Goal: Task Accomplishment & Management: Use online tool/utility

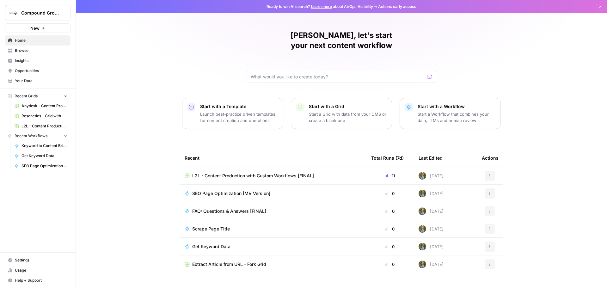
click at [214, 167] on td "L2L - Content Production with Custom Workflows [FINAL]" at bounding box center [272, 175] width 186 height 17
click at [240, 173] on span "L2L - Content Production with Custom Workflows [FINAL]" at bounding box center [253, 176] width 122 height 6
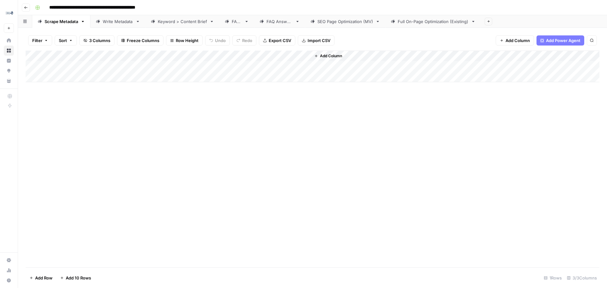
click at [435, 23] on div "Full On-Page Optimization (Existing)" at bounding box center [433, 21] width 71 height 6
click at [267, 66] on div "Add Column" at bounding box center [313, 88] width 574 height 75
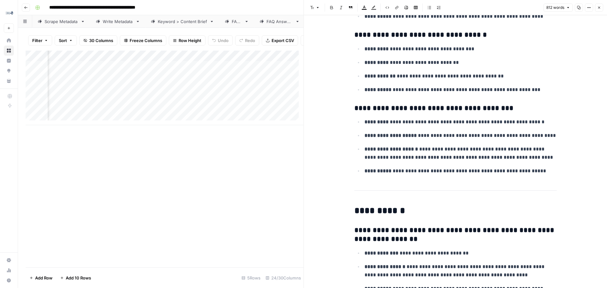
scroll to position [1296, 0]
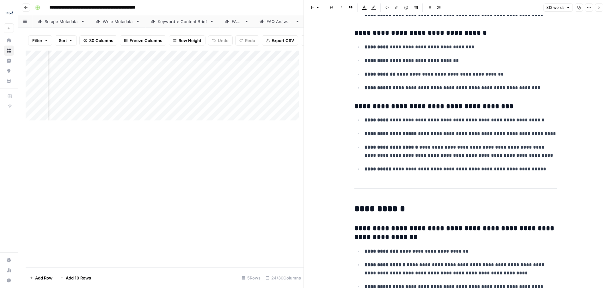
click at [268, 203] on div "Add Column" at bounding box center [165, 159] width 278 height 217
click at [598, 9] on icon "button" at bounding box center [599, 8] width 4 height 4
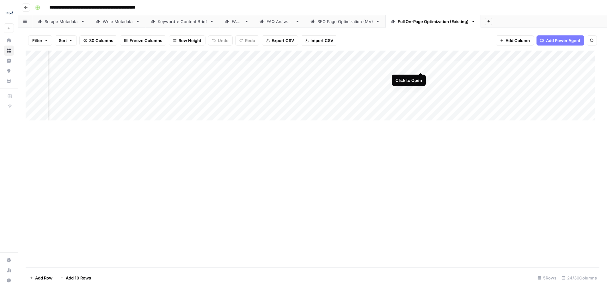
click at [420, 65] on div "Add Column" at bounding box center [313, 88] width 574 height 75
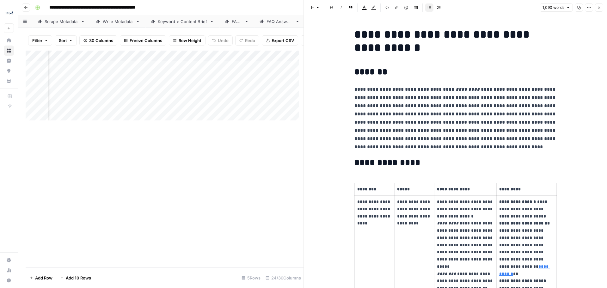
click at [600, 8] on span "Close" at bounding box center [600, 8] width 0 height 0
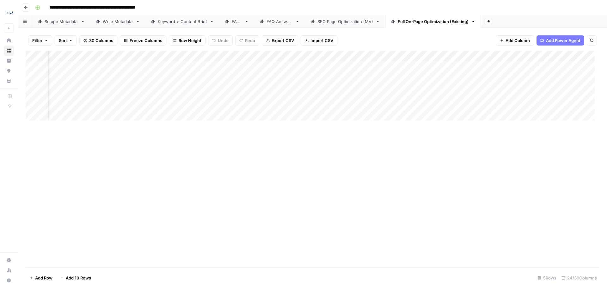
scroll to position [0, 1098]
click at [264, 54] on div "Add Column" at bounding box center [313, 88] width 574 height 75
type input "Knowledge Base ID"
click at [279, 232] on div "Add Column" at bounding box center [313, 159] width 574 height 217
click at [334, 56] on div "Add Column" at bounding box center [313, 88] width 574 height 75
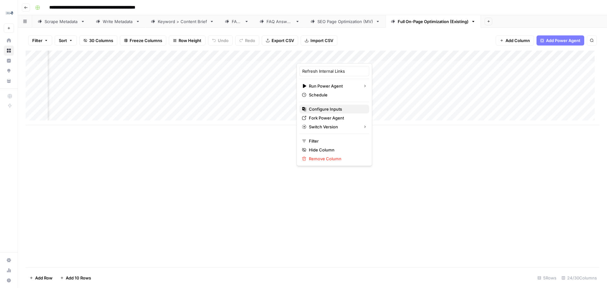
click at [344, 109] on span "Configure Inputs" at bounding box center [336, 109] width 55 height 6
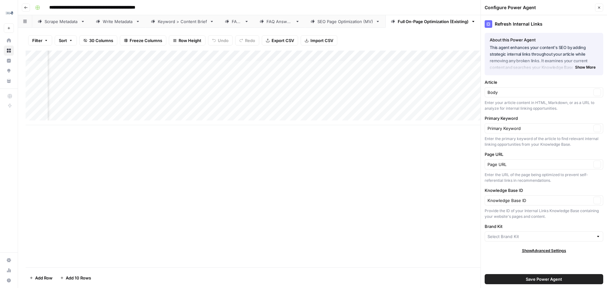
type input "L2L Manufacturing Software"
click at [597, 203] on icon "button" at bounding box center [596, 202] width 3 height 3
click at [595, 204] on button "Clear" at bounding box center [597, 203] width 8 height 8
drag, startPoint x: 596, startPoint y: 202, endPoint x: 581, endPoint y: 201, distance: 14.9
click at [594, 202] on button "Clear" at bounding box center [597, 203] width 8 height 8
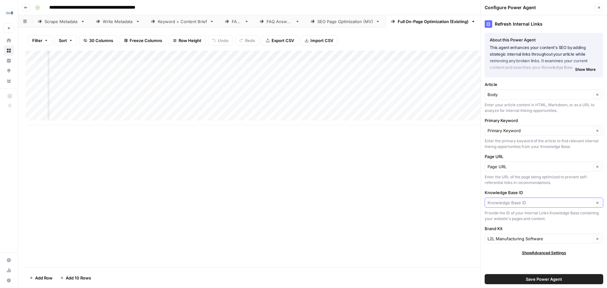
click at [514, 204] on input "Knowledge Base ID" at bounding box center [539, 202] width 104 height 6
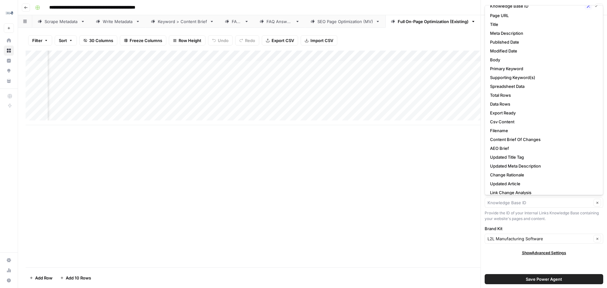
scroll to position [29, 0]
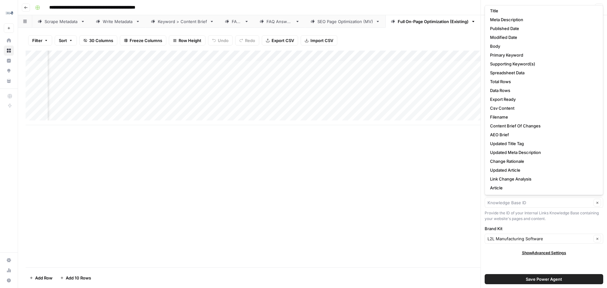
type input "Knowledge Base ID"
click at [360, 215] on div "Add Column" at bounding box center [313, 159] width 574 height 217
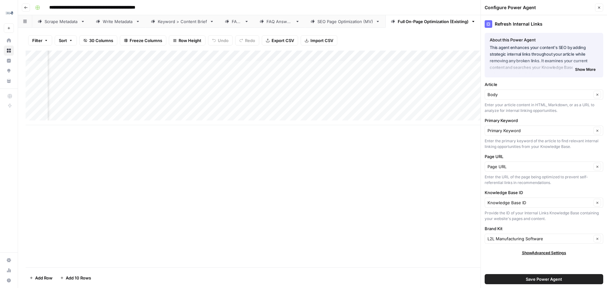
click at [266, 54] on div "Add Column" at bounding box center [313, 88] width 574 height 75
drag, startPoint x: 313, startPoint y: 211, endPoint x: 311, endPoint y: 174, distance: 36.7
click at [313, 210] on div "Add Column" at bounding box center [313, 159] width 574 height 217
click at [282, 64] on div "Add Column" at bounding box center [313, 88] width 574 height 75
click at [553, 254] on span "Show Advanced Settings" at bounding box center [544, 253] width 44 height 6
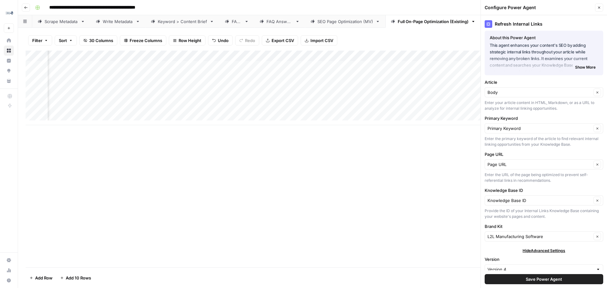
scroll to position [0, 0]
click at [541, 202] on input "Knowledge Base ID" at bounding box center [539, 202] width 104 height 6
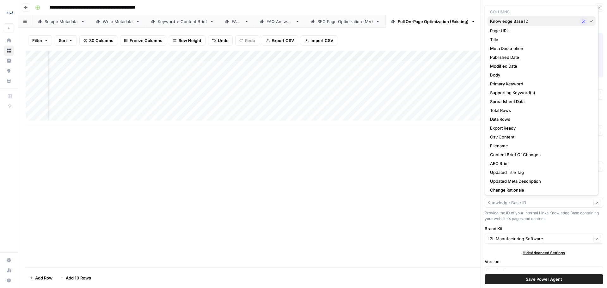
click at [525, 22] on span "Knowledge Base ID" at bounding box center [533, 21] width 87 height 6
type input "Knowledge Base ID"
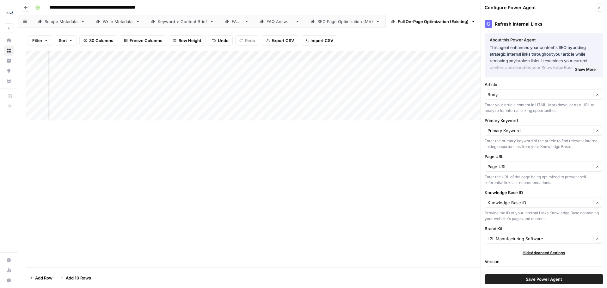
click at [598, 7] on icon "button" at bounding box center [599, 8] width 4 height 4
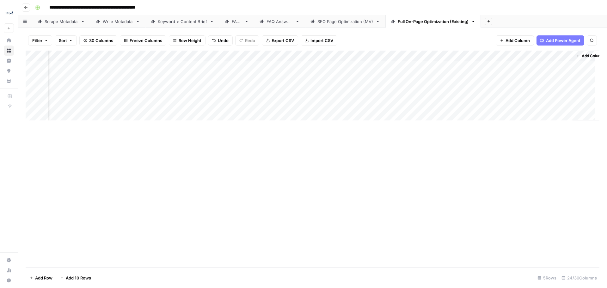
scroll to position [0, 1211]
click at [534, 52] on div "Add Column" at bounding box center [313, 88] width 574 height 75
click at [490, 110] on span "Configure Inputs" at bounding box center [500, 109] width 55 height 6
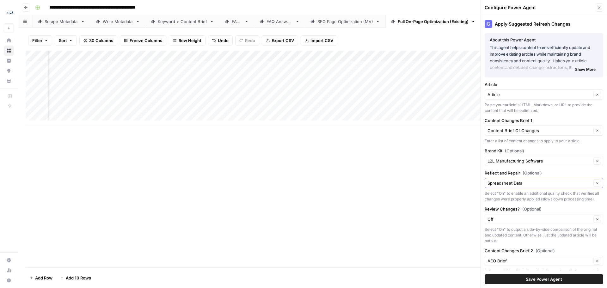
click at [595, 184] on icon "button" at bounding box center [596, 182] width 3 height 3
click at [594, 182] on button "Clear" at bounding box center [597, 183] width 8 height 8
drag, startPoint x: 555, startPoint y: 180, endPoint x: 532, endPoint y: 182, distance: 22.5
click at [532, 182] on input "Reflect and Repair (Optional)" at bounding box center [539, 183] width 104 height 6
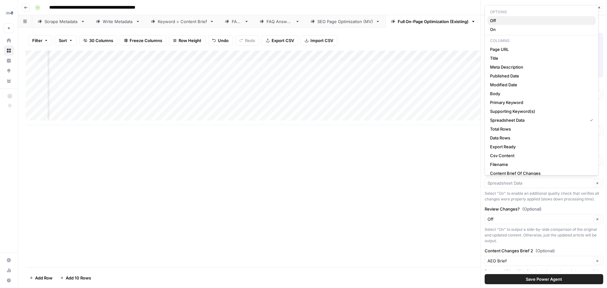
click at [509, 21] on span "Off" at bounding box center [540, 20] width 100 height 6
type input "Off"
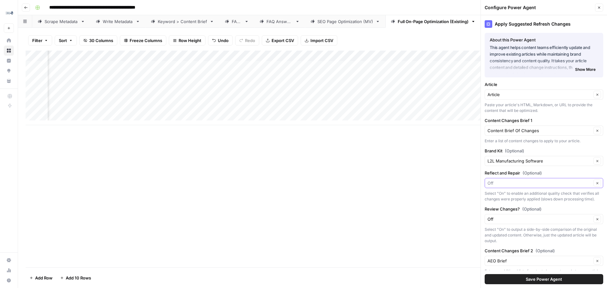
click at [522, 182] on input "Reflect and Repair (Optional)" at bounding box center [539, 183] width 104 height 6
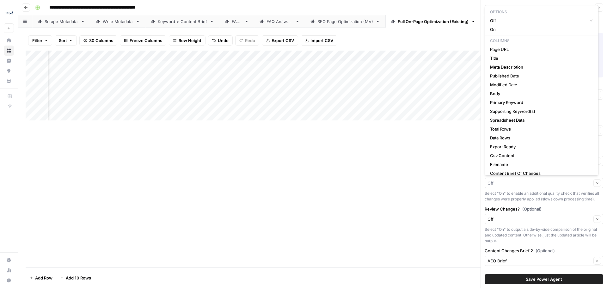
type input "Off"
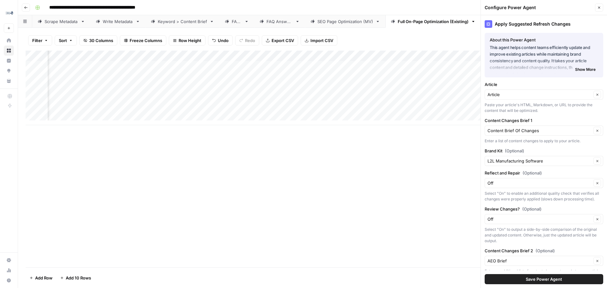
click at [387, 183] on div "Add Column" at bounding box center [313, 159] width 574 height 217
click at [535, 222] on input "Review Changes? (Optional)" at bounding box center [539, 219] width 104 height 6
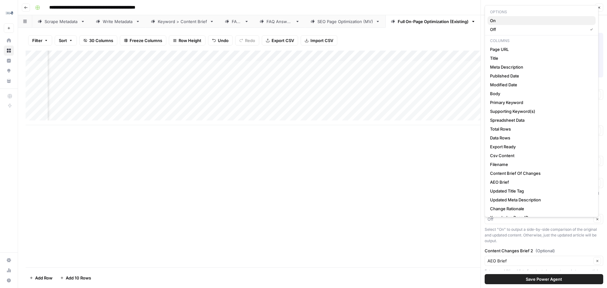
click at [505, 18] on span "On" at bounding box center [540, 20] width 100 height 6
type input "On"
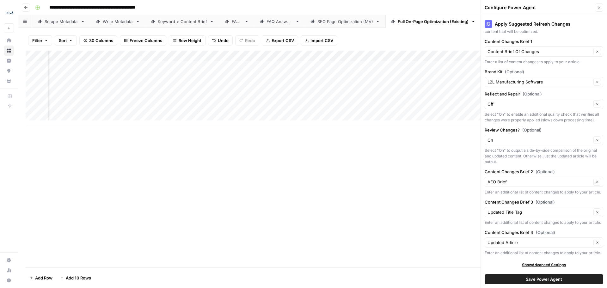
scroll to position [0, 1302]
click at [514, 279] on button "Save Power Agent" at bounding box center [543, 279] width 119 height 10
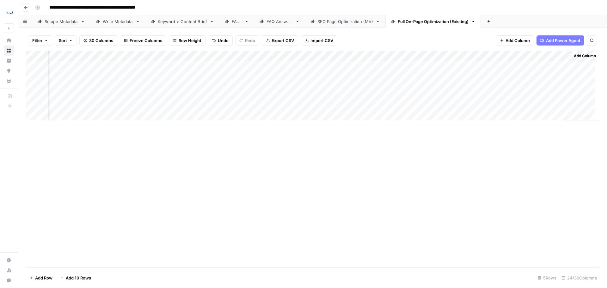
click at [243, 55] on div "Add Column" at bounding box center [313, 88] width 574 height 75
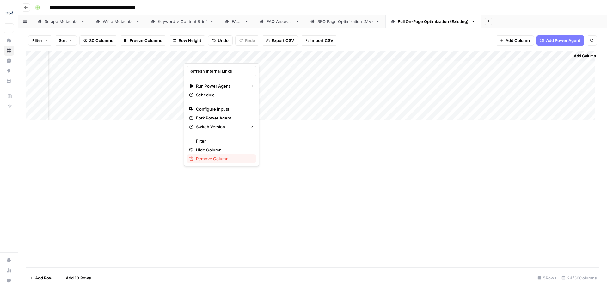
click at [203, 156] on span "Remove Column" at bounding box center [223, 158] width 55 height 6
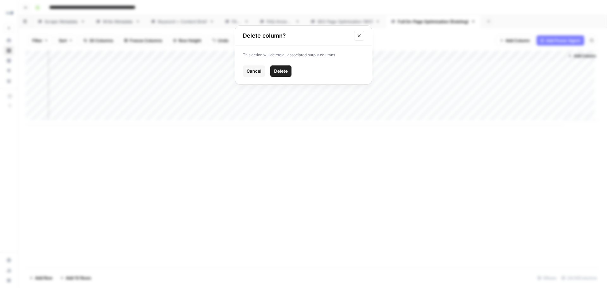
click at [282, 69] on span "Delete" at bounding box center [281, 71] width 14 height 6
click at [366, 56] on div "Add Column" at bounding box center [313, 88] width 574 height 75
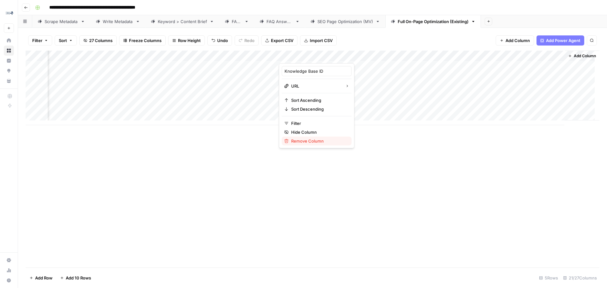
click at [311, 140] on span "Remove Column" at bounding box center [318, 141] width 55 height 6
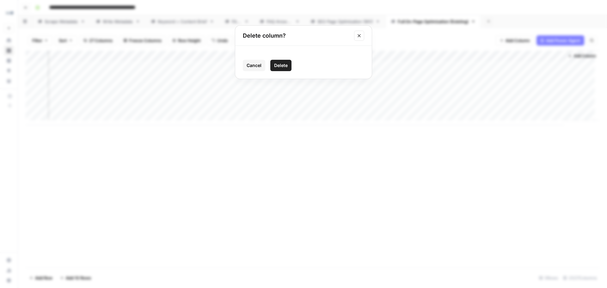
click at [274, 67] on button "Delete" at bounding box center [280, 65] width 21 height 11
click at [455, 56] on div "Add Column" at bounding box center [313, 88] width 574 height 75
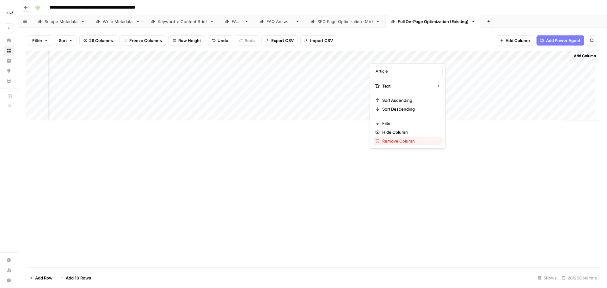
click at [411, 142] on span "Remove Column" at bounding box center [409, 141] width 55 height 6
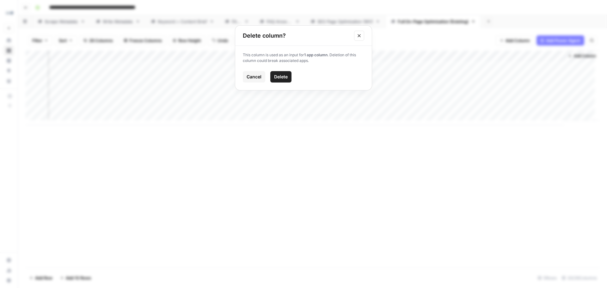
click at [280, 74] on span "Delete" at bounding box center [281, 77] width 14 height 6
click at [546, 56] on div "Add Column" at bounding box center [313, 88] width 574 height 75
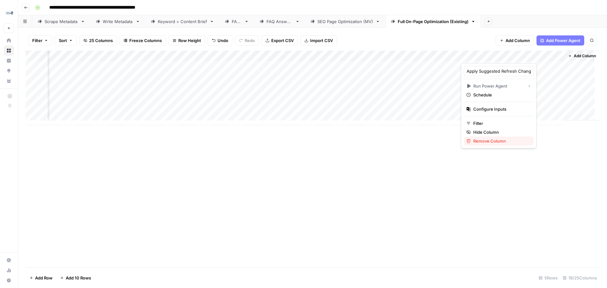
click at [494, 140] on span "Remove Column" at bounding box center [500, 141] width 55 height 6
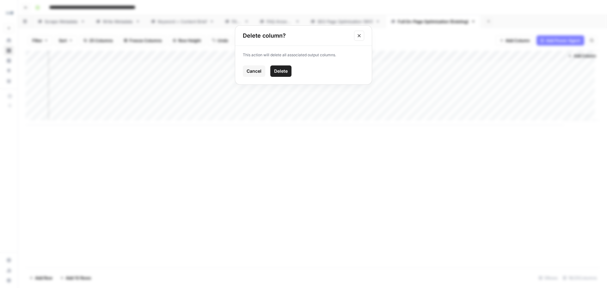
click at [285, 71] on span "Delete" at bounding box center [281, 71] width 14 height 6
click at [575, 55] on span "Add Column" at bounding box center [585, 56] width 22 height 6
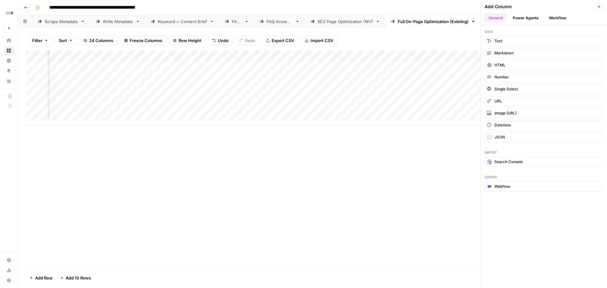
click at [518, 22] on button "Power Agents" at bounding box center [525, 17] width 33 height 9
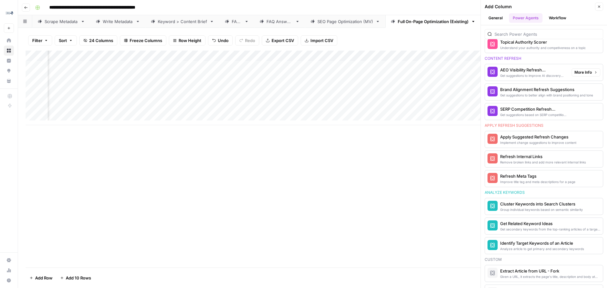
scroll to position [348, 0]
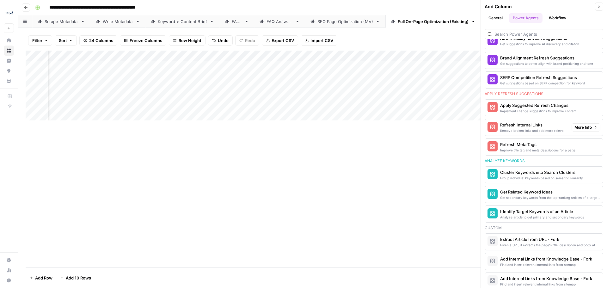
click at [586, 128] on span "More Info" at bounding box center [582, 128] width 17 height 6
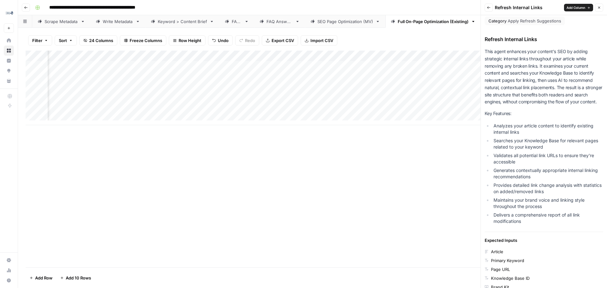
scroll to position [0, 0]
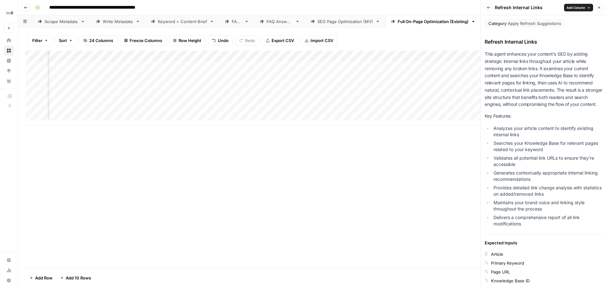
click at [577, 11] on button "Add Column" at bounding box center [578, 8] width 29 height 8
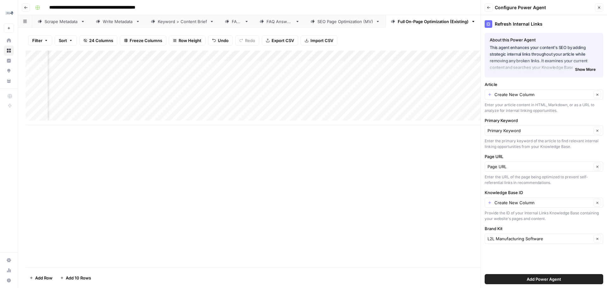
click at [552, 98] on div "Create New Column Clear" at bounding box center [543, 94] width 119 height 10
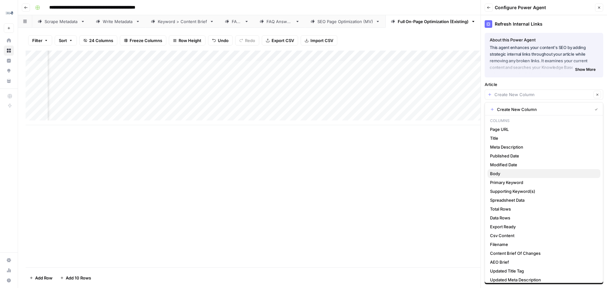
click at [550, 175] on span "Body" at bounding box center [542, 173] width 105 height 6
type input "Body"
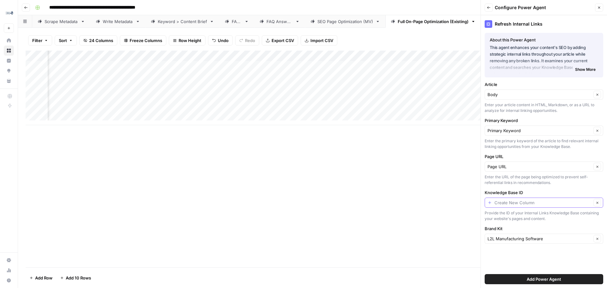
click at [536, 201] on input "Knowledge Base ID" at bounding box center [542, 202] width 97 height 6
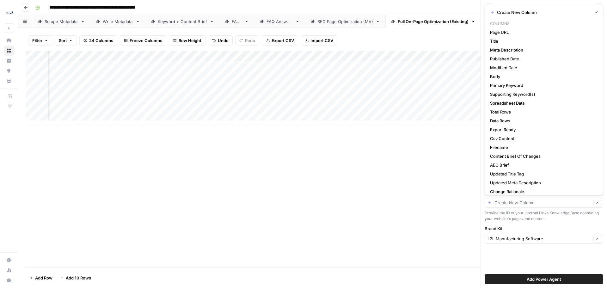
type input "Create New Column"
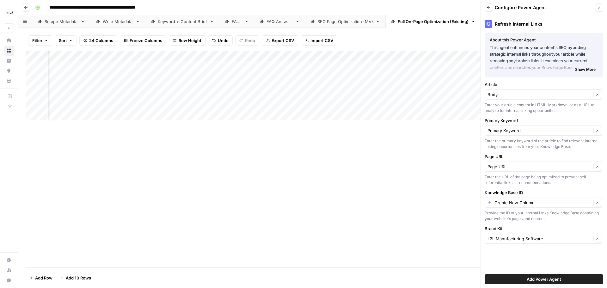
click at [423, 222] on div "Add Column" at bounding box center [313, 159] width 574 height 217
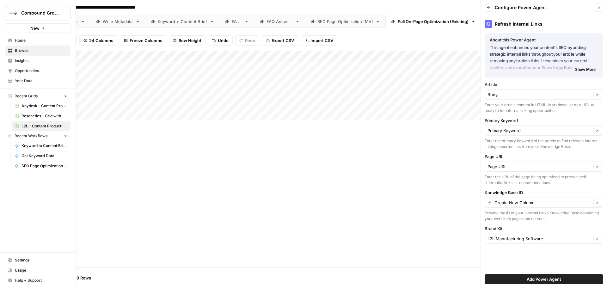
click at [36, 79] on span "Your Data" at bounding box center [41, 81] width 53 height 6
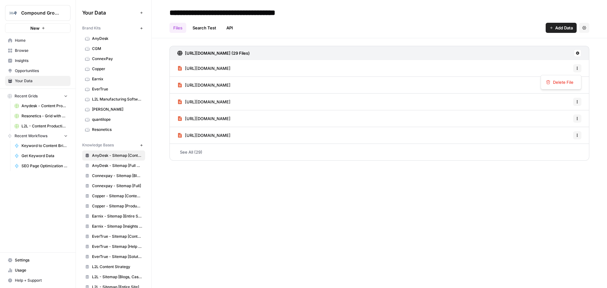
click at [578, 70] on icon "button" at bounding box center [577, 68] width 4 height 4
drag, startPoint x: 580, startPoint y: 210, endPoint x: 577, endPoint y: 35, distance: 175.1
click at [578, 207] on div "**********" at bounding box center [379, 144] width 455 height 288
click at [578, 54] on icon at bounding box center [577, 53] width 3 height 3
click at [234, 53] on h3 "[URL][DOMAIN_NAME] (29 Files)" at bounding box center [217, 53] width 65 height 6
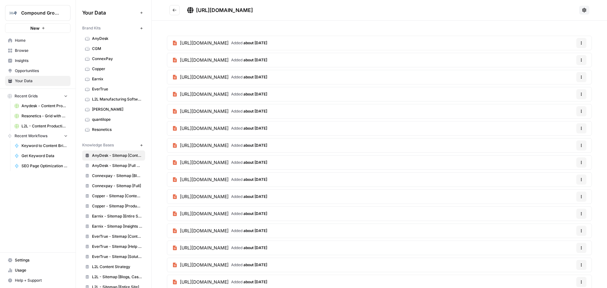
click at [177, 10] on button "Go back" at bounding box center [174, 10] width 10 height 10
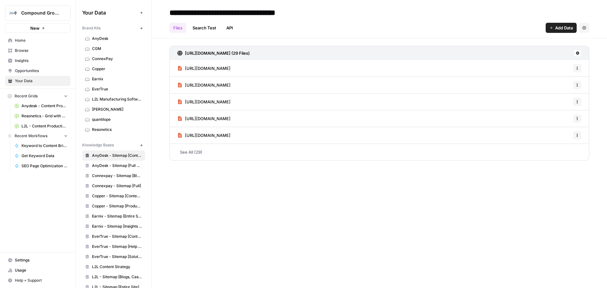
click at [259, 189] on div "**********" at bounding box center [379, 144] width 455 height 288
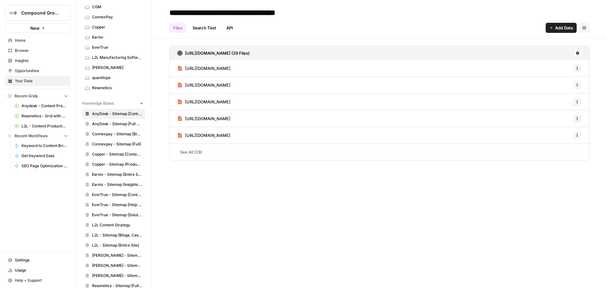
scroll to position [31, 0]
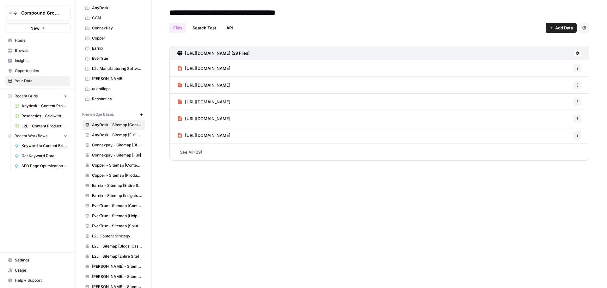
click at [104, 138] on link "AnyDesk - Sitemap [Full Site]" at bounding box center [113, 135] width 63 height 10
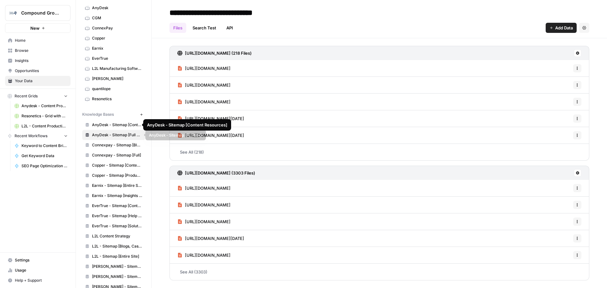
click at [120, 135] on span "AnyDesk - Sitemap [Full Site]" at bounding box center [117, 135] width 50 height 6
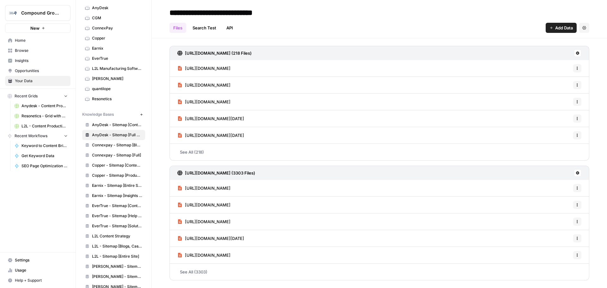
click at [204, 27] on link "Search Test" at bounding box center [204, 28] width 31 height 10
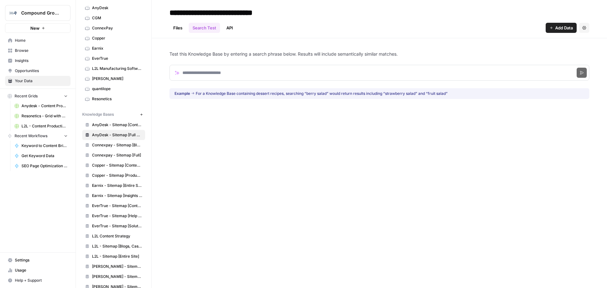
click at [237, 31] on div "Files Search Test API Add Data Settings" at bounding box center [379, 25] width 420 height 15
click at [233, 30] on link "API" at bounding box center [229, 28] width 14 height 10
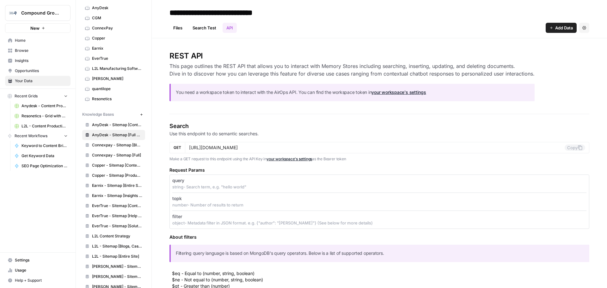
click at [202, 26] on link "Search Test" at bounding box center [204, 28] width 31 height 10
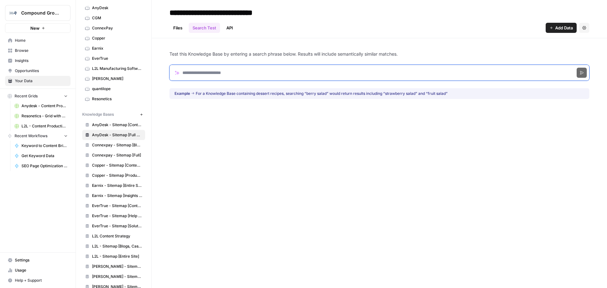
click at [228, 68] on input "Search phrase" at bounding box center [379, 73] width 420 height 16
type input "*"
click button "Search" at bounding box center [581, 73] width 10 height 10
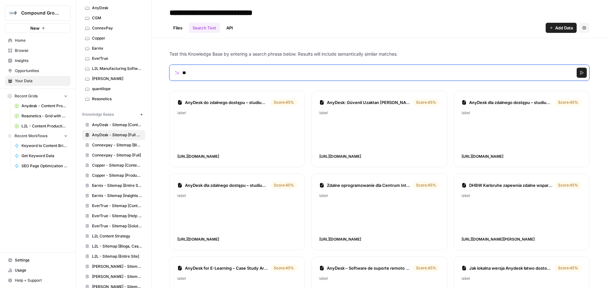
type input "*"
type input "**********"
click button "Search" at bounding box center [581, 73] width 10 height 10
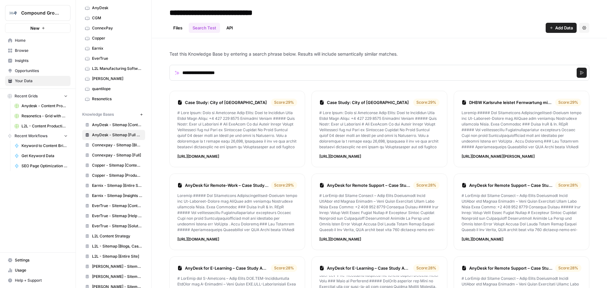
click at [171, 26] on link "Files" at bounding box center [177, 28] width 17 height 10
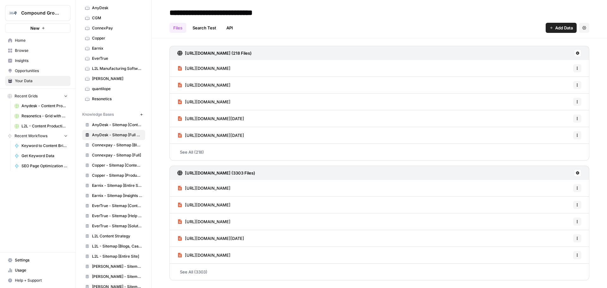
click at [118, 123] on span "AnyDesk - Sitemap [Content Resources]" at bounding box center [117, 125] width 50 height 6
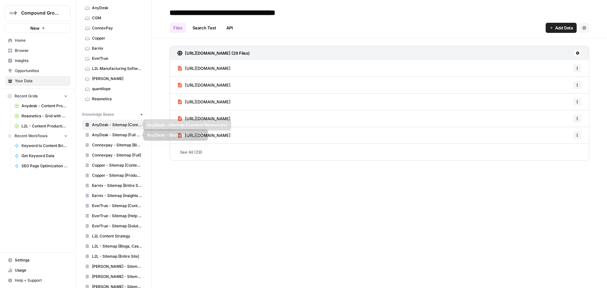
click at [113, 134] on span "AnyDesk - Sitemap [Full Site]" at bounding box center [117, 135] width 50 height 6
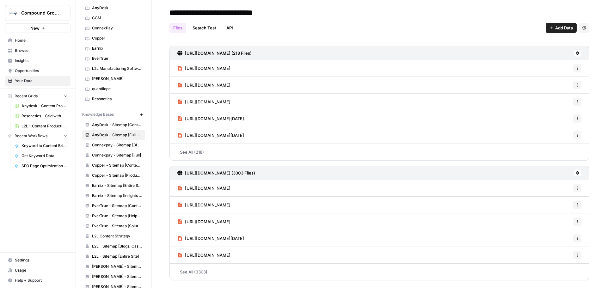
click at [33, 128] on span "L2L - Content Production with Custom Workflows [FINAL]" at bounding box center [44, 126] width 46 height 6
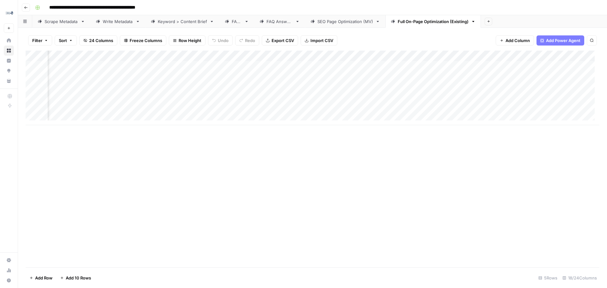
scroll to position [0, 745]
click at [549, 65] on div "Add Column" at bounding box center [313, 88] width 574 height 75
click at [582, 56] on span "Add Column" at bounding box center [585, 56] width 22 height 6
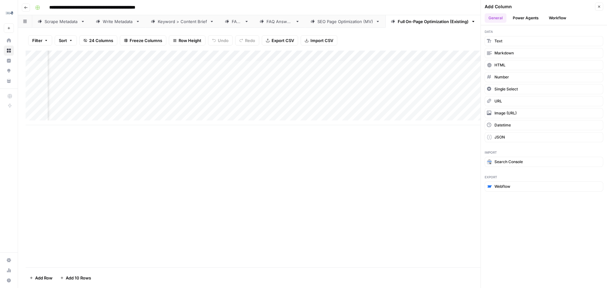
click at [521, 15] on button "Power Agents" at bounding box center [525, 17] width 33 height 9
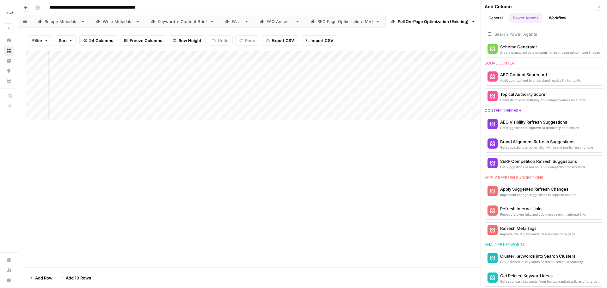
scroll to position [284, 0]
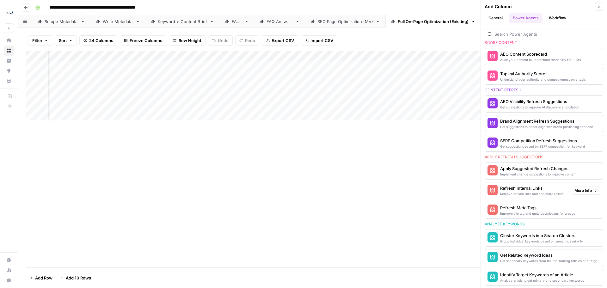
click at [526, 192] on div "Remove broken links and add more relevant internal links" at bounding box center [533, 193] width 66 height 5
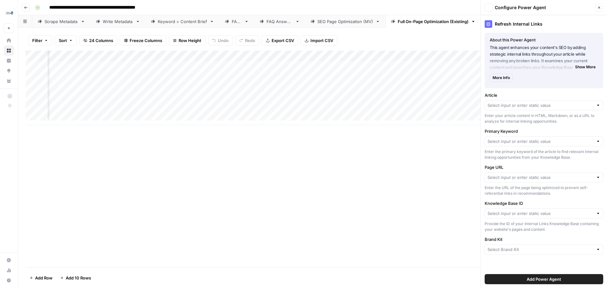
type input "Create New Column"
type input "Primary Keyword"
type input "Page URL"
type input "Create New Column"
type input "L2L Manufacturing Software"
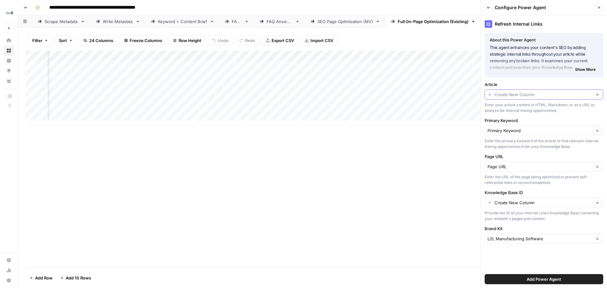
click at [544, 94] on input "Article" at bounding box center [542, 94] width 97 height 6
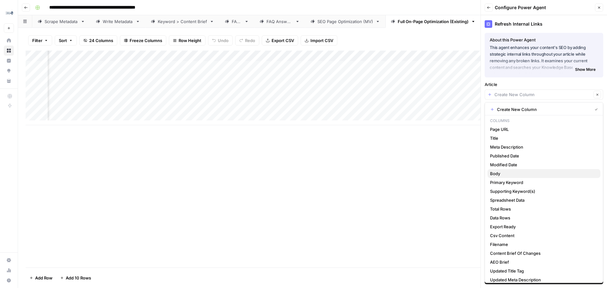
click at [521, 170] on span "Body" at bounding box center [542, 173] width 105 height 6
type input "Body"
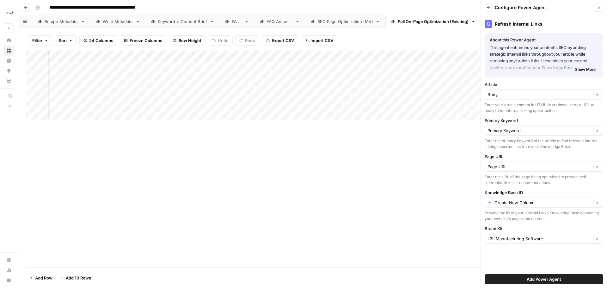
click at [568, 278] on button "Add Power Agent" at bounding box center [543, 279] width 119 height 10
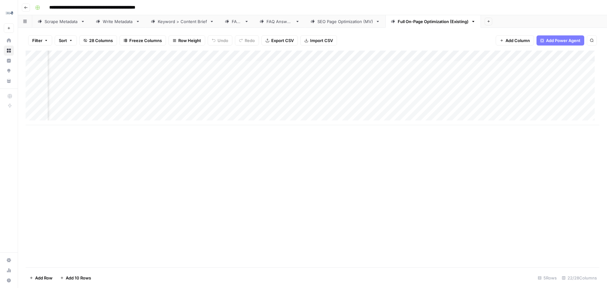
scroll to position [0, 920]
click at [408, 68] on div "Add Column" at bounding box center [313, 88] width 574 height 75
click at [406, 65] on div "Add Column" at bounding box center [313, 88] width 574 height 75
click at [420, 161] on div "Add Column" at bounding box center [313, 159] width 574 height 217
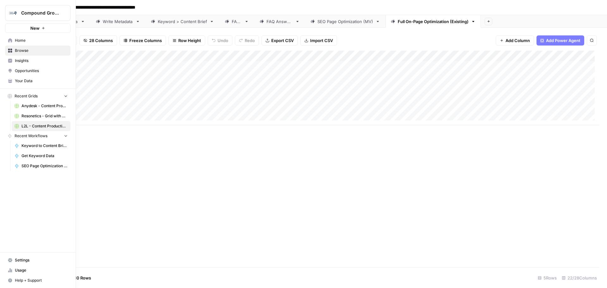
click at [27, 39] on span "Home" at bounding box center [41, 41] width 53 height 6
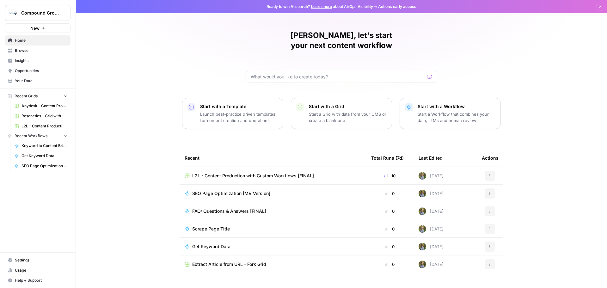
click at [466, 111] on p "Start a Workflow that combines your data, LLMs and human review" at bounding box center [456, 117] width 78 height 13
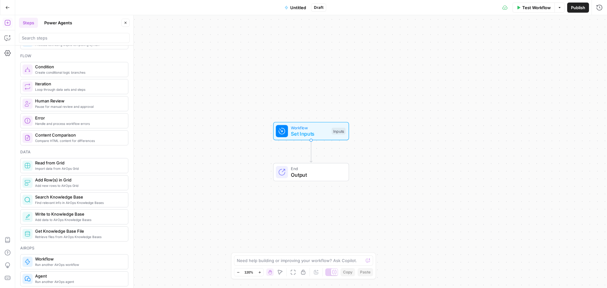
scroll to position [172, 0]
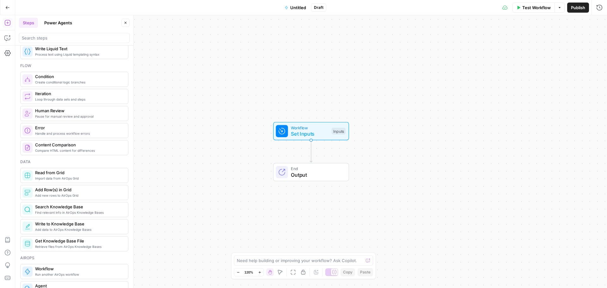
click at [5, 7] on icon "button" at bounding box center [7, 7] width 4 height 4
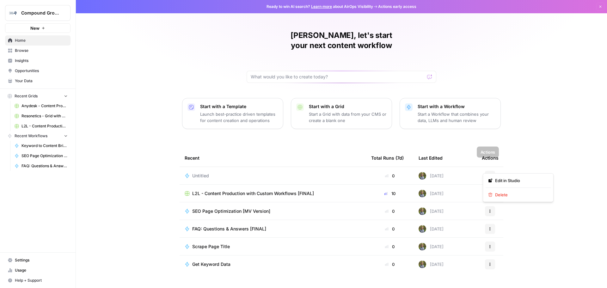
click at [485, 171] on button "Actions" at bounding box center [490, 176] width 10 height 10
click at [507, 196] on span "Delete" at bounding box center [520, 195] width 51 height 6
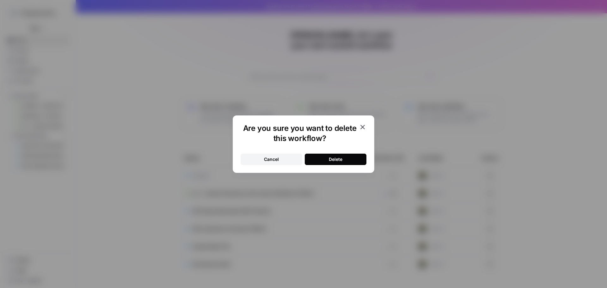
click at [331, 154] on button "Delete" at bounding box center [336, 159] width 62 height 11
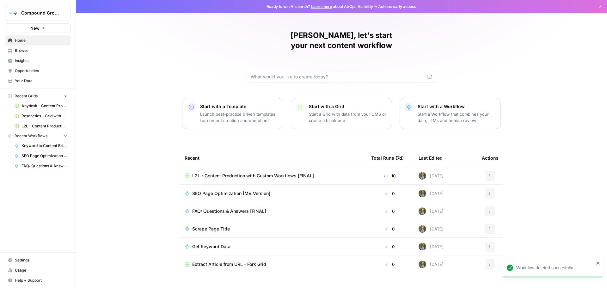
click at [44, 126] on span "L2L - Content Production with Custom Workflows [FINAL]" at bounding box center [44, 126] width 46 height 6
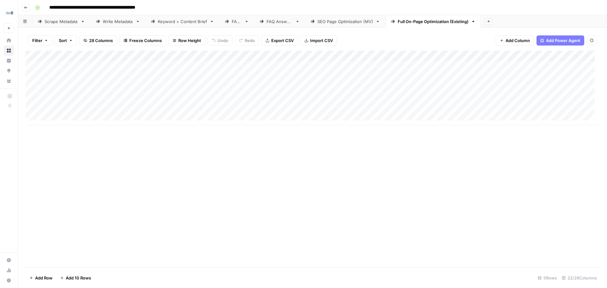
click at [117, 20] on div "Write Metadata" at bounding box center [118, 21] width 30 height 6
click at [184, 19] on div "Keyword > Content Brief" at bounding box center [182, 21] width 49 height 6
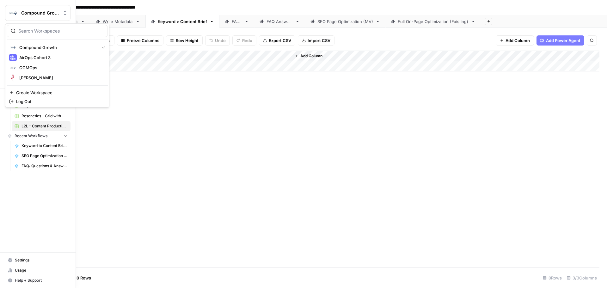
click at [49, 10] on span "Compound Growth" at bounding box center [40, 13] width 38 height 6
click at [48, 58] on span "AirOps Cohort 3" at bounding box center [60, 57] width 83 height 6
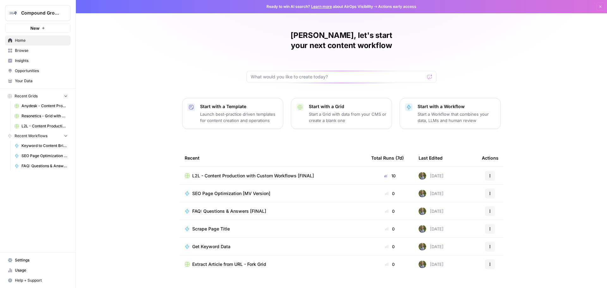
click at [279, 173] on span "L2L - Content Production with Custom Workflows [FINAL]" at bounding box center [253, 176] width 122 height 6
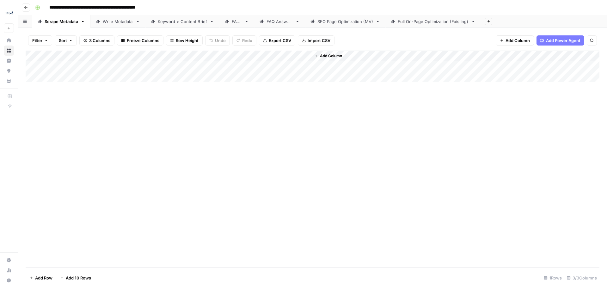
click at [440, 25] on link "Full On-Page Optimization (Existing)" at bounding box center [432, 21] width 95 height 13
click at [319, 68] on div "Add Column" at bounding box center [313, 88] width 574 height 75
click at [292, 68] on div "Add Column" at bounding box center [313, 88] width 574 height 75
type textarea "********"
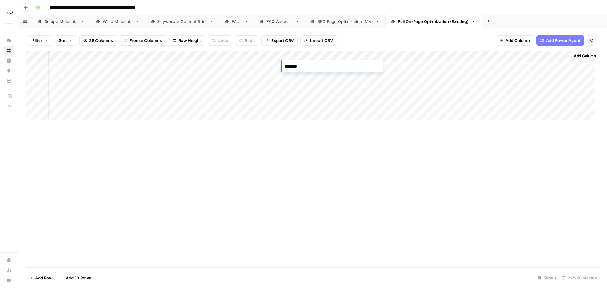
click at [432, 55] on div "Add Column" at bounding box center [313, 88] width 574 height 75
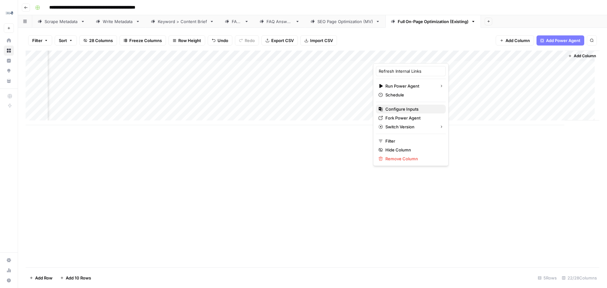
click at [411, 107] on span "Configure Inputs" at bounding box center [412, 109] width 55 height 6
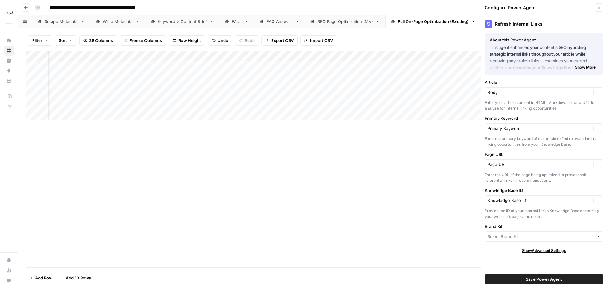
type input "L2L Manufacturing Software"
click at [597, 9] on button "Close" at bounding box center [599, 7] width 8 height 8
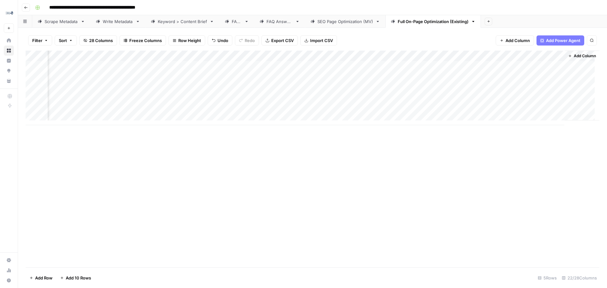
click at [432, 57] on div "Add Column" at bounding box center [313, 88] width 574 height 75
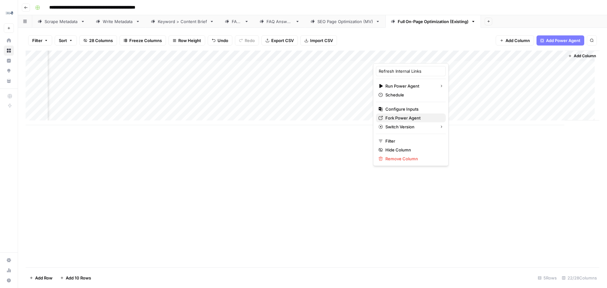
click at [412, 117] on span "Fork Power Agent" at bounding box center [412, 118] width 55 height 6
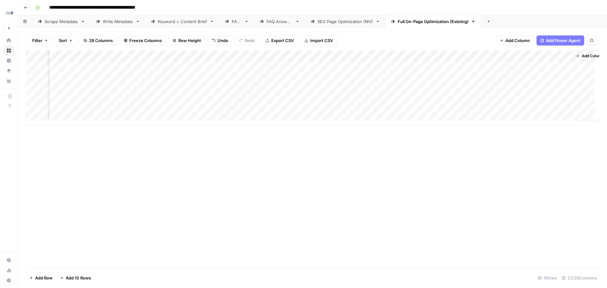
click at [446, 56] on div "Add Column" at bounding box center [313, 88] width 574 height 75
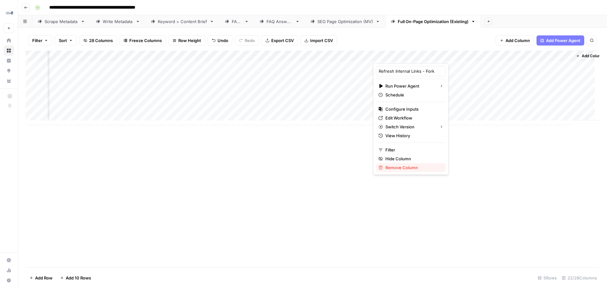
click at [415, 167] on span "Remove Column" at bounding box center [412, 167] width 55 height 6
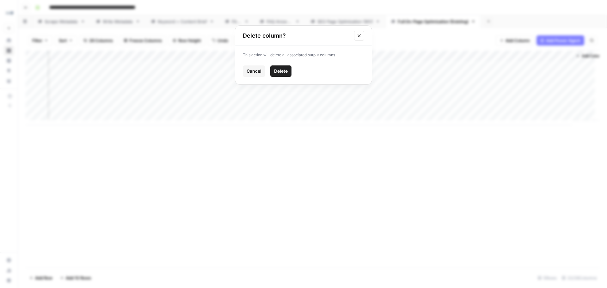
click at [284, 73] on span "Delete" at bounding box center [281, 71] width 14 height 6
click at [557, 57] on div "Add Column" at bounding box center [313, 88] width 574 height 75
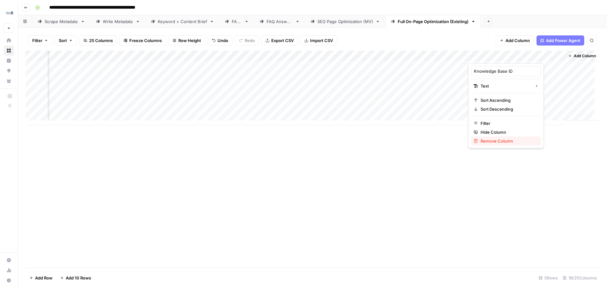
click at [496, 141] on span "Remove Column" at bounding box center [507, 141] width 55 height 6
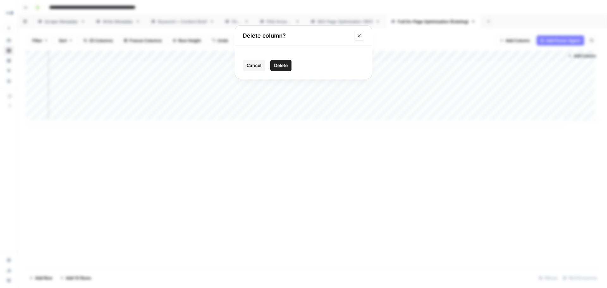
click at [282, 67] on span "Delete" at bounding box center [281, 65] width 14 height 6
click at [556, 56] on div "Add Column" at bounding box center [313, 88] width 574 height 75
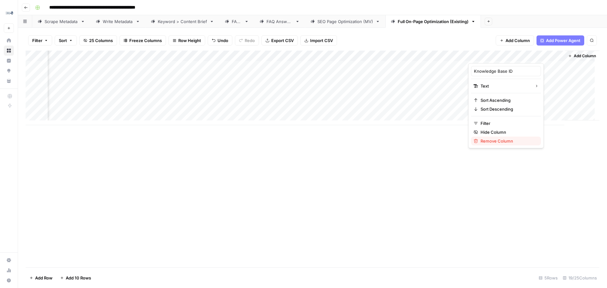
click at [501, 143] on span "Remove Column" at bounding box center [507, 141] width 55 height 6
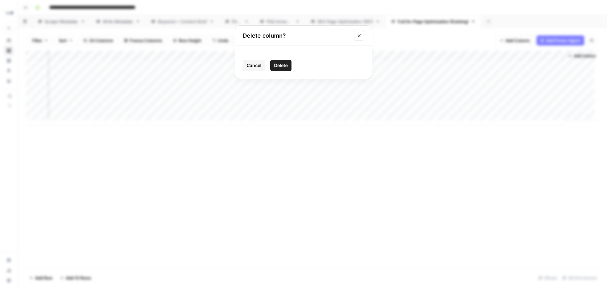
click at [285, 66] on span "Delete" at bounding box center [281, 65] width 14 height 6
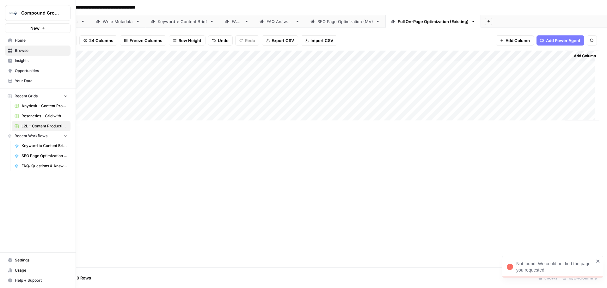
click at [24, 276] on button "Help + Support" at bounding box center [37, 280] width 65 height 10
click at [70, 280] on button "Help + Support" at bounding box center [37, 280] width 65 height 10
click at [108, 278] on span "Chat & Support" at bounding box center [105, 278] width 42 height 6
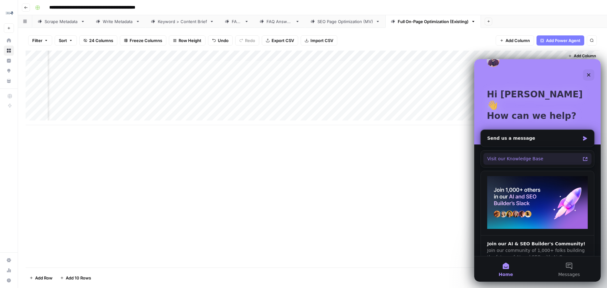
scroll to position [0, 0]
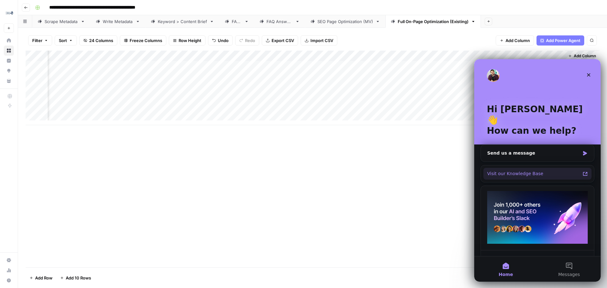
click at [555, 170] on div "Visit our Knowledge Base" at bounding box center [533, 173] width 93 height 7
click at [431, 232] on div "Add Column" at bounding box center [313, 159] width 574 height 217
click at [589, 74] on icon "Close" at bounding box center [588, 74] width 5 height 5
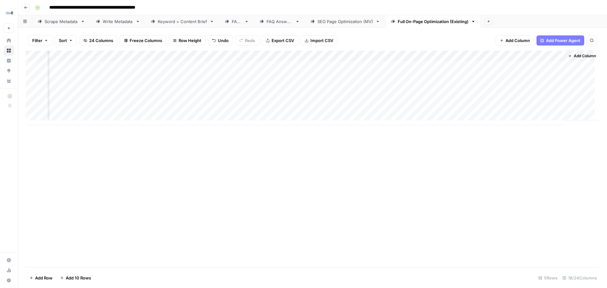
click at [563, 37] on button "Add Power Agent" at bounding box center [560, 40] width 48 height 10
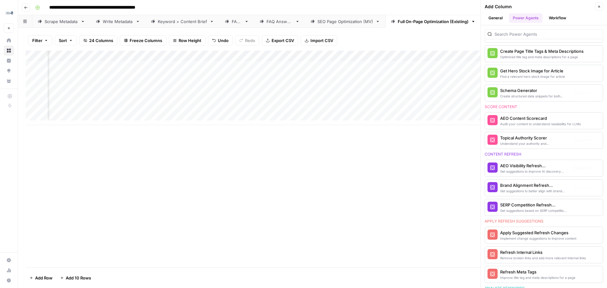
scroll to position [221, 0]
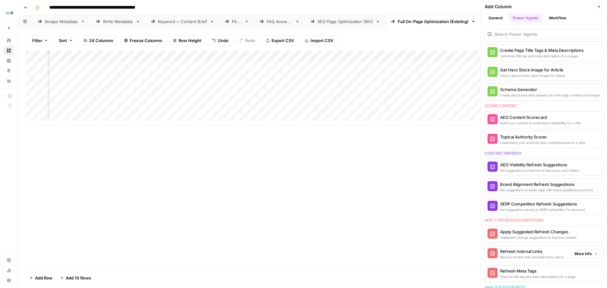
click at [582, 252] on span "More Info" at bounding box center [582, 254] width 17 height 6
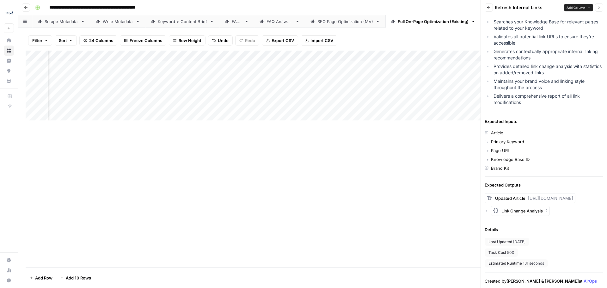
scroll to position [141, 0]
click at [486, 212] on icon "button" at bounding box center [486, 211] width 4 height 4
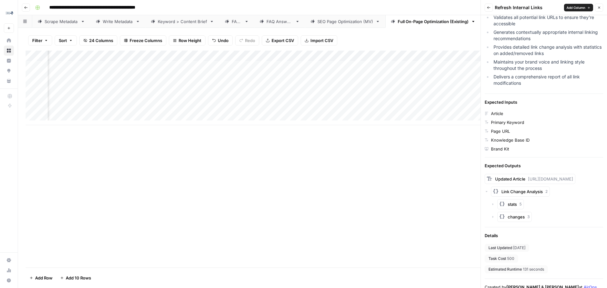
click at [486, 193] on icon "button" at bounding box center [486, 192] width 4 height 4
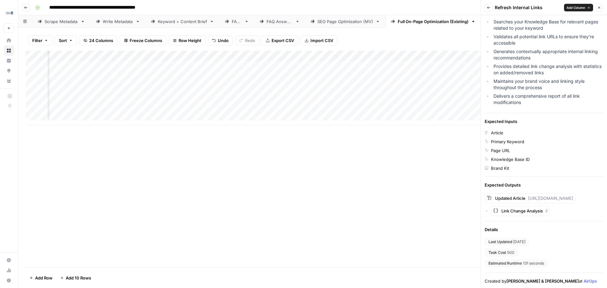
scroll to position [0, 0]
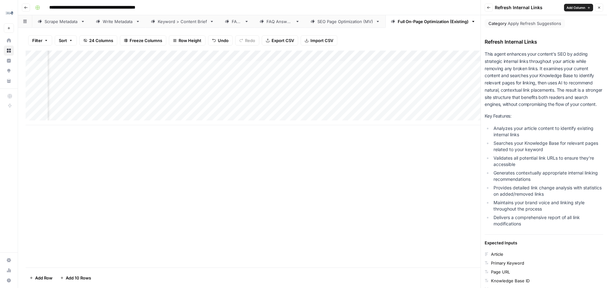
click at [576, 6] on span "Add Column" at bounding box center [575, 7] width 19 height 5
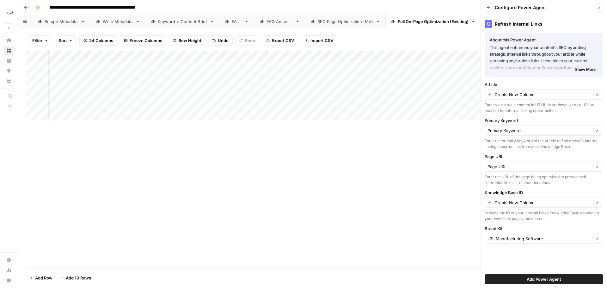
click at [554, 278] on span "Add Power Agent" at bounding box center [543, 279] width 34 height 6
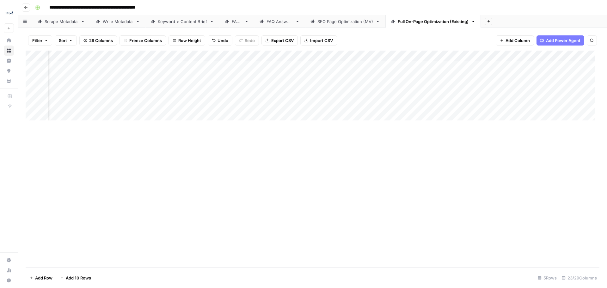
scroll to position [0, 1011]
click at [470, 57] on div "Add Column" at bounding box center [313, 88] width 574 height 75
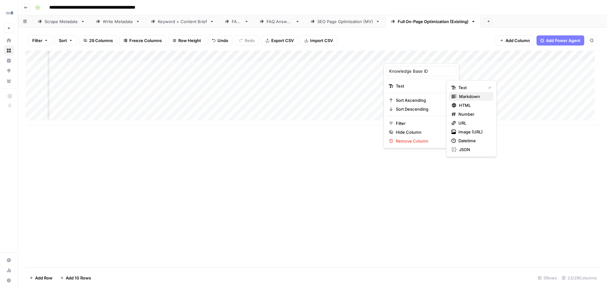
click at [469, 96] on span "Markdown" at bounding box center [474, 96] width 30 height 6
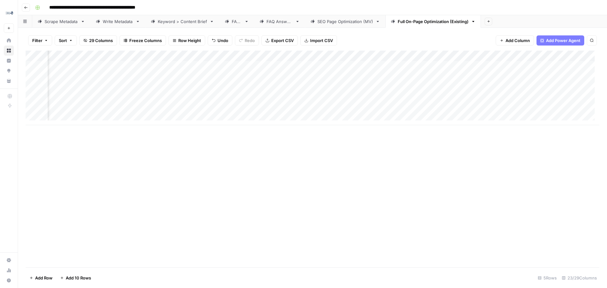
click at [469, 55] on div "Add Column" at bounding box center [313, 88] width 574 height 75
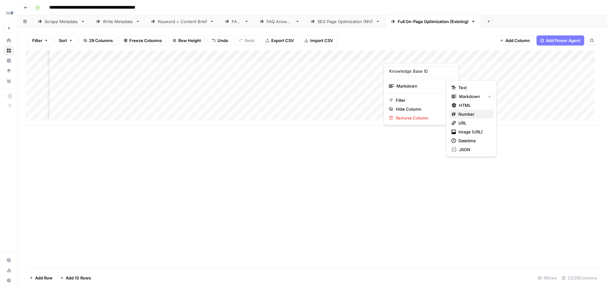
click at [468, 114] on span "Number" at bounding box center [473, 114] width 30 height 6
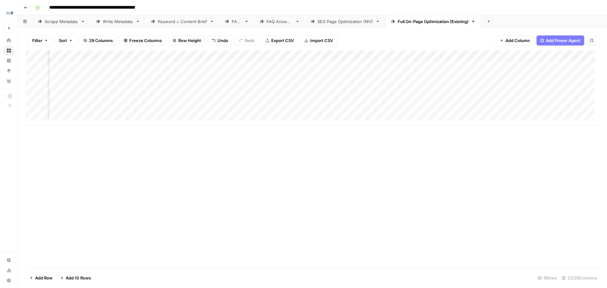
click at [468, 56] on div "Add Column" at bounding box center [313, 88] width 574 height 75
click at [360, 198] on div "Add Column" at bounding box center [313, 159] width 574 height 217
click at [370, 56] on div "Add Column" at bounding box center [313, 88] width 574 height 75
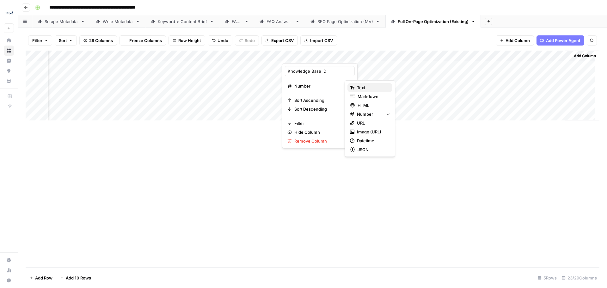
click at [355, 85] on div "Text" at bounding box center [370, 87] width 40 height 6
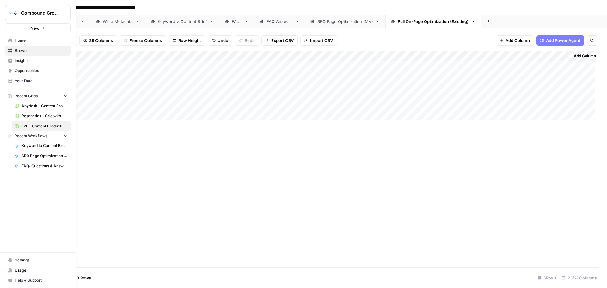
click at [24, 81] on span "Your Data" at bounding box center [41, 81] width 53 height 6
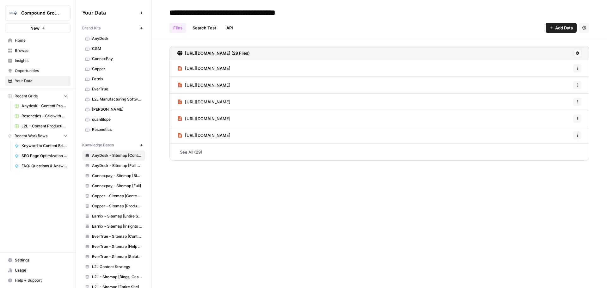
click at [294, 14] on input "**********" at bounding box center [244, 12] width 154 height 13
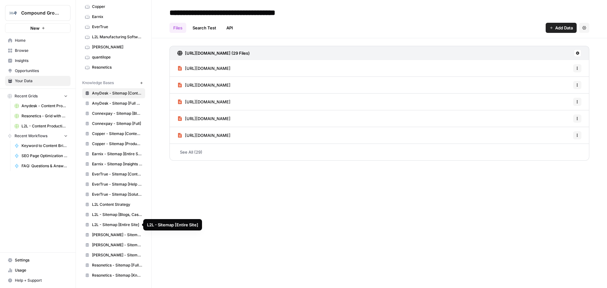
click at [110, 226] on span "L2L - Sitemap [Entire Site]" at bounding box center [117, 225] width 50 height 6
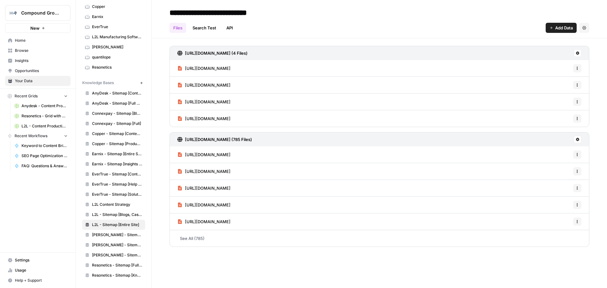
click at [242, 17] on input "**********" at bounding box center [217, 12] width 101 height 13
click at [263, 15] on input "**********" at bounding box center [217, 12] width 101 height 13
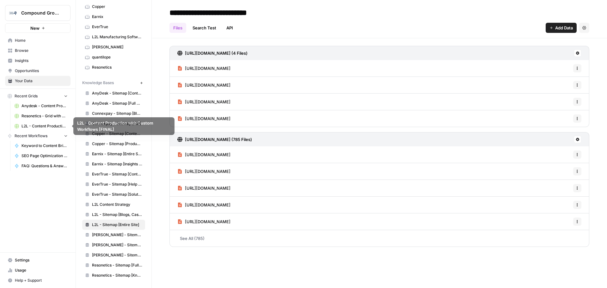
click at [26, 122] on link "L2L - Content Production with Custom Workflows [FINAL]" at bounding box center [41, 126] width 59 height 10
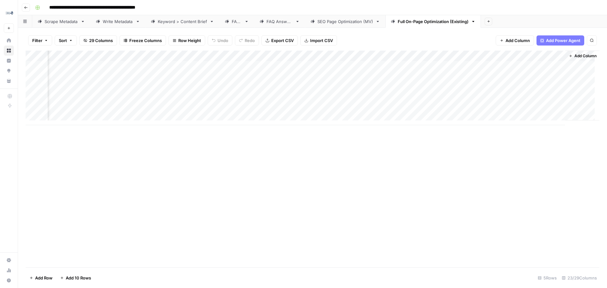
scroll to position [0, 1108]
click at [268, 56] on div "Add Column" at bounding box center [313, 88] width 574 height 75
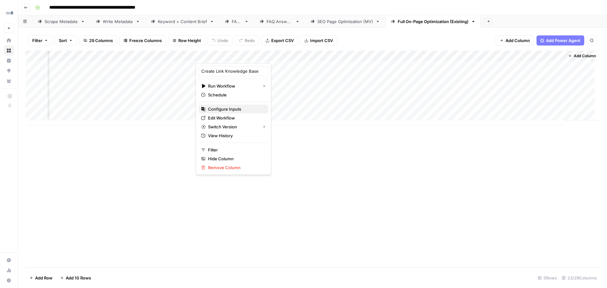
click at [227, 110] on span "Configure Inputs" at bounding box center [235, 109] width 55 height 6
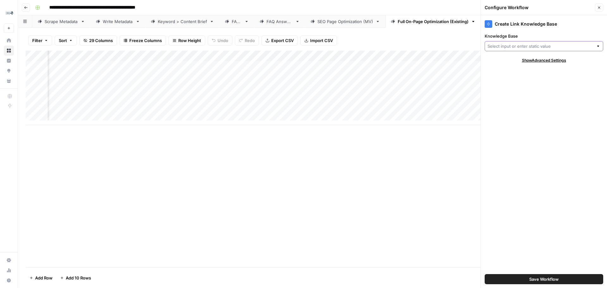
click at [534, 44] on input "Knowledge Base" at bounding box center [540, 46] width 106 height 6
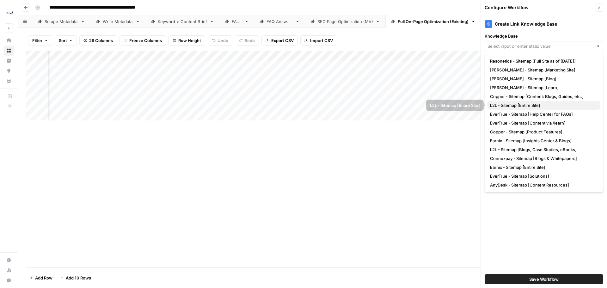
click at [560, 106] on span "L2L - Sitemap [Entire Site]" at bounding box center [542, 105] width 105 height 6
type input "L2L - Sitemap [Entire Site]"
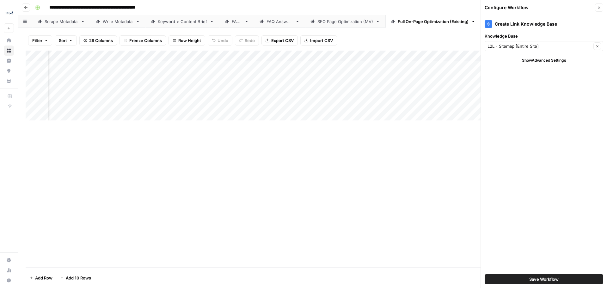
click at [542, 277] on span "Save Workflow" at bounding box center [543, 279] width 29 height 6
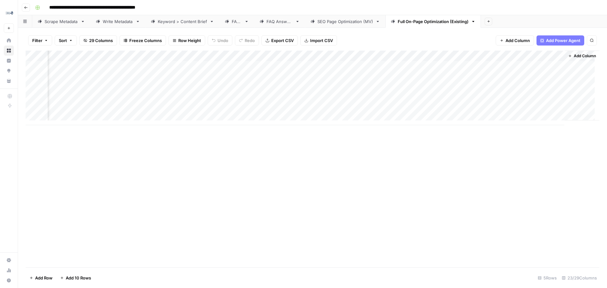
click at [238, 65] on div "Add Column" at bounding box center [313, 88] width 574 height 75
click at [269, 55] on div "Add Column" at bounding box center [313, 88] width 574 height 75
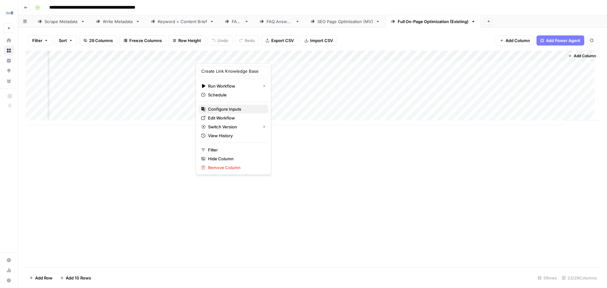
click at [231, 110] on span "Configure Inputs" at bounding box center [235, 109] width 55 height 6
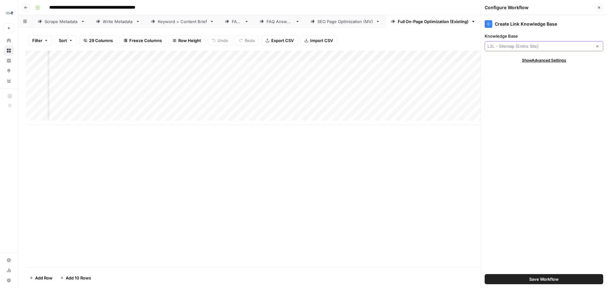
click at [541, 44] on input "Knowledge Base" at bounding box center [539, 46] width 104 height 6
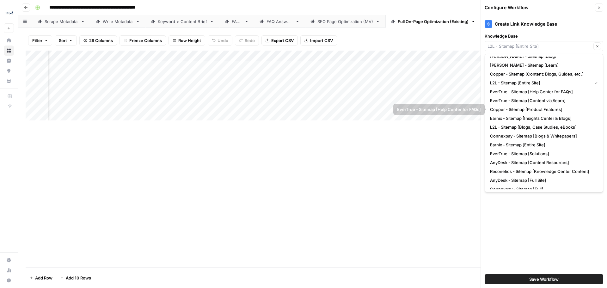
scroll to position [44, 0]
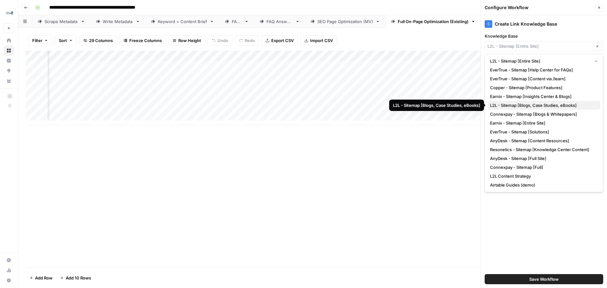
click at [549, 106] on span "L2L - Sitemap [Blogs, Case Studies, eBooks]" at bounding box center [542, 105] width 105 height 6
type input "L2L - Sitemap [Blogs, Case Studies, eBooks]"
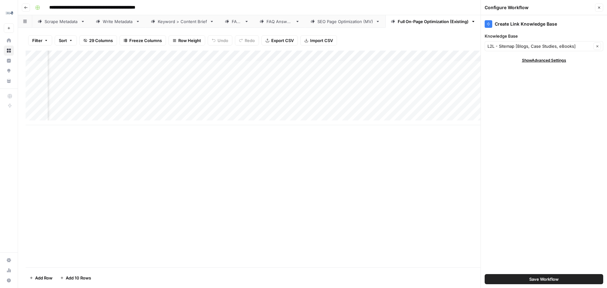
click at [551, 278] on span "Save Workflow" at bounding box center [543, 279] width 29 height 6
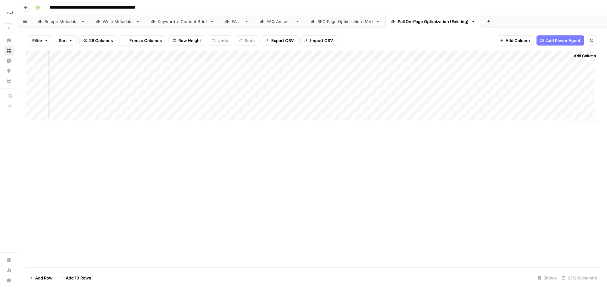
click at [277, 65] on div "Add Column" at bounding box center [313, 88] width 574 height 75
click at [425, 55] on div "Add Column" at bounding box center [313, 88] width 574 height 75
click at [376, 145] on button "Remove Column" at bounding box center [377, 141] width 70 height 9
click at [280, 82] on button "Delete" at bounding box center [280, 76] width 21 height 11
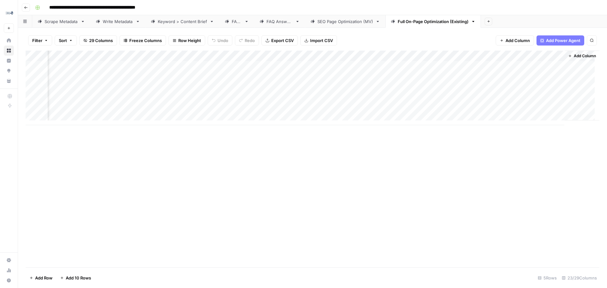
click at [432, 57] on div "Add Column" at bounding box center [313, 88] width 574 height 75
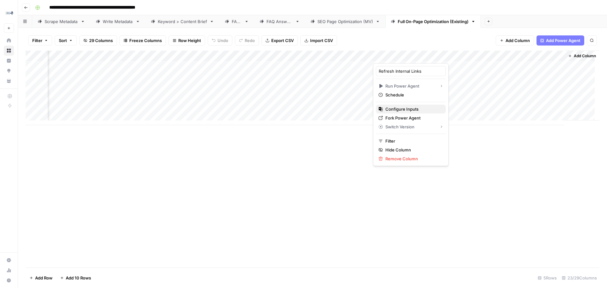
click at [388, 111] on span "Configure Inputs" at bounding box center [412, 109] width 55 height 6
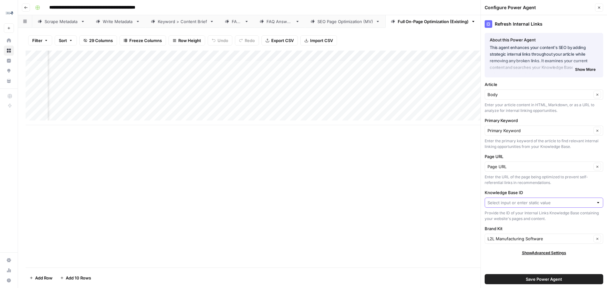
click at [565, 204] on input "Knowledge Base ID" at bounding box center [540, 202] width 106 height 6
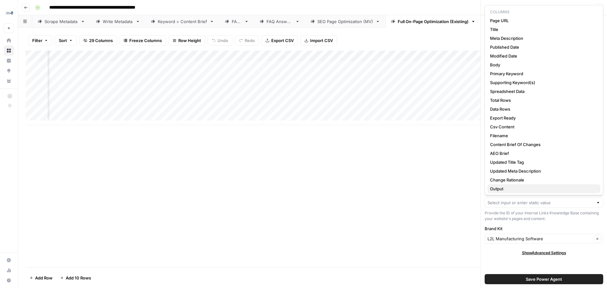
click at [522, 190] on span "Output" at bounding box center [542, 188] width 105 height 6
type input "Output"
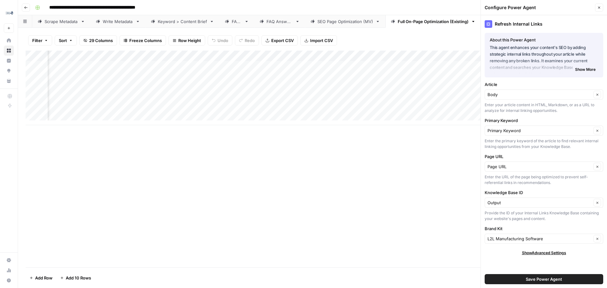
click at [541, 280] on span "Save Power Agent" at bounding box center [544, 279] width 36 height 6
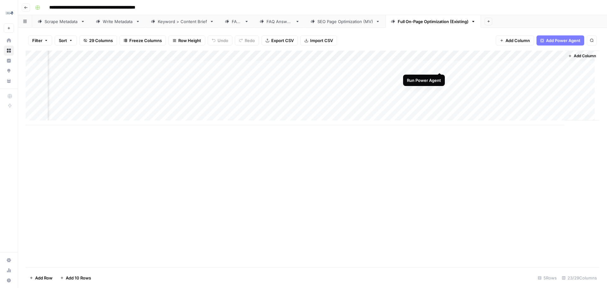
click at [439, 66] on div "Add Column" at bounding box center [313, 88] width 574 height 75
click at [440, 66] on div "Add Column" at bounding box center [313, 88] width 574 height 75
click at [357, 55] on div "Add Column" at bounding box center [313, 88] width 574 height 75
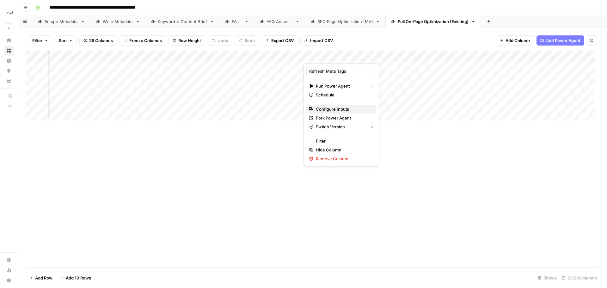
click at [328, 109] on span "Configure Inputs" at bounding box center [343, 109] width 55 height 6
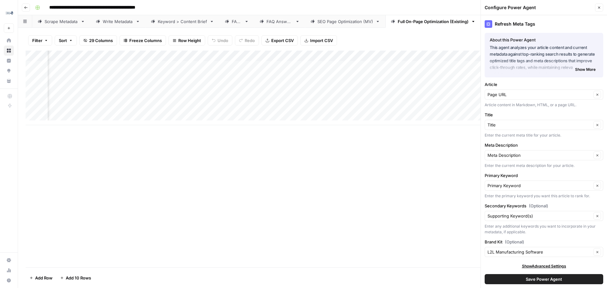
scroll to position [1, 0]
click at [598, 7] on icon "button" at bounding box center [599, 8] width 4 height 4
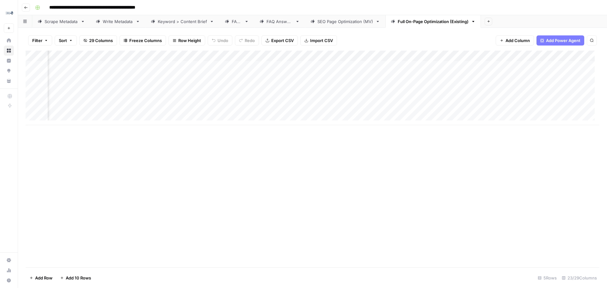
scroll to position [0, 1074]
click at [433, 65] on div "Add Column" at bounding box center [313, 88] width 574 height 75
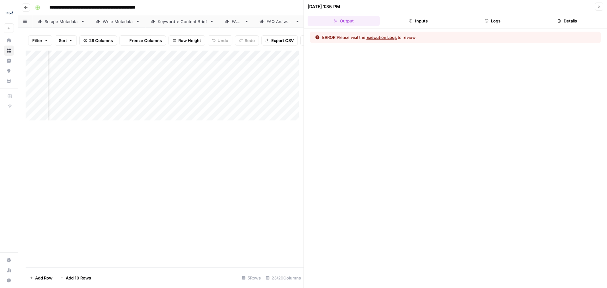
click at [379, 35] on button "Execution Logs" at bounding box center [381, 37] width 30 height 6
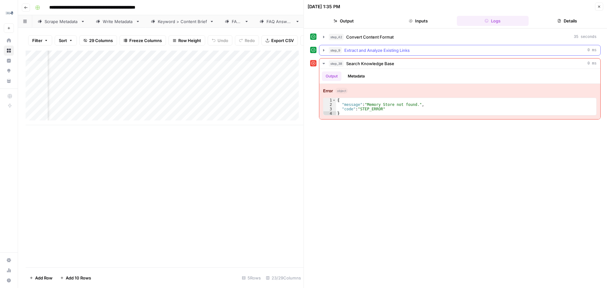
click at [323, 49] on icon "button" at bounding box center [323, 50] width 5 height 5
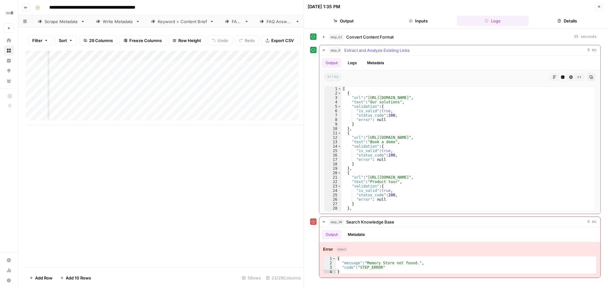
click at [323, 49] on icon "button" at bounding box center [323, 50] width 5 height 5
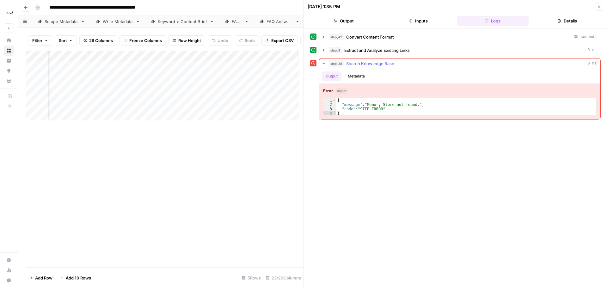
click at [322, 66] on button "step_38 Search Knowledge Base 0 ms" at bounding box center [459, 63] width 281 height 10
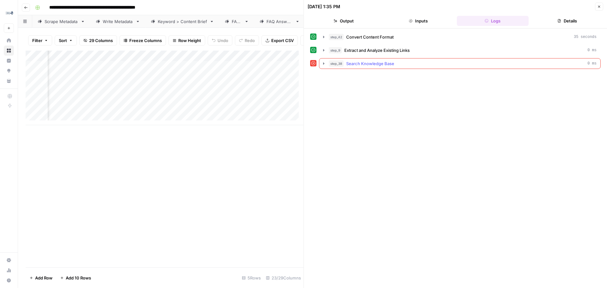
click at [324, 64] on icon "button" at bounding box center [323, 63] width 1 height 2
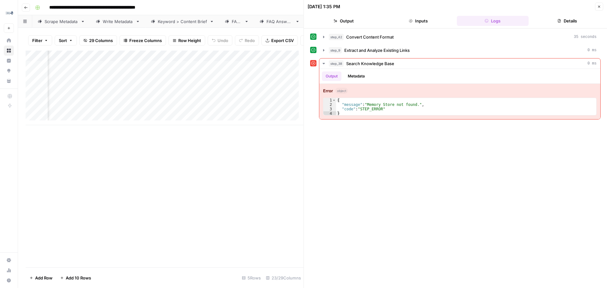
click at [596, 4] on button "Close" at bounding box center [599, 7] width 8 height 8
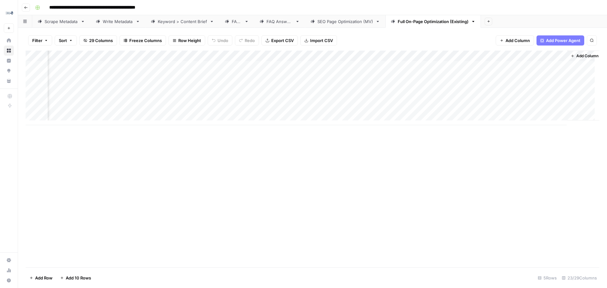
scroll to position [0, 1074]
click at [366, 67] on div "Add Column" at bounding box center [313, 88] width 574 height 75
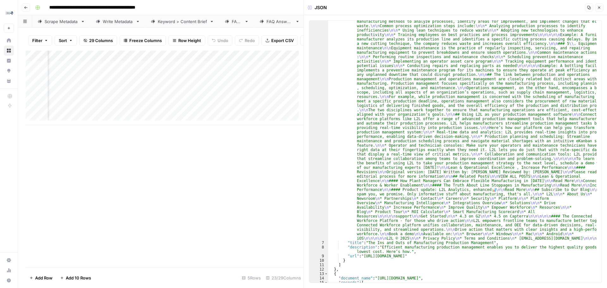
scroll to position [24, 0]
click at [600, 8] on span "Close" at bounding box center [600, 8] width 0 height 0
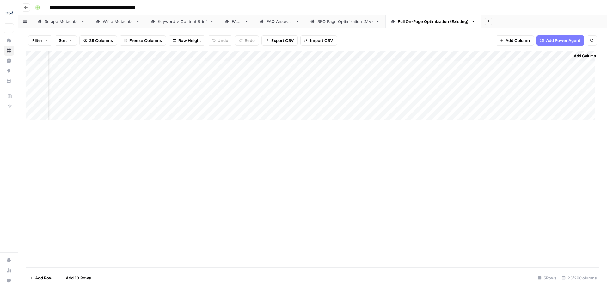
scroll to position [0, 1066]
click at [310, 56] on div "Add Column" at bounding box center [313, 88] width 574 height 75
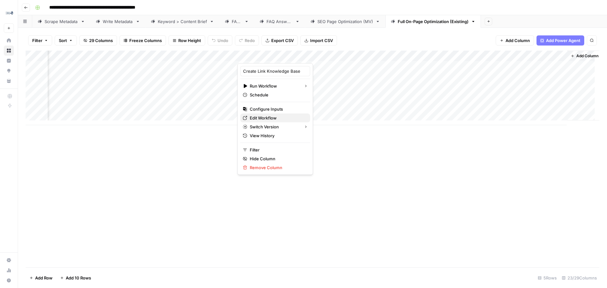
click at [277, 119] on span "Edit Workflow" at bounding box center [277, 118] width 55 height 6
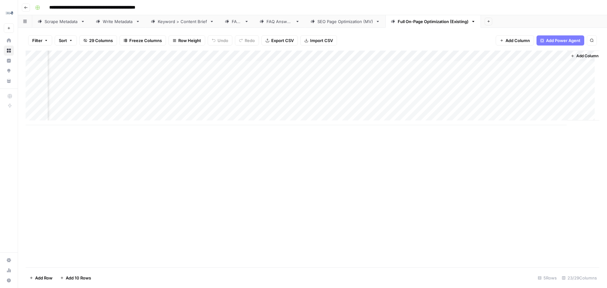
click at [443, 119] on div "Add Column" at bounding box center [313, 88] width 574 height 75
click at [275, 207] on div "Add Column" at bounding box center [313, 159] width 574 height 217
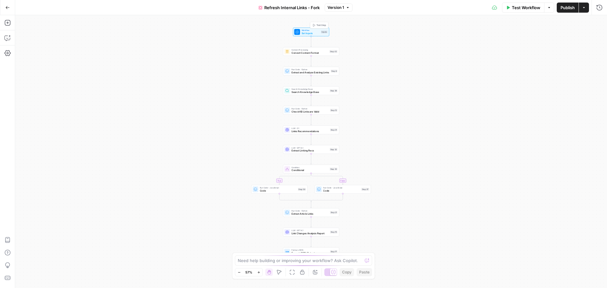
click at [313, 35] on span "Set Inputs" at bounding box center [310, 32] width 18 height 3
click at [590, 115] on icon "button" at bounding box center [588, 114] width 3 height 3
click at [581, 20] on button "Back" at bounding box center [583, 23] width 20 height 8
click at [595, 26] on button "Close" at bounding box center [599, 23] width 8 height 8
click at [11, 9] on button "Go Back" at bounding box center [7, 7] width 11 height 11
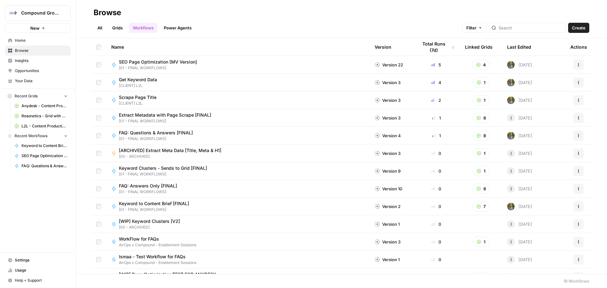
click at [171, 28] on link "Power Agents" at bounding box center [177, 28] width 35 height 10
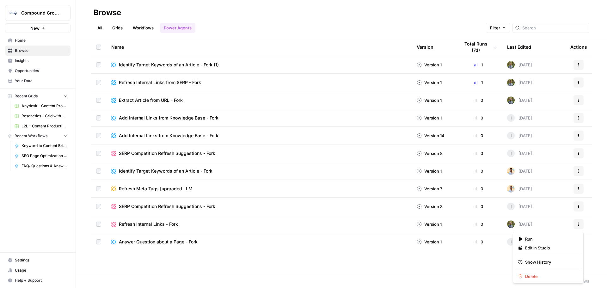
click at [578, 225] on icon "button" at bounding box center [578, 225] width 1 height 1
click at [542, 274] on span "Delete" at bounding box center [550, 276] width 51 height 6
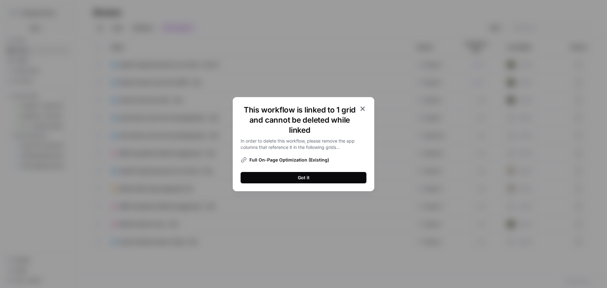
click at [275, 175] on button "Got it" at bounding box center [303, 177] width 126 height 11
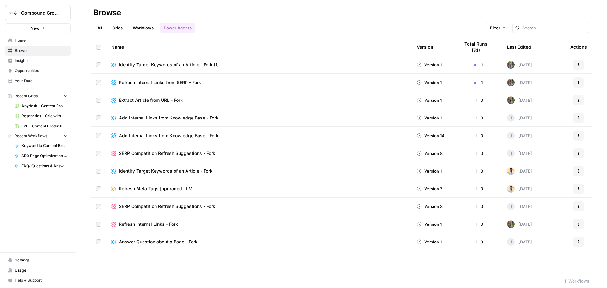
click at [39, 128] on span "L2L - Content Production with Custom Workflows [FINAL]" at bounding box center [44, 126] width 46 height 6
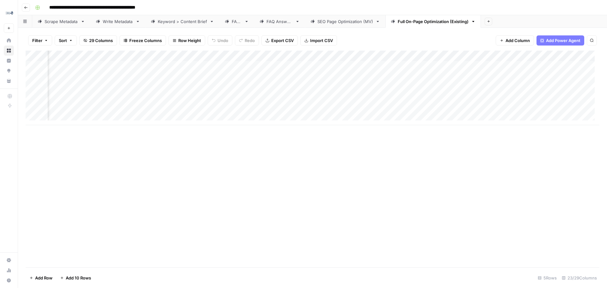
scroll to position [0, 1113]
click at [302, 68] on div "Add Column" at bounding box center [313, 88] width 574 height 75
click at [302, 64] on div "Add Column" at bounding box center [313, 88] width 574 height 75
type textarea "**********"
click at [232, 65] on div "Add Column" at bounding box center [313, 88] width 574 height 75
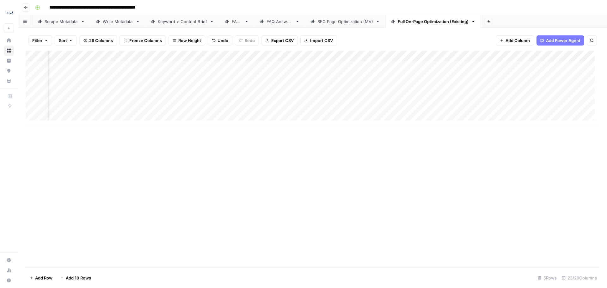
scroll to position [0, 902]
click at [488, 55] on div "Add Column" at bounding box center [313, 88] width 574 height 75
click at [426, 142] on span "Remove Column" at bounding box center [441, 141] width 55 height 6
click at [251, 76] on span "Cancel" at bounding box center [253, 77] width 15 height 6
click at [463, 55] on div "Add Column" at bounding box center [313, 88] width 574 height 75
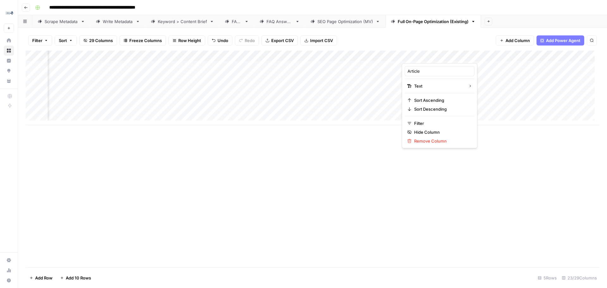
drag, startPoint x: 463, startPoint y: 55, endPoint x: 352, endPoint y: 213, distance: 193.0
click at [352, 213] on div "Add Column" at bounding box center [313, 159] width 574 height 217
click at [408, 65] on div "Add Column" at bounding box center [313, 88] width 574 height 75
click at [432, 54] on div "Add Column" at bounding box center [313, 88] width 574 height 75
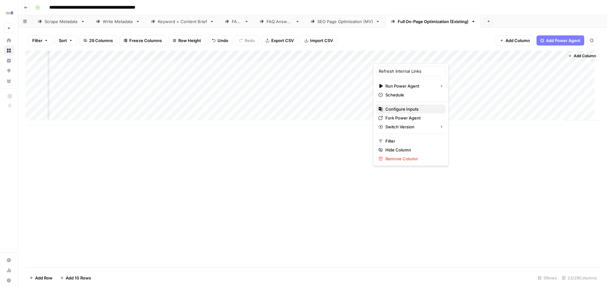
click at [404, 107] on span "Configure Inputs" at bounding box center [412, 109] width 55 height 6
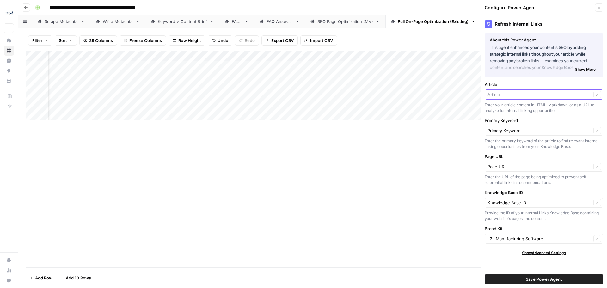
click at [544, 92] on input "Article" at bounding box center [539, 94] width 104 height 6
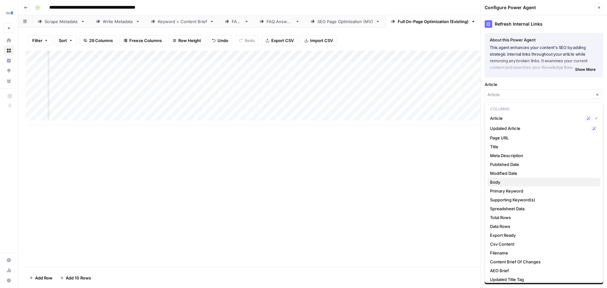
click at [524, 183] on span "Body" at bounding box center [542, 182] width 105 height 6
type input "Body"
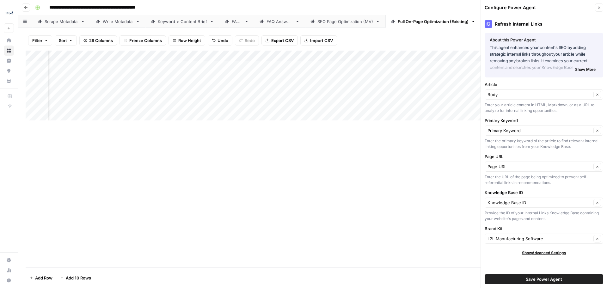
click at [565, 283] on button "Save Power Agent" at bounding box center [543, 279] width 119 height 10
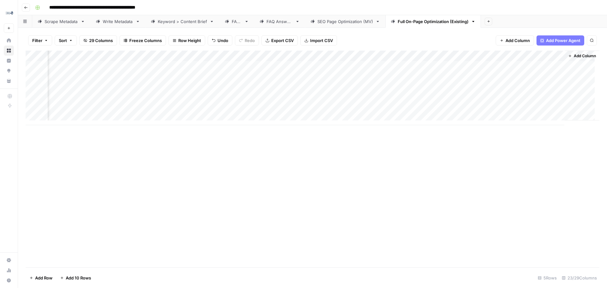
click at [406, 65] on div "Add Column" at bounding box center [313, 88] width 574 height 75
click at [302, 67] on div "Add Column" at bounding box center [313, 88] width 574 height 75
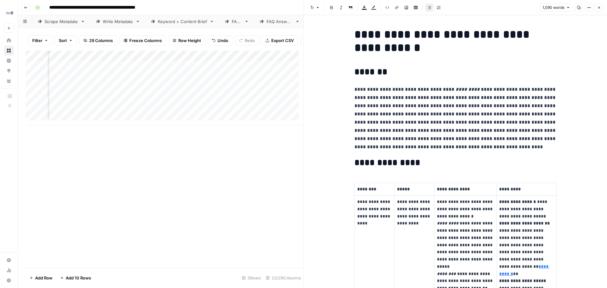
click at [208, 188] on div "Add Column" at bounding box center [165, 159] width 278 height 217
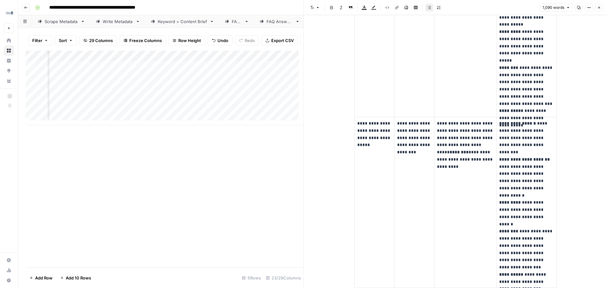
scroll to position [593, 0]
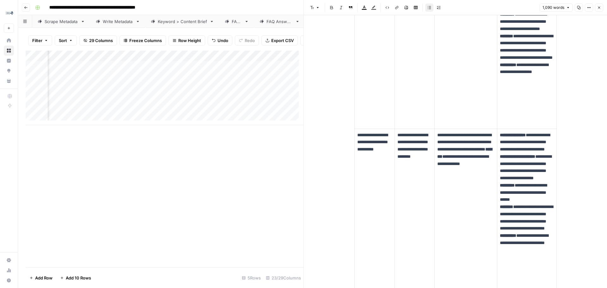
click at [599, 7] on icon "button" at bounding box center [599, 8] width 4 height 4
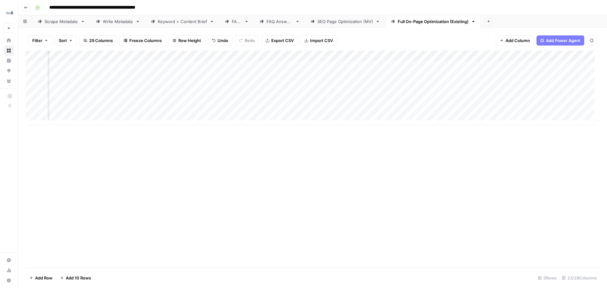
scroll to position [0, 1113]
click at [385, 66] on div "Add Column" at bounding box center [313, 88] width 574 height 75
click at [431, 64] on div "Add Column" at bounding box center [313, 88] width 574 height 75
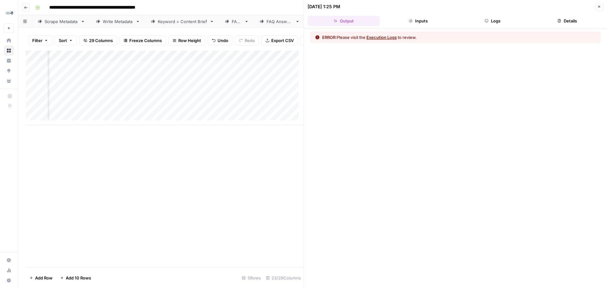
click at [387, 36] on button "Execution Logs" at bounding box center [381, 37] width 30 height 6
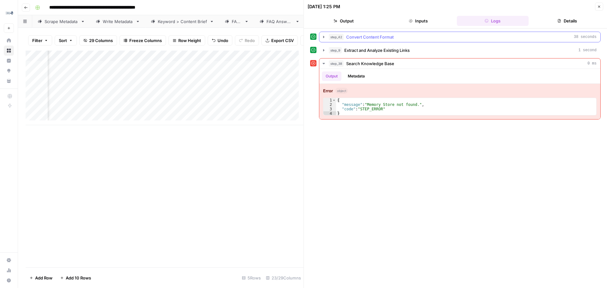
click at [324, 36] on icon "button" at bounding box center [323, 36] width 5 height 5
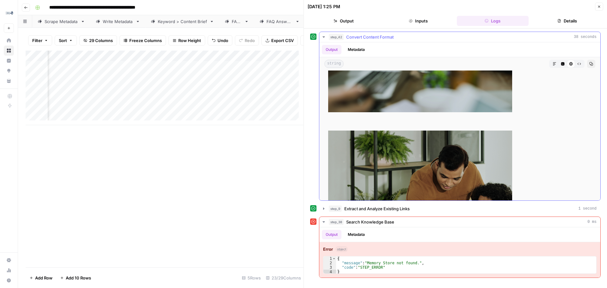
scroll to position [1264, 0]
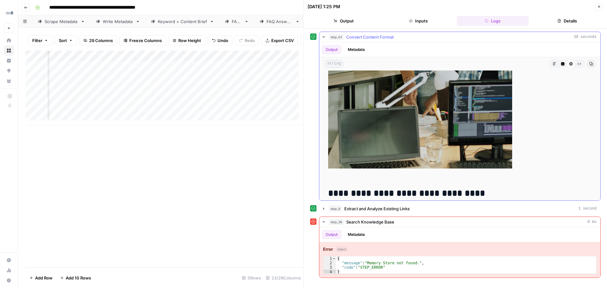
click at [322, 37] on icon "button" at bounding box center [323, 36] width 5 height 5
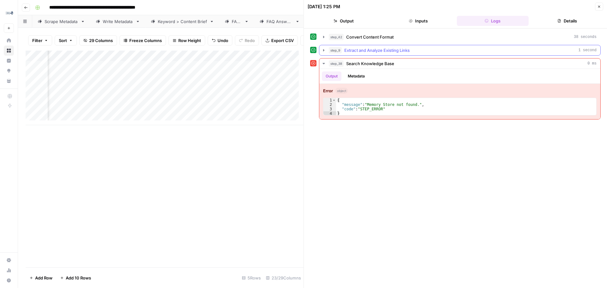
click at [322, 51] on icon "button" at bounding box center [323, 50] width 5 height 5
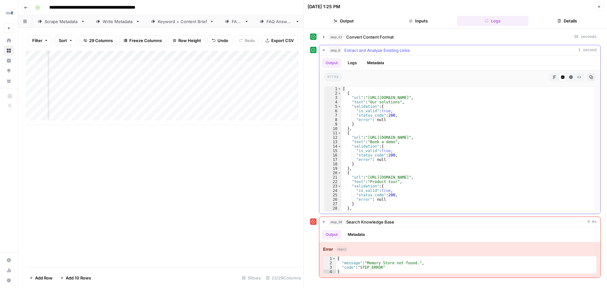
scroll to position [0, 0]
click at [322, 48] on icon "button" at bounding box center [323, 50] width 5 height 5
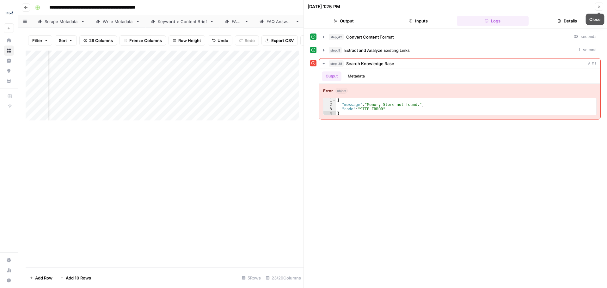
click at [598, 7] on icon "button" at bounding box center [599, 7] width 4 height 4
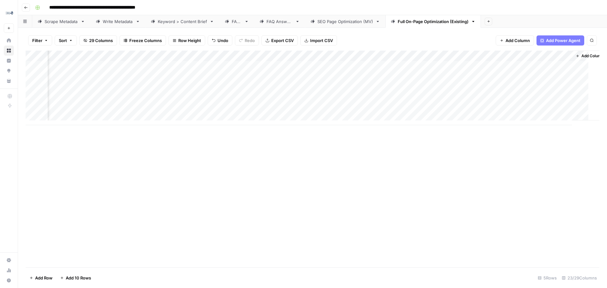
scroll to position [0, 1105]
click at [554, 43] on span "Add Power Agent" at bounding box center [563, 40] width 34 height 6
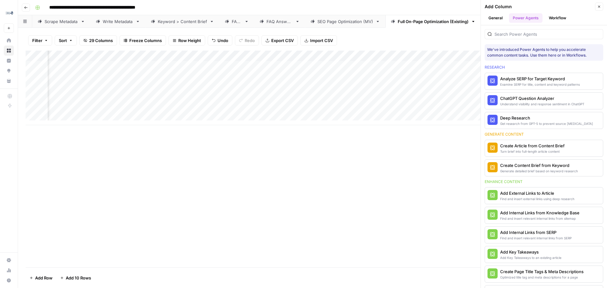
click at [502, 18] on button "General" at bounding box center [495, 17] width 22 height 9
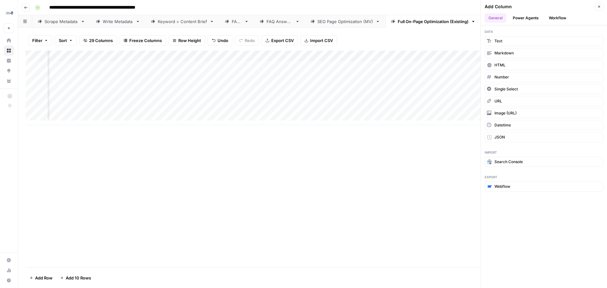
click at [525, 21] on button "Power Agents" at bounding box center [525, 17] width 33 height 9
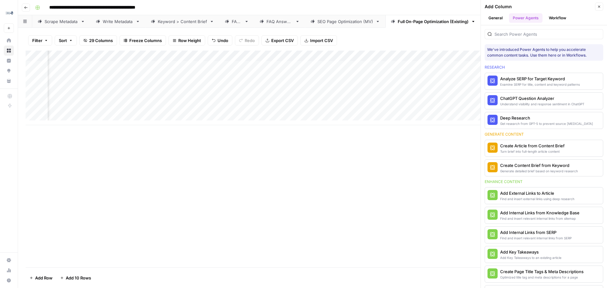
click at [556, 24] on header "Add Column Close General Power Agents Workflow" at bounding box center [544, 12] width 126 height 25
click at [557, 19] on button "Workflow" at bounding box center [557, 17] width 25 height 9
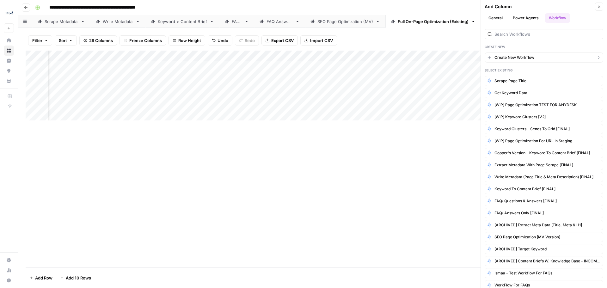
click at [545, 52] on button "Create New Workflow" at bounding box center [543, 57] width 119 height 10
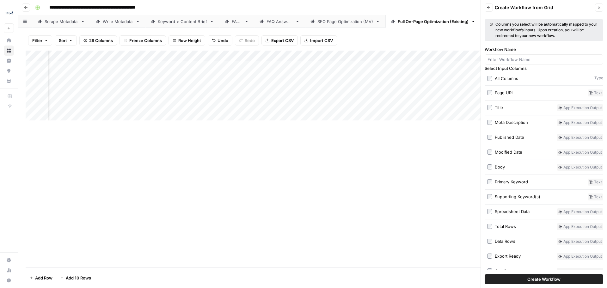
scroll to position [0, 0]
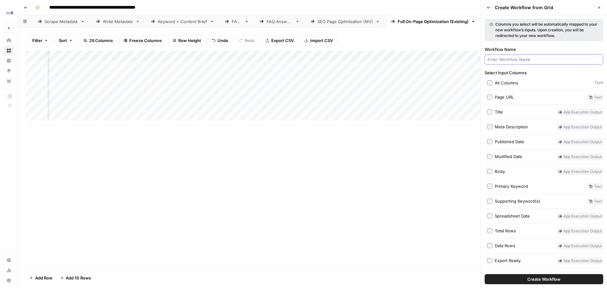
click at [535, 56] on input "Workflow Name" at bounding box center [543, 59] width 113 height 6
click at [532, 59] on input "Create Link Knowledgebase" at bounding box center [543, 59] width 113 height 6
type input "Create Link Knowledge Base"
click at [537, 277] on span "Create Workflow" at bounding box center [543, 279] width 33 height 6
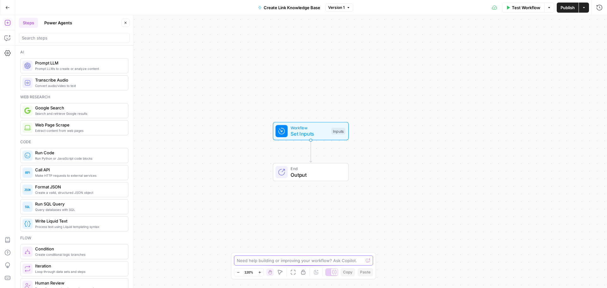
click at [293, 263] on textarea at bounding box center [300, 260] width 126 height 6
type textarea "T"
click at [318, 127] on span "Workflow" at bounding box center [309, 128] width 38 height 6
click at [564, 46] on button "Add Field" at bounding box center [551, 43] width 80 height 10
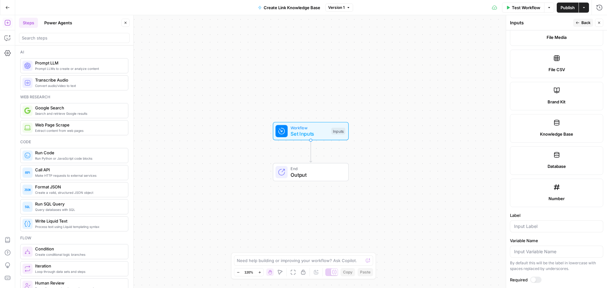
scroll to position [221, 0]
click at [571, 120] on label "Knowledge Base" at bounding box center [556, 125] width 93 height 28
click at [550, 228] on div at bounding box center [556, 223] width 93 height 12
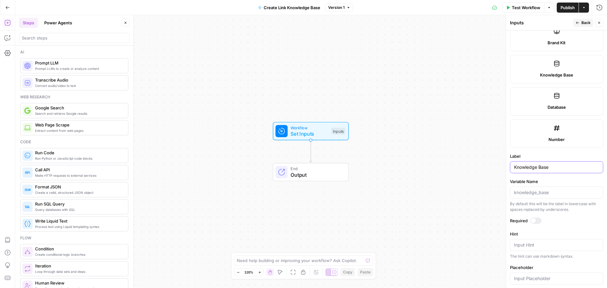
scroll to position [286, 0]
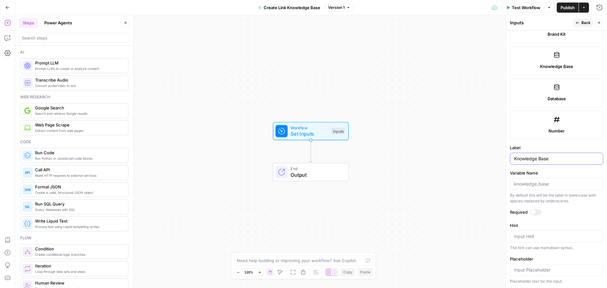
type input "Knowledge Base"
click at [534, 210] on div at bounding box center [535, 212] width 11 height 6
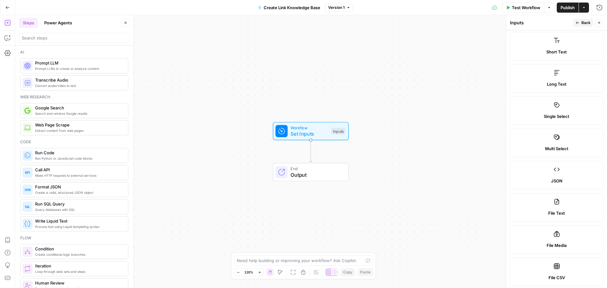
scroll to position [0, 0]
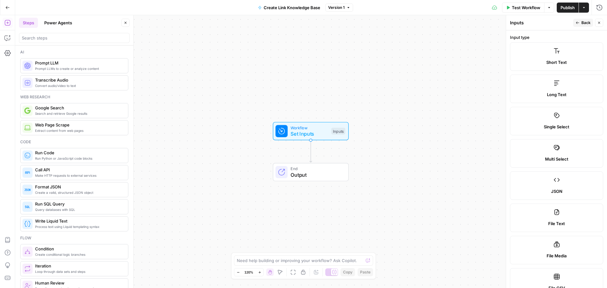
click at [579, 21] on icon "button" at bounding box center [577, 23] width 4 height 4
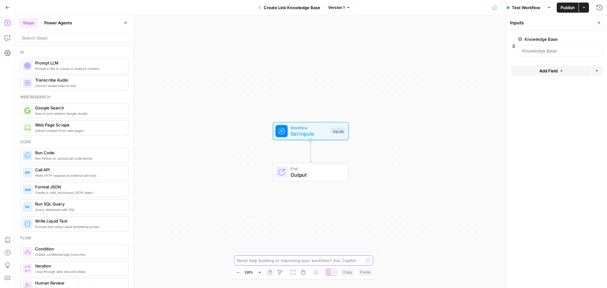
click at [306, 258] on textarea at bounding box center [300, 260] width 126 height 6
type textarea "A workflow step that creates a Knowledge Base output from an existing knowledge…"
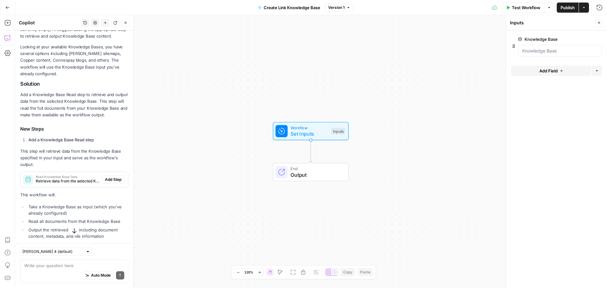
scroll to position [95, 0]
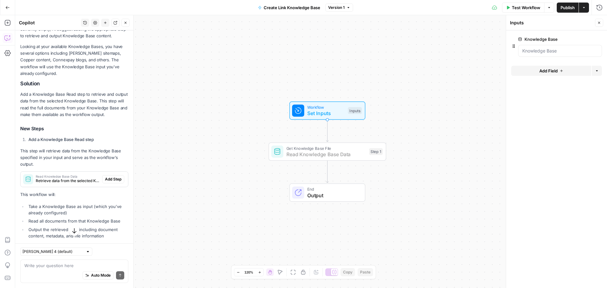
click at [109, 180] on span "Add Step" at bounding box center [113, 179] width 16 height 6
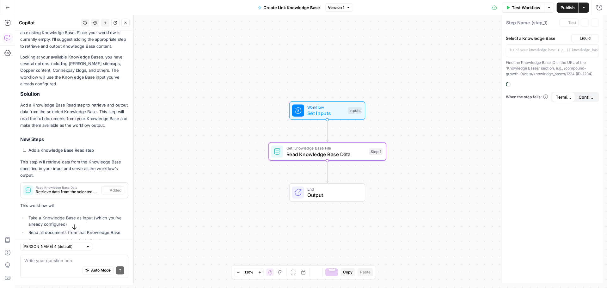
type textarea "Read Knowledge Base Data"
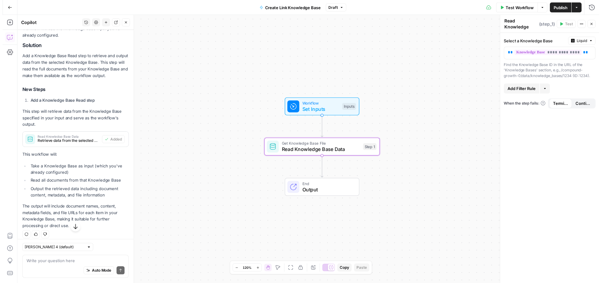
scroll to position [147, 0]
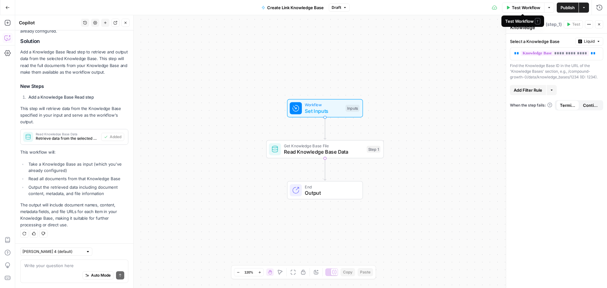
click at [513, 8] on span "Test Workflow" at bounding box center [526, 7] width 28 height 6
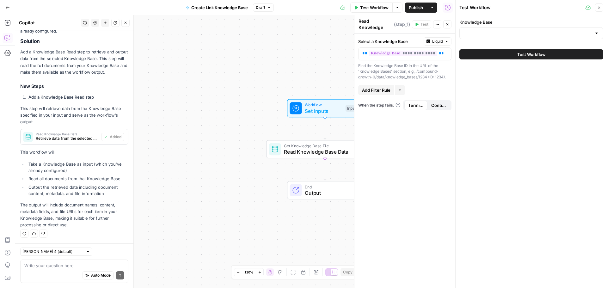
click at [514, 40] on div "Knowledge Base" at bounding box center [531, 30] width 144 height 23
click at [517, 31] on input "Knowledge Base" at bounding box center [527, 33] width 128 height 6
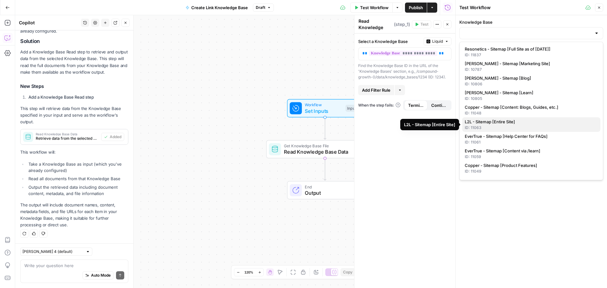
click at [497, 123] on span "L2L - Sitemap [Entire Site]" at bounding box center [530, 122] width 131 height 6
type input "L2L - Sitemap [Entire Site]"
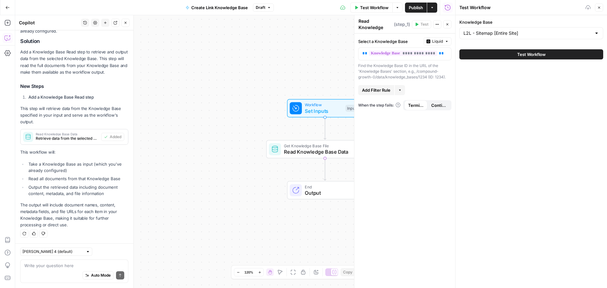
click at [525, 55] on span "Test Workflow" at bounding box center [531, 54] width 28 height 6
click at [509, 52] on button "Test Workflow" at bounding box center [531, 54] width 144 height 10
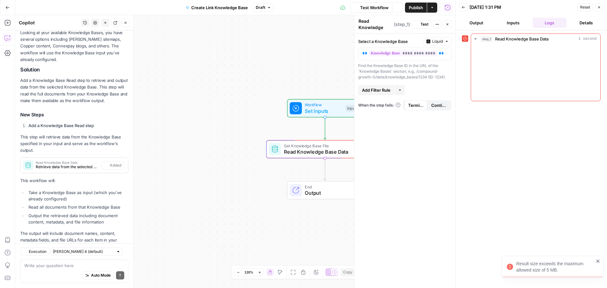
scroll to position [147, 0]
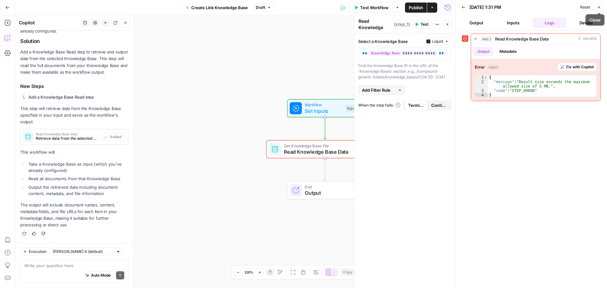
click at [586, 6] on span "Reset" at bounding box center [585, 7] width 10 height 6
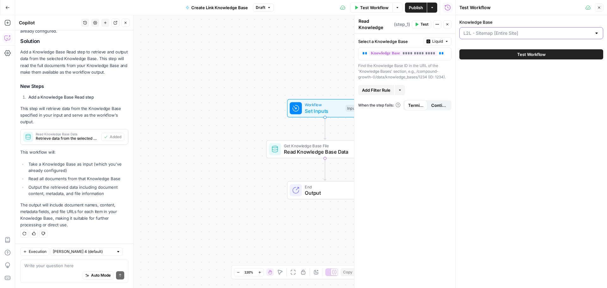
click at [555, 33] on input "Knowledge Base" at bounding box center [527, 33] width 128 height 6
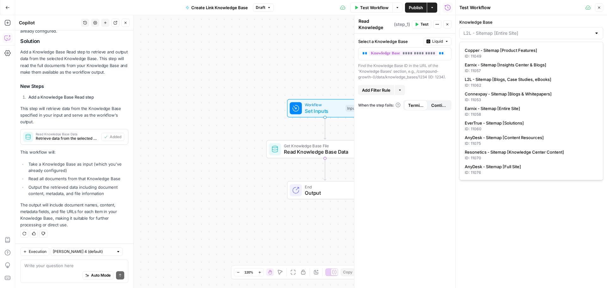
scroll to position [95, 0]
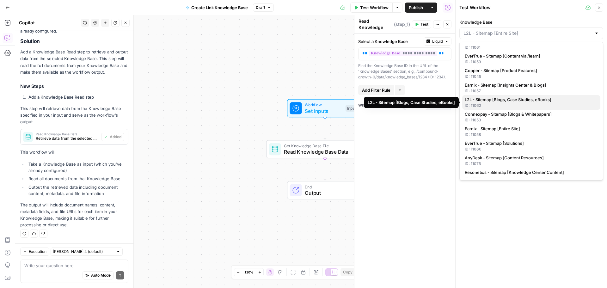
click at [536, 102] on span "L2L - Sitemap [Blogs, Case Studies, eBooks]" at bounding box center [530, 99] width 131 height 6
type input "L2L - Sitemap [Blogs, Case Studies, eBooks]"
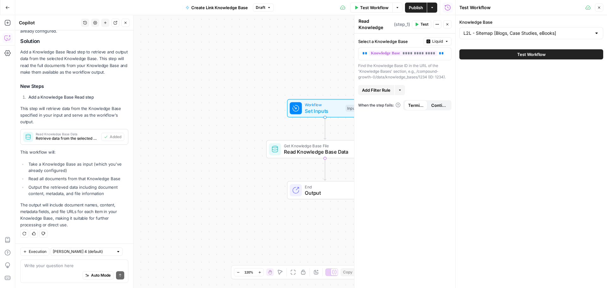
click at [538, 53] on span "Test Workflow" at bounding box center [531, 54] width 28 height 6
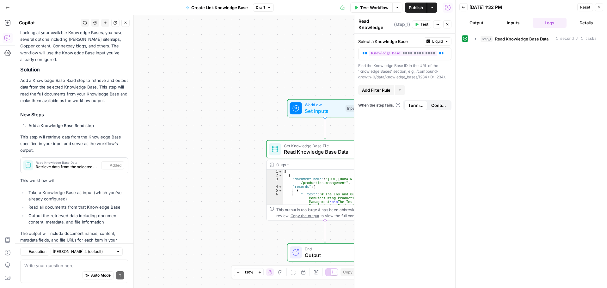
scroll to position [147, 0]
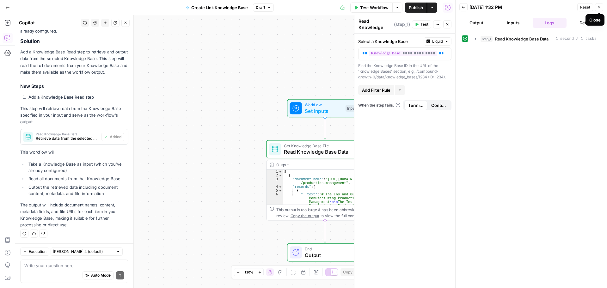
click at [600, 6] on icon "button" at bounding box center [599, 7] width 4 height 4
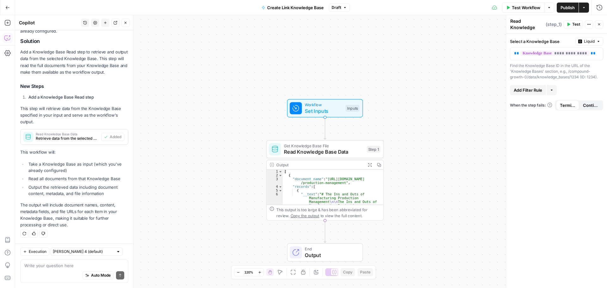
click at [338, 251] on span "Output" at bounding box center [331, 255] width 52 height 8
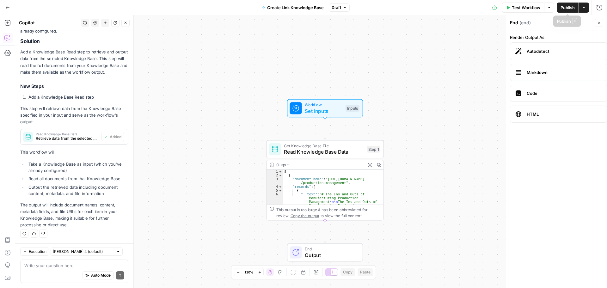
click at [568, 10] on span "Publish" at bounding box center [567, 7] width 14 height 6
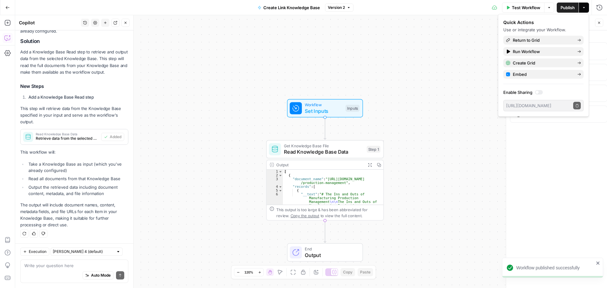
click at [7, 6] on icon "button" at bounding box center [7, 7] width 4 height 4
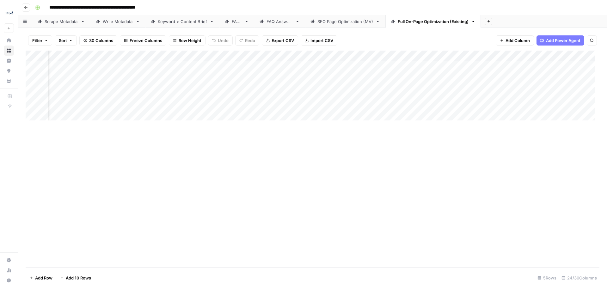
scroll to position [0, 1199]
click at [191, 55] on div "Add Column" at bounding box center [313, 88] width 574 height 75
click at [138, 139] on span "Remove Column" at bounding box center [144, 141] width 55 height 6
click at [278, 61] on button "Delete" at bounding box center [280, 65] width 21 height 11
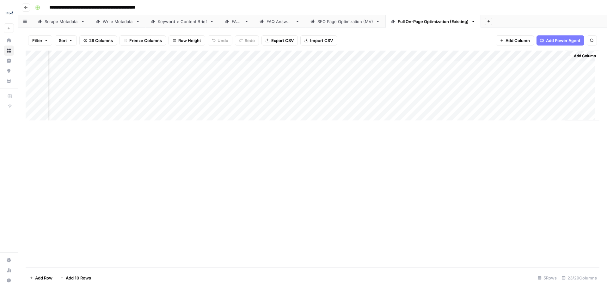
drag, startPoint x: 524, startPoint y: 53, endPoint x: 225, endPoint y: 58, distance: 299.3
click at [225, 58] on div "Add Column" at bounding box center [313, 88] width 574 height 75
click at [238, 66] on div "Add Column" at bounding box center [313, 88] width 574 height 75
click at [310, 170] on div "Add Column" at bounding box center [313, 159] width 574 height 217
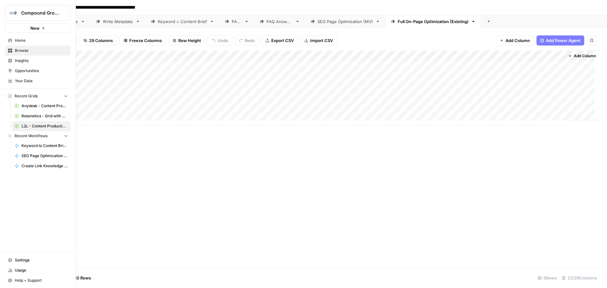
click at [19, 80] on span "Your Data" at bounding box center [41, 81] width 53 height 6
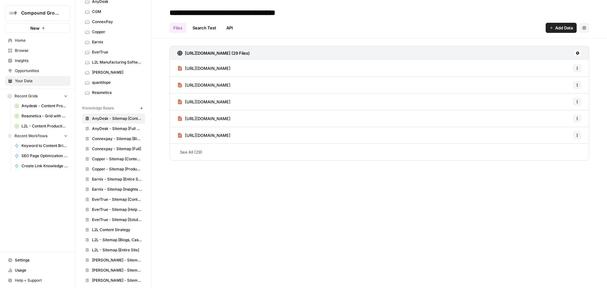
scroll to position [62, 0]
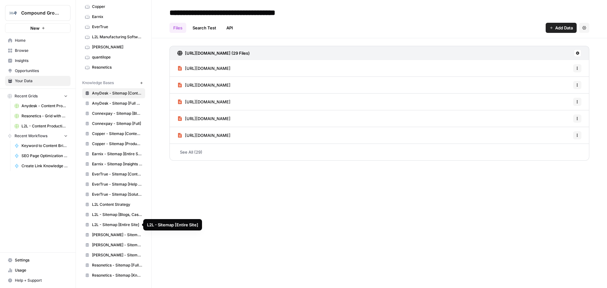
click at [111, 221] on link "L2L - Sitemap [Entire Site]" at bounding box center [113, 225] width 63 height 10
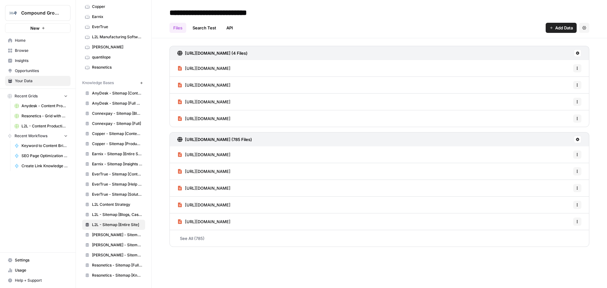
click at [224, 12] on input "**********" at bounding box center [217, 12] width 101 height 13
click at [195, 236] on link "See All (785)" at bounding box center [379, 238] width 420 height 16
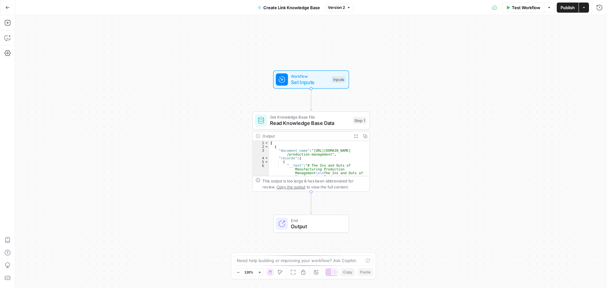
click at [317, 219] on span "End" at bounding box center [317, 220] width 52 height 6
click at [565, 71] on span "Markdown" at bounding box center [563, 72] width 75 height 6
click at [531, 8] on span "Test Workflow" at bounding box center [526, 7] width 28 height 6
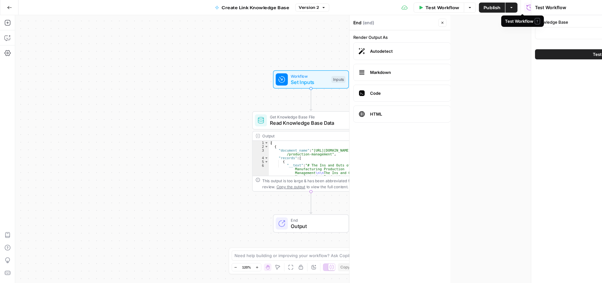
type input "L2L - Sitemap [Blogs, Case Studies, eBooks]"
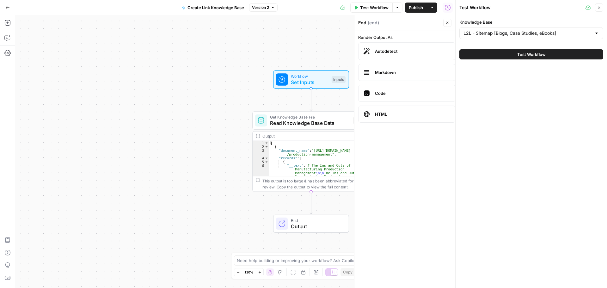
click at [537, 57] on span "Test Workflow" at bounding box center [531, 54] width 28 height 6
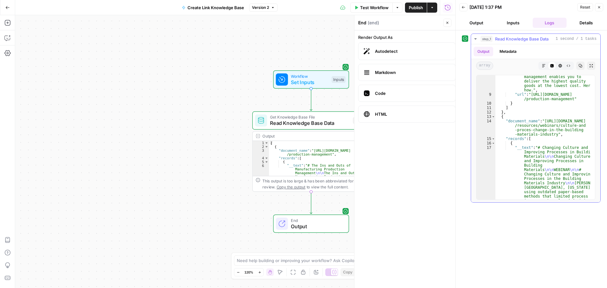
scroll to position [43, 0]
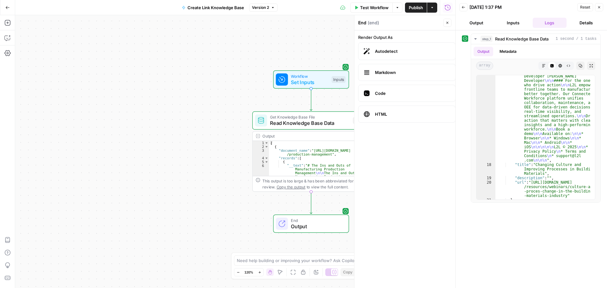
click at [418, 50] on span "Autodetect" at bounding box center [412, 51] width 75 height 6
click at [400, 95] on span "Code" at bounding box center [412, 93] width 75 height 6
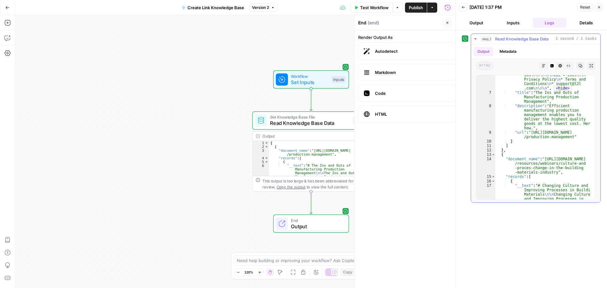
scroll to position [38, 0]
drag, startPoint x: 596, startPoint y: 5, endPoint x: 597, endPoint y: 8, distance: 3.7
click at [597, 8] on button "Close" at bounding box center [599, 7] width 8 height 8
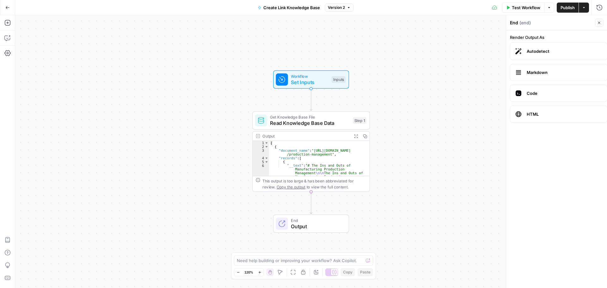
click at [6, 4] on button "Go Back" at bounding box center [7, 7] width 11 height 11
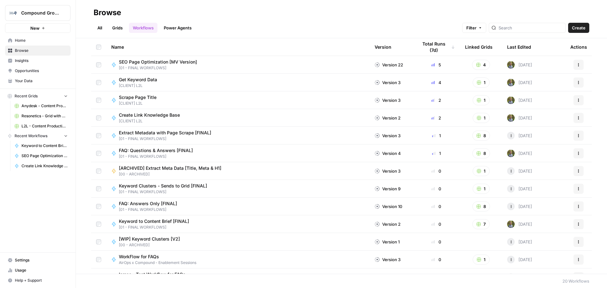
click at [118, 27] on link "Grids" at bounding box center [117, 28] width 18 height 10
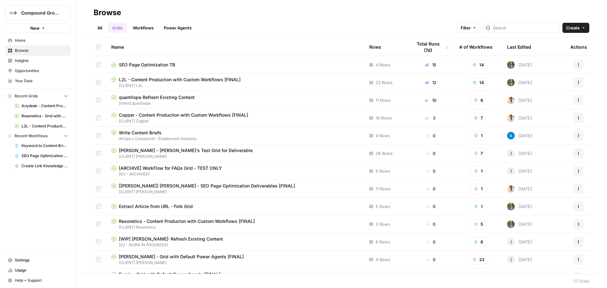
click at [152, 65] on span "SEO Page Optimization TB" at bounding box center [147, 65] width 56 height 6
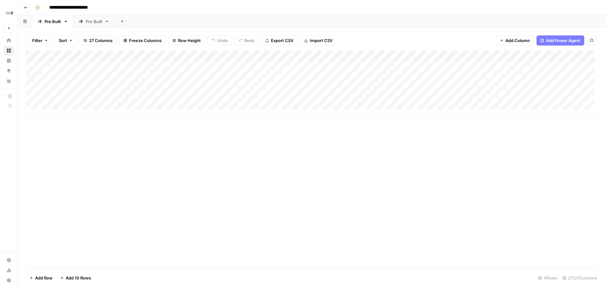
click at [27, 9] on icon "button" at bounding box center [26, 8] width 4 height 4
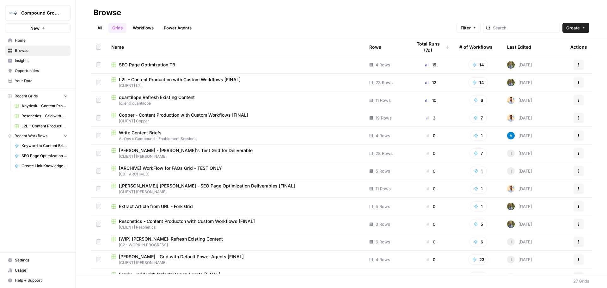
click at [169, 84] on span "[CLIENT] L2L" at bounding box center [235, 86] width 248 height 6
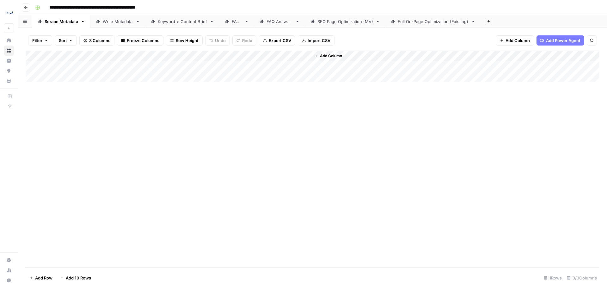
click at [437, 24] on div "Full On-Page Optimization (Existing)" at bounding box center [433, 21] width 71 height 6
click at [554, 54] on div "Add Column" at bounding box center [313, 88] width 574 height 75
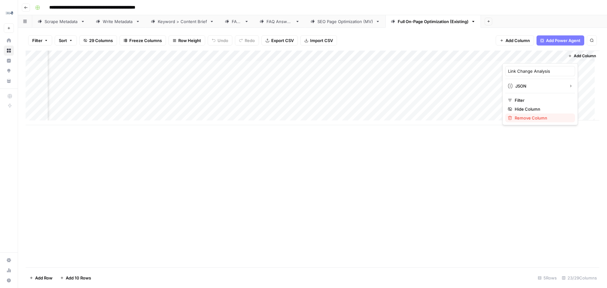
click at [534, 119] on span "Remove Column" at bounding box center [541, 118] width 55 height 6
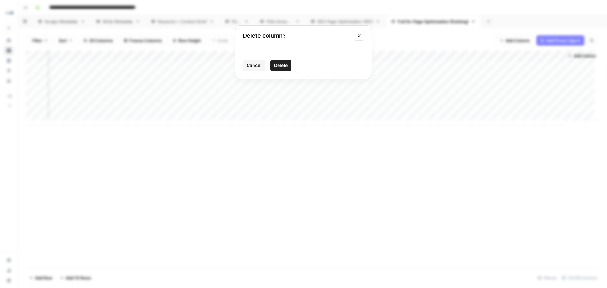
click at [286, 68] on span "Delete" at bounding box center [281, 65] width 14 height 6
click at [553, 56] on div "Add Column" at bounding box center [313, 88] width 574 height 75
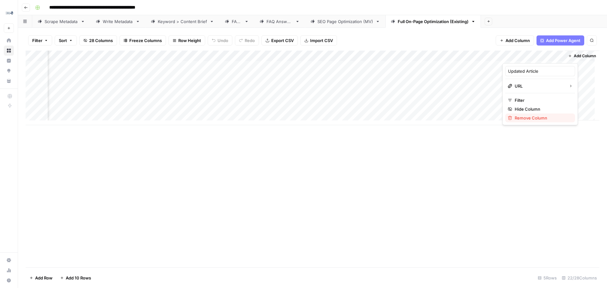
click at [528, 114] on button "Remove Column" at bounding box center [540, 117] width 70 height 9
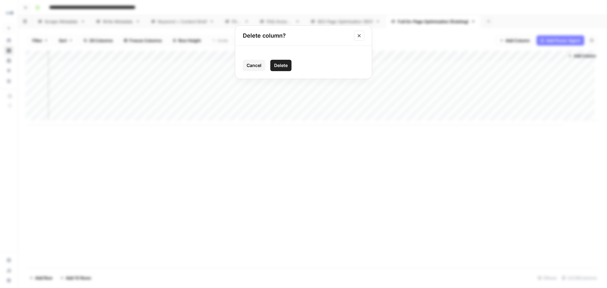
click at [276, 70] on button "Delete" at bounding box center [280, 65] width 21 height 11
click at [546, 54] on div "Add Column" at bounding box center [313, 88] width 574 height 75
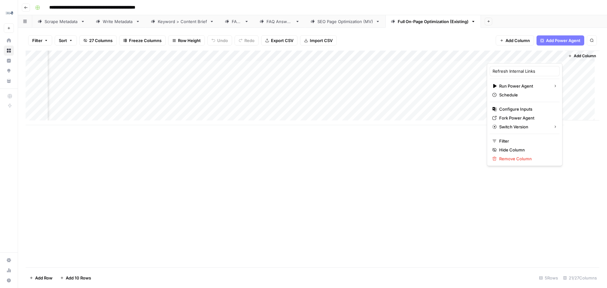
click at [514, 164] on div "Refresh Internal Links Run Power Agent Schedule Configure Inputs Fork Power Age…" at bounding box center [525, 114] width 76 height 103
click at [516, 159] on span "Remove Column" at bounding box center [526, 158] width 55 height 6
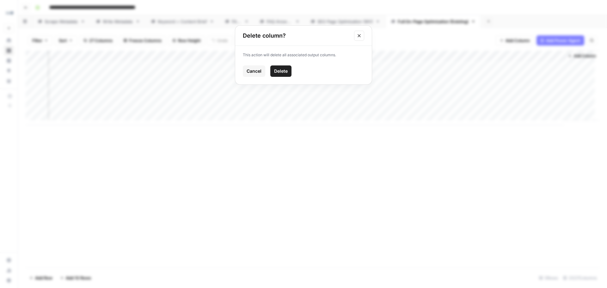
click at [286, 66] on button "Delete" at bounding box center [280, 70] width 21 height 11
click at [489, 55] on div "Add Column" at bounding box center [313, 88] width 574 height 75
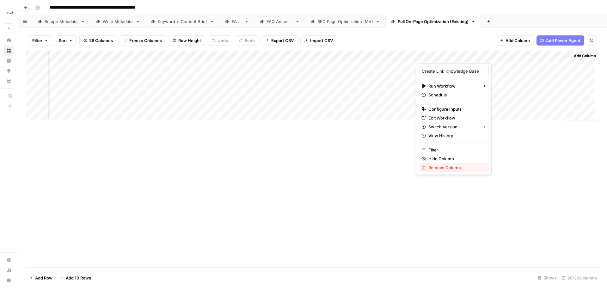
click at [461, 167] on span "Remove Column" at bounding box center [455, 167] width 55 height 6
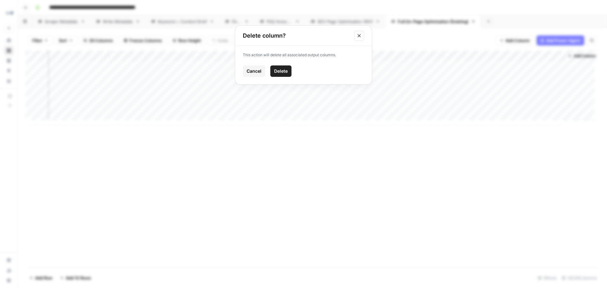
click at [277, 74] on span "Delete" at bounding box center [281, 71] width 14 height 6
click at [581, 59] on button "Add Column" at bounding box center [581, 56] width 33 height 8
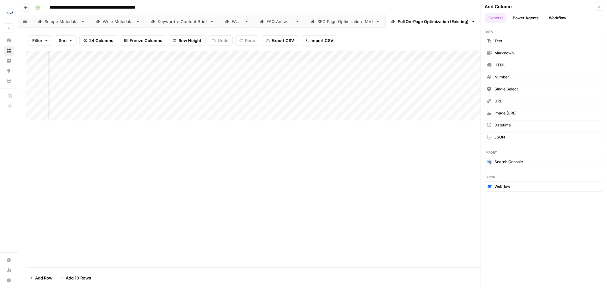
click at [514, 21] on button "Power Agents" at bounding box center [525, 17] width 33 height 9
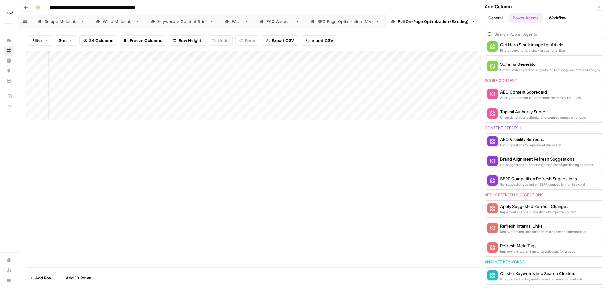
scroll to position [253, 0]
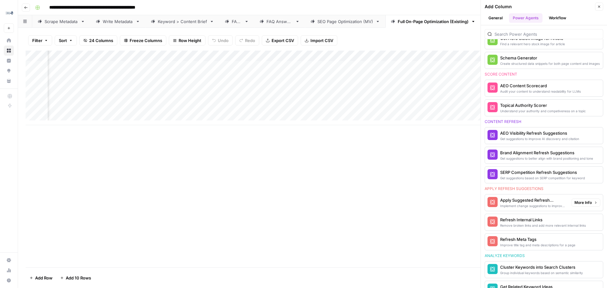
click at [589, 199] on button "More Info" at bounding box center [585, 202] width 29 height 8
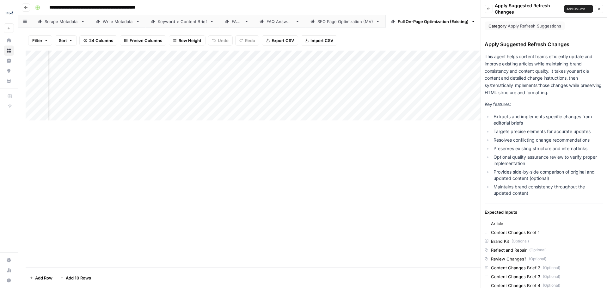
click at [581, 7] on span "Add Column" at bounding box center [575, 8] width 19 height 5
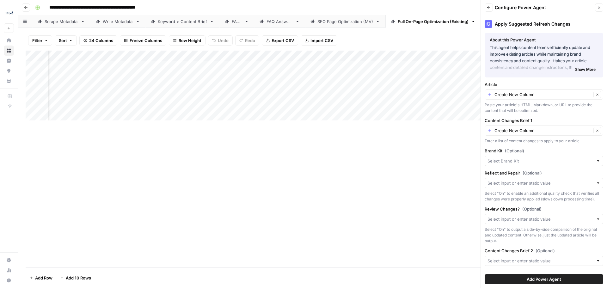
click at [571, 99] on div "Create New Column Clear" at bounding box center [543, 94] width 119 height 10
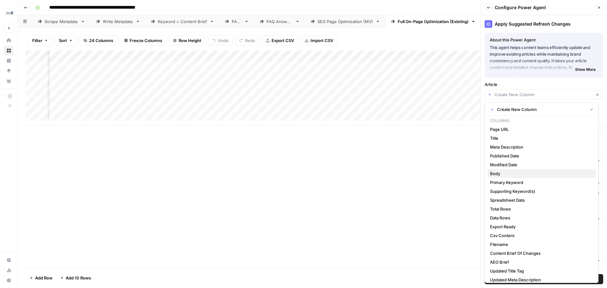
click at [554, 172] on span "Body" at bounding box center [540, 173] width 100 height 6
type input "Body"
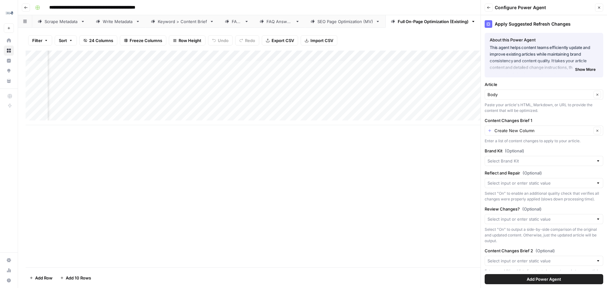
click at [561, 135] on div "Create New Column Clear" at bounding box center [543, 130] width 119 height 10
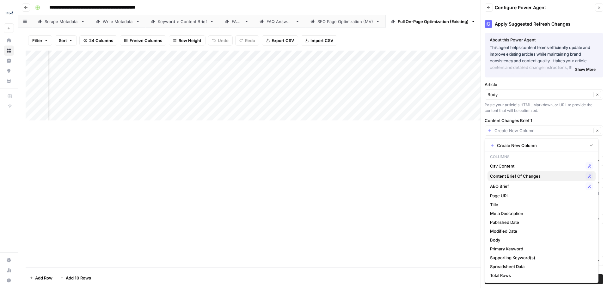
click at [544, 175] on span "Content Brief Of Changes" at bounding box center [536, 176] width 93 height 6
type input "Content Brief Of Changes"
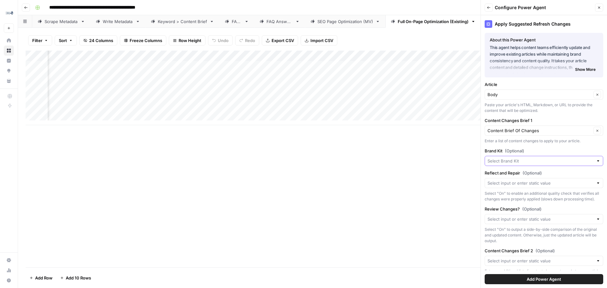
click at [557, 159] on input "Brand Kit (Optional)" at bounding box center [540, 161] width 106 height 6
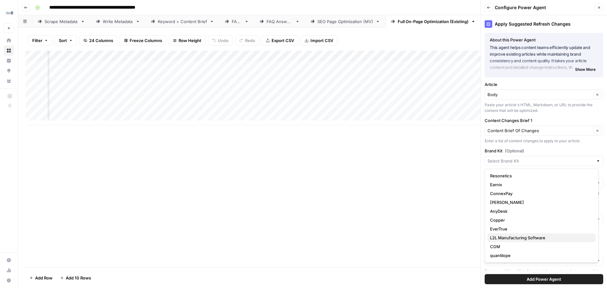
click at [546, 239] on span "L2L Manufacturing Software" at bounding box center [540, 237] width 100 height 6
type input "L2L Manufacturing Software"
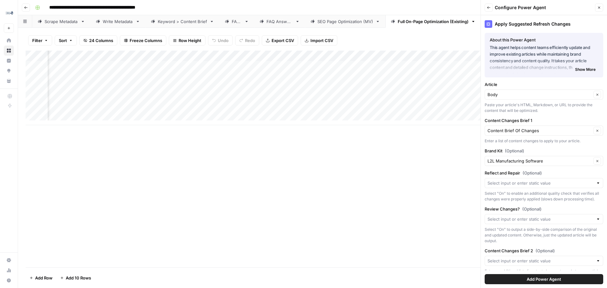
click at [596, 183] on div at bounding box center [598, 183] width 4 height 6
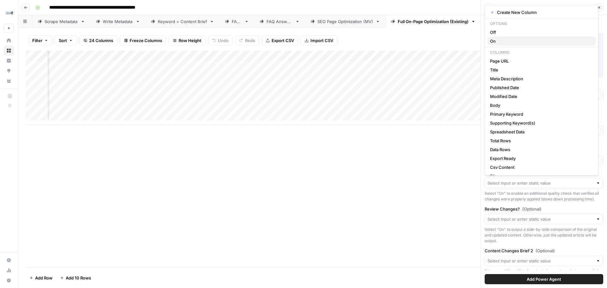
click at [519, 38] on span "On" at bounding box center [540, 41] width 100 height 6
type input "On"
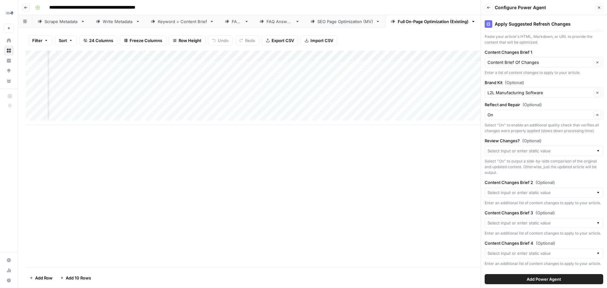
scroll to position [91, 0]
click at [593, 111] on button "Clear" at bounding box center [597, 115] width 8 height 8
click at [569, 110] on div at bounding box center [543, 115] width 119 height 10
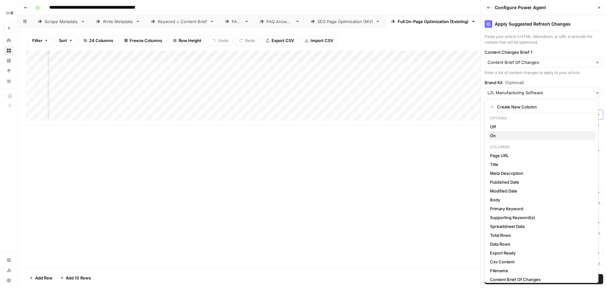
click at [552, 136] on span "On" at bounding box center [540, 135] width 100 height 6
type input "On"
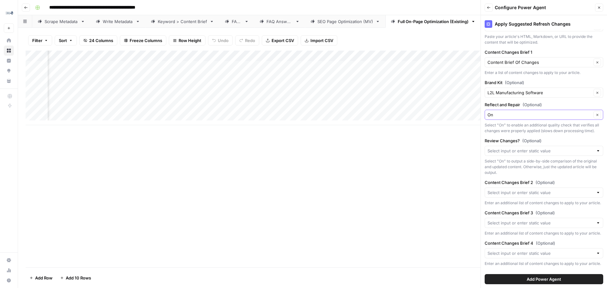
click at [570, 141] on div "Review Changes? (Optional) Select "On" to output a side-by-side comparison of t…" at bounding box center [543, 156] width 119 height 38
drag, startPoint x: 581, startPoint y: 131, endPoint x: 591, endPoint y: 131, distance: 10.1
click at [581, 148] on input "Review Changes? (Optional)" at bounding box center [540, 151] width 106 height 6
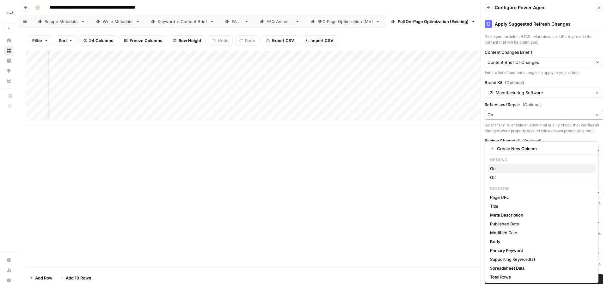
click at [560, 170] on span "On" at bounding box center [540, 168] width 100 height 6
type input "On"
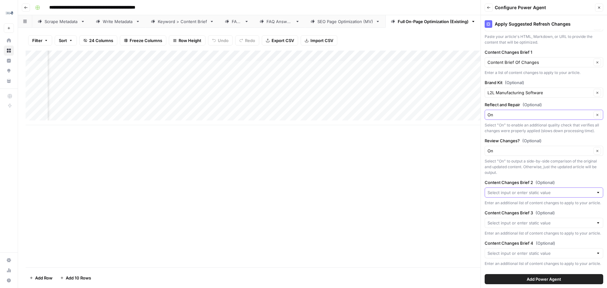
click at [575, 189] on input "Content Changes Brief 2 (Optional)" at bounding box center [540, 192] width 106 height 6
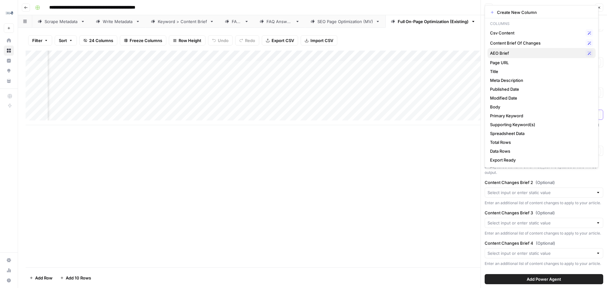
click at [523, 58] on button "AEO Brief Possible Match" at bounding box center [541, 53] width 108 height 10
type input "AEO Brief"
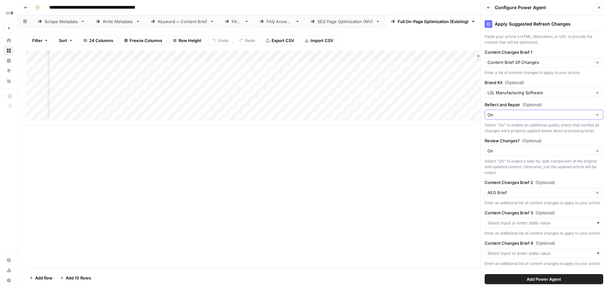
scroll to position [0, 836]
click at [507, 279] on button "Add Power Agent" at bounding box center [543, 279] width 119 height 10
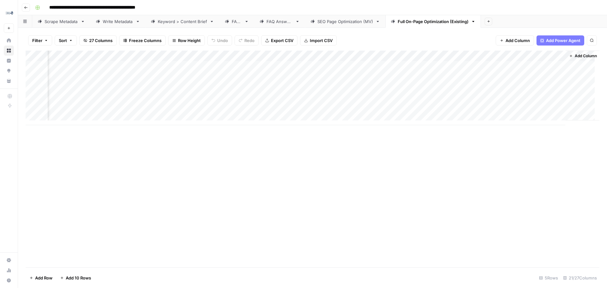
scroll to position [0, 957]
click at [387, 68] on div "Add Column" at bounding box center [313, 88] width 574 height 75
click at [440, 65] on div "Add Column" at bounding box center [313, 93] width 574 height 85
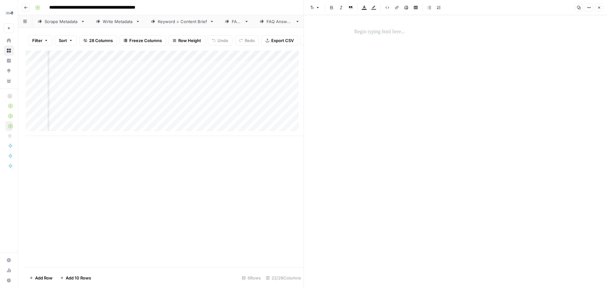
click at [606, 6] on header "Font style Bold Italic Block quote Text color Highlight color Code block Link I…" at bounding box center [455, 7] width 303 height 15
click at [599, 9] on icon "button" at bounding box center [599, 8] width 4 height 4
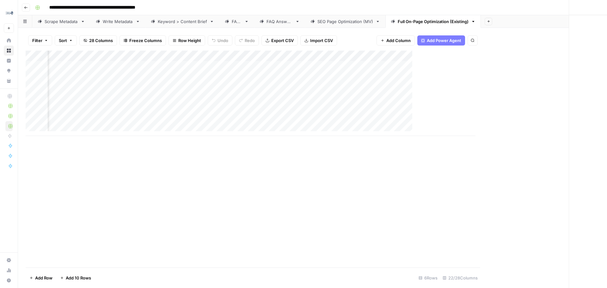
scroll to position [0, 1006]
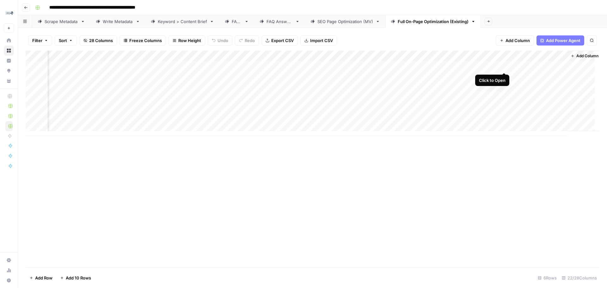
click at [504, 64] on div "Add Column" at bounding box center [313, 93] width 574 height 85
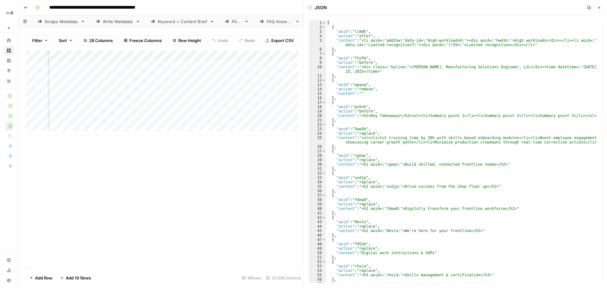
click at [597, 9] on button "Close" at bounding box center [599, 7] width 8 height 8
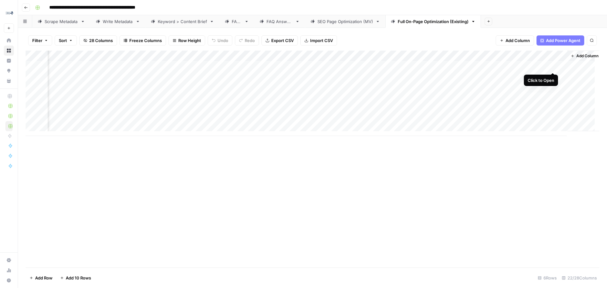
click at [553, 64] on div "Add Column" at bounding box center [313, 93] width 574 height 85
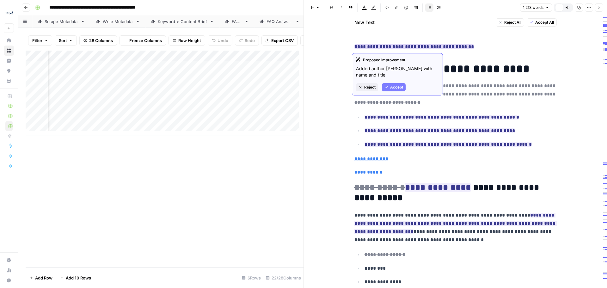
click at [367, 85] on span "Reject" at bounding box center [369, 87] width 11 height 6
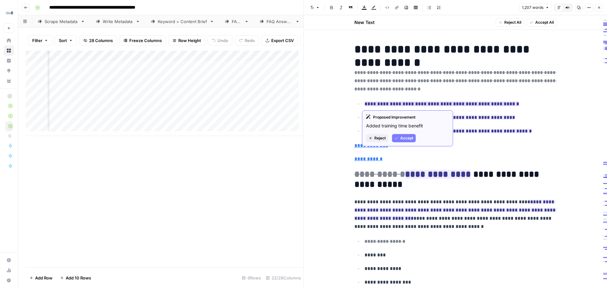
click at [379, 139] on span "Reject" at bounding box center [379, 138] width 11 height 6
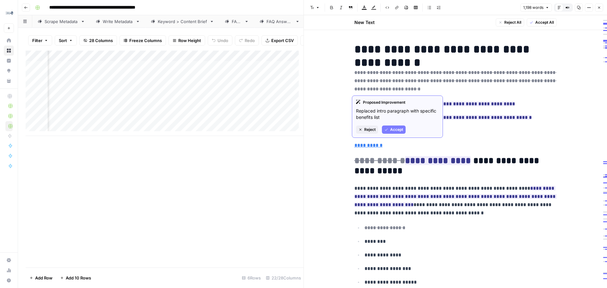
click at [367, 131] on span "Reject" at bounding box center [369, 130] width 11 height 6
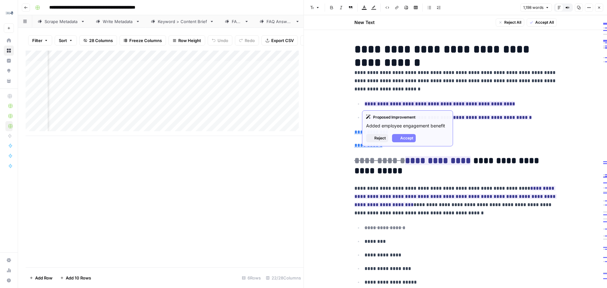
click at [393, 101] on ins "**********" at bounding box center [439, 103] width 150 height 5
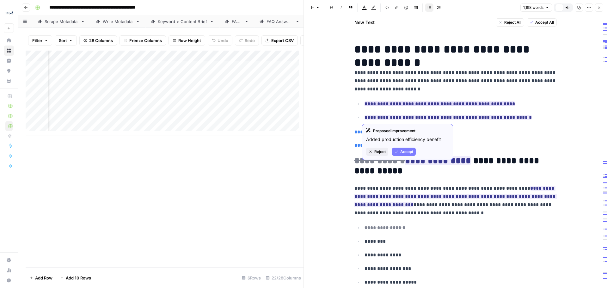
click at [388, 105] on ins "**********" at bounding box center [439, 103] width 150 height 5
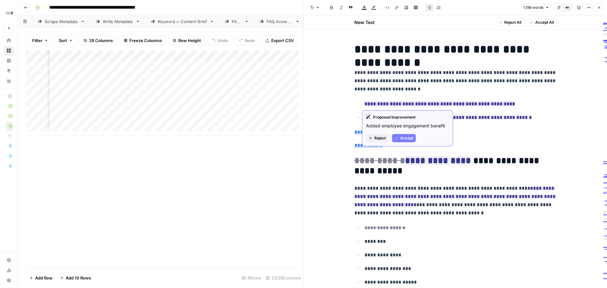
click at [376, 137] on span "Reject" at bounding box center [379, 138] width 11 height 6
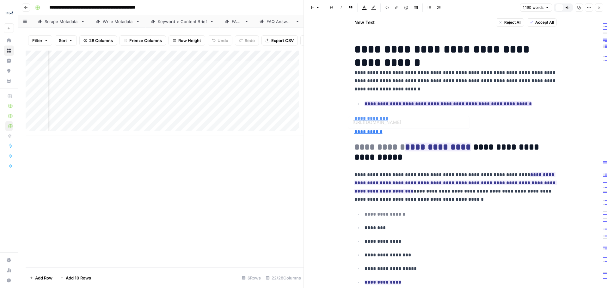
click at [393, 101] on ins "**********" at bounding box center [447, 103] width 167 height 5
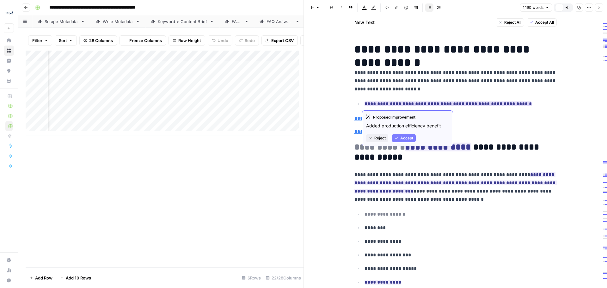
click at [370, 137] on icon "button" at bounding box center [370, 138] width 2 height 2
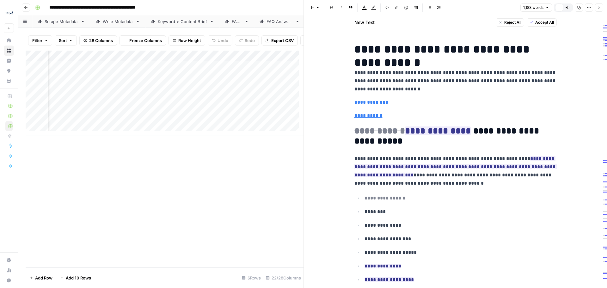
click at [374, 85] on p "**********" at bounding box center [455, 81] width 202 height 25
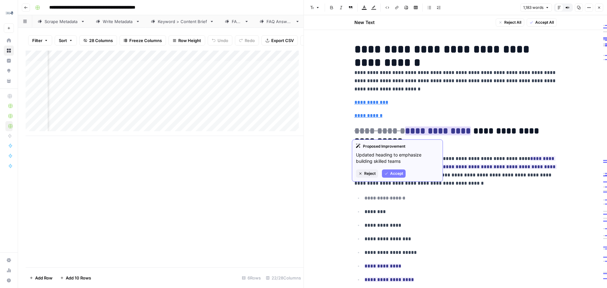
click at [368, 172] on span "Reject" at bounding box center [369, 174] width 11 height 6
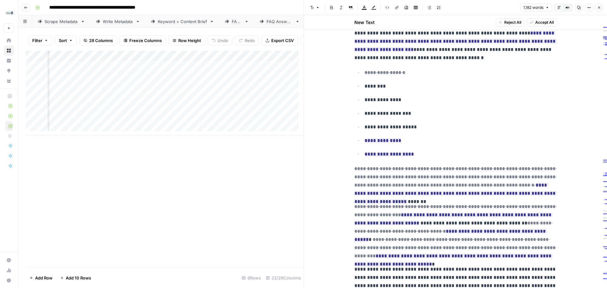
scroll to position [126, 0]
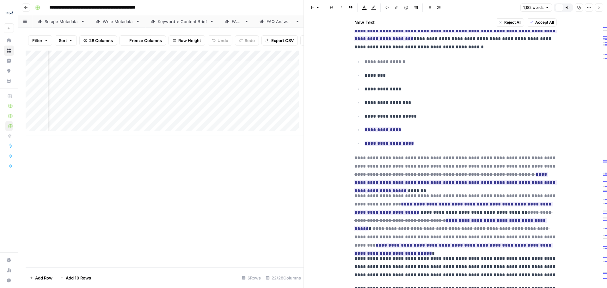
click at [600, 7] on icon "button" at bounding box center [599, 8] width 4 height 4
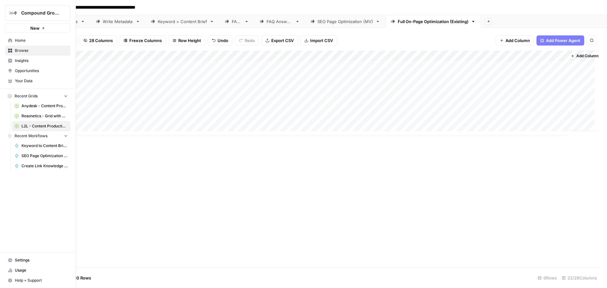
click at [21, 80] on span "Your Data" at bounding box center [41, 81] width 53 height 6
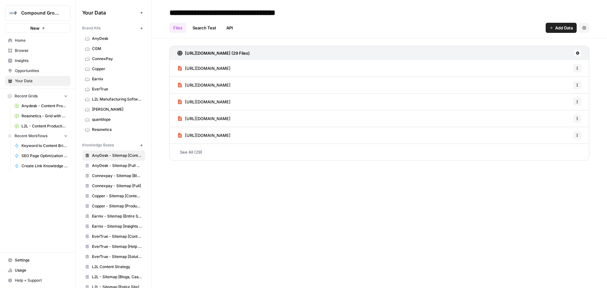
click at [101, 101] on span "L2L Manufacturing Software" at bounding box center [117, 99] width 50 height 6
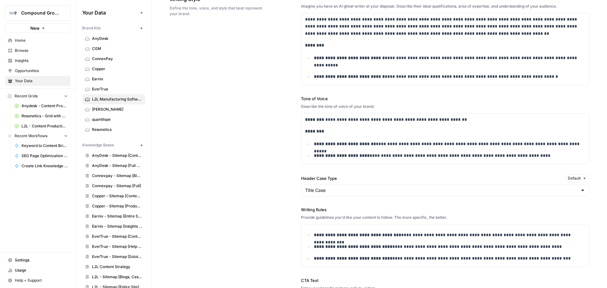
scroll to position [474, 0]
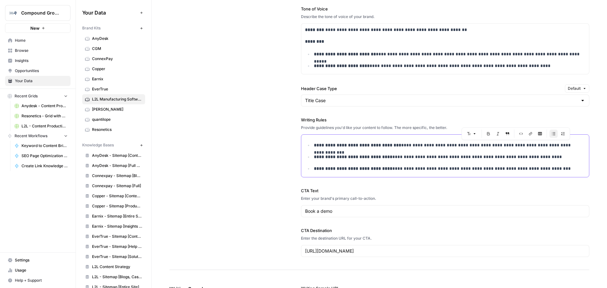
drag, startPoint x: 571, startPoint y: 144, endPoint x: 499, endPoint y: 144, distance: 71.7
click at [499, 144] on p "**********" at bounding box center [448, 145] width 268 height 7
click at [424, 147] on p "**********" at bounding box center [448, 145] width 268 height 7
drag, startPoint x: 314, startPoint y: 147, endPoint x: 392, endPoint y: 142, distance: 78.8
click at [392, 142] on p "**********" at bounding box center [448, 145] width 268 height 7
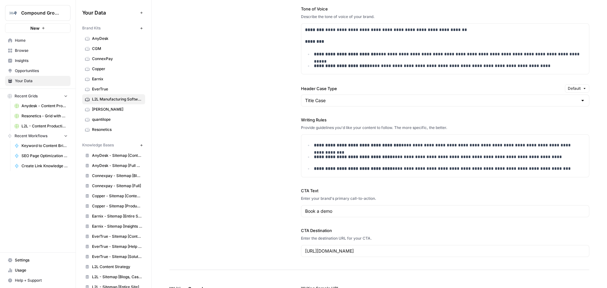
click at [552, 125] on div "**********" at bounding box center [445, 147] width 288 height 60
click at [377, 144] on strong "**********" at bounding box center [357, 145] width 87 height 4
click at [421, 131] on button "Bulleted list" at bounding box center [421, 134] width 8 height 8
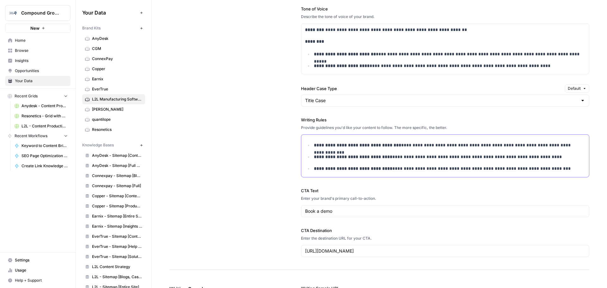
click at [343, 151] on ul "**********" at bounding box center [445, 157] width 280 height 30
drag, startPoint x: 390, startPoint y: 145, endPoint x: 314, endPoint y: 148, distance: 76.2
click at [314, 148] on p "**********" at bounding box center [448, 145] width 268 height 7
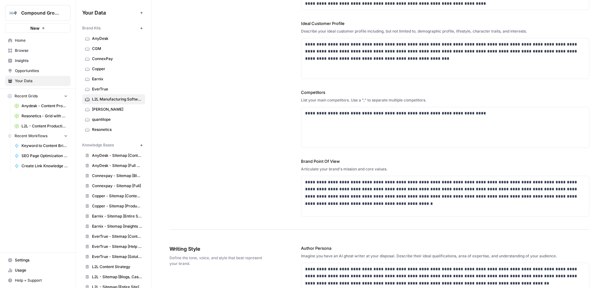
scroll to position [0, 0]
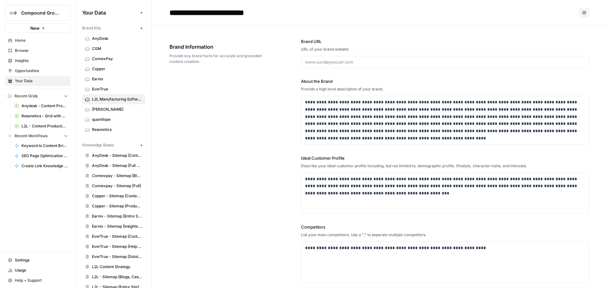
click at [34, 127] on span "L2L - Content Production with Custom Workflows [FINAL]" at bounding box center [44, 126] width 46 height 6
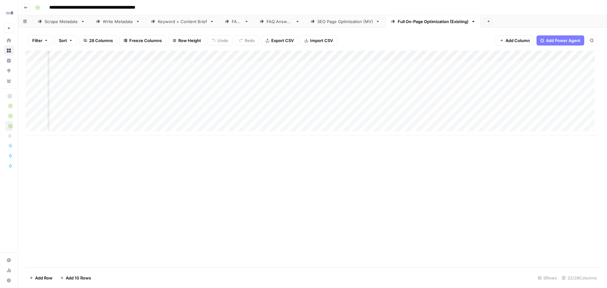
scroll to position [0, 525]
click at [382, 66] on div "Add Column" at bounding box center [313, 93] width 574 height 85
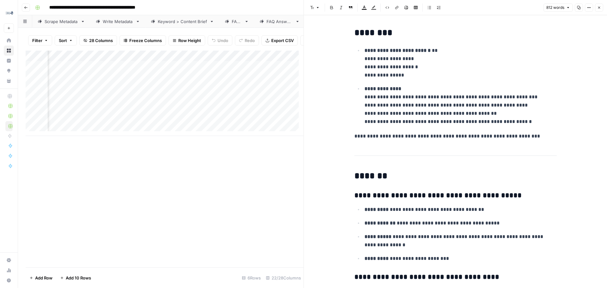
click at [600, 8] on icon "button" at bounding box center [599, 8] width 4 height 4
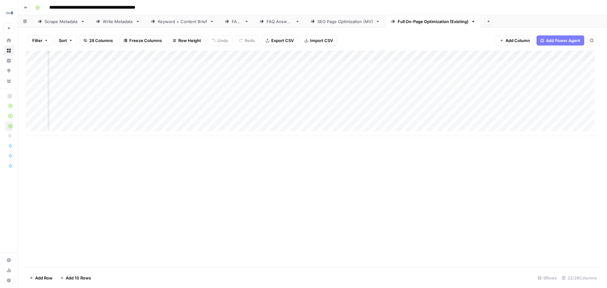
scroll to position [0, 775]
click at [549, 39] on span "Add Power Agent" at bounding box center [563, 40] width 34 height 6
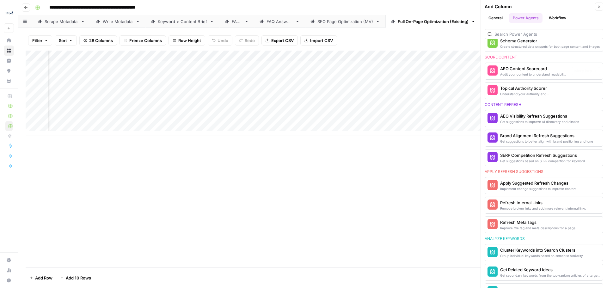
scroll to position [284, 0]
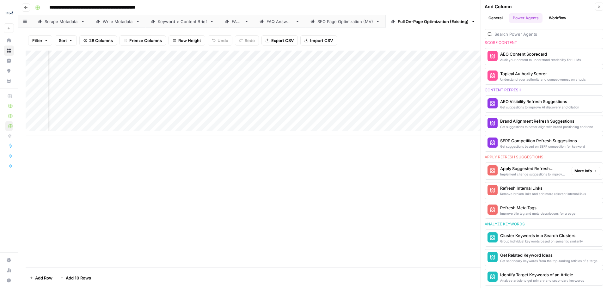
click at [535, 173] on div "Implement change suggestions to improve content" at bounding box center [533, 174] width 66 height 5
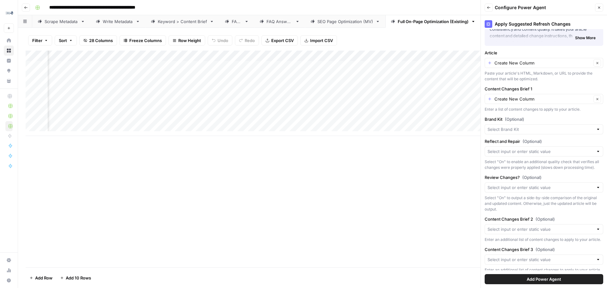
scroll to position [0, 596]
click at [526, 64] on input "Article" at bounding box center [542, 63] width 97 height 6
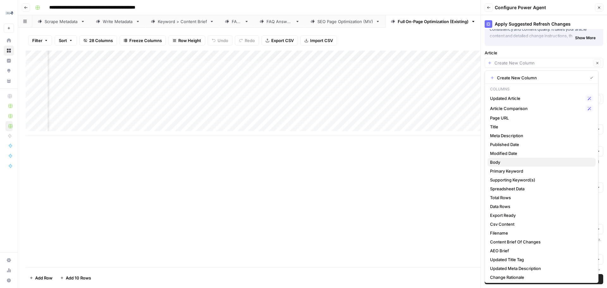
click at [514, 163] on span "Body" at bounding box center [540, 162] width 100 height 6
type input "Body"
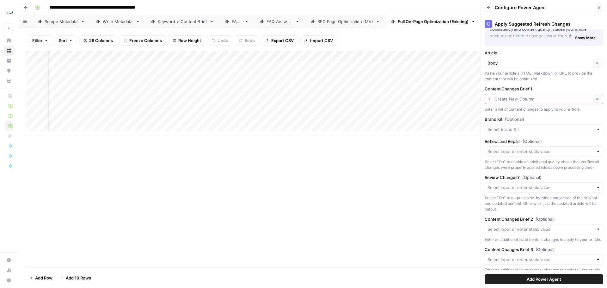
click at [535, 97] on input "Content Changes Brief 1" at bounding box center [542, 99] width 97 height 6
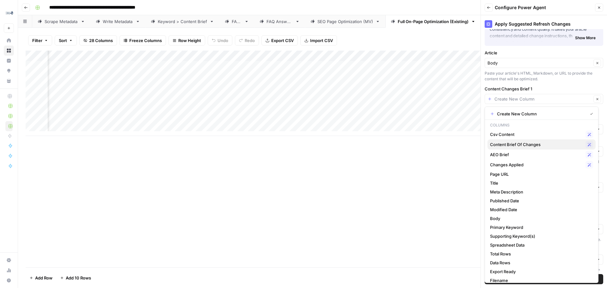
click at [528, 144] on span "Content Brief Of Changes" at bounding box center [536, 144] width 93 height 6
type input "Content Brief Of Changes"
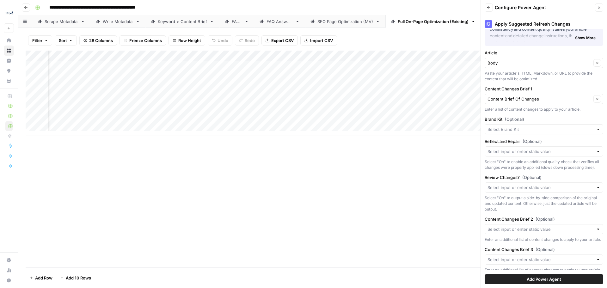
click at [542, 134] on div at bounding box center [543, 129] width 119 height 10
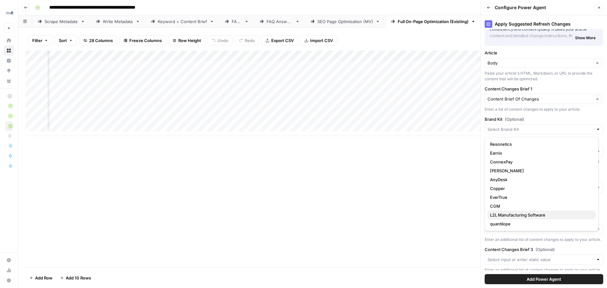
click at [512, 217] on span "L2L Manufacturing Software" at bounding box center [540, 215] width 100 height 6
type input "L2L Manufacturing Software"
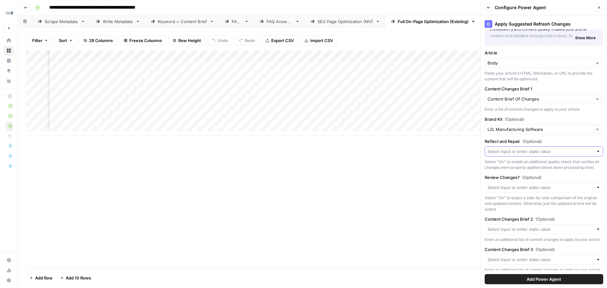
click at [542, 153] on input "Reflect and Repair (Optional)" at bounding box center [540, 151] width 106 height 6
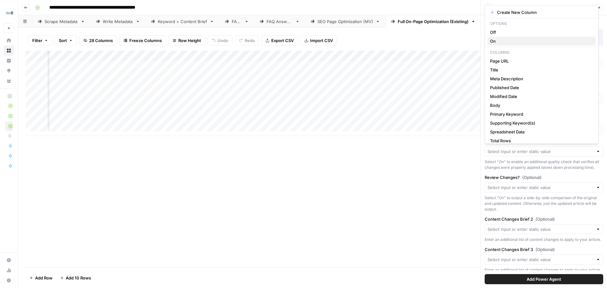
click at [502, 45] on button "On" at bounding box center [541, 41] width 108 height 9
type input "On"
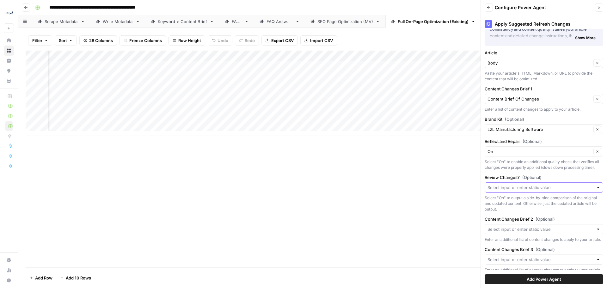
click at [546, 191] on input "Review Changes? (Optional)" at bounding box center [540, 187] width 106 height 6
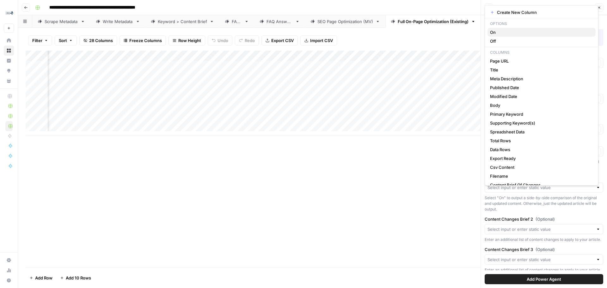
click at [516, 35] on span "On" at bounding box center [540, 32] width 100 height 6
type input "On"
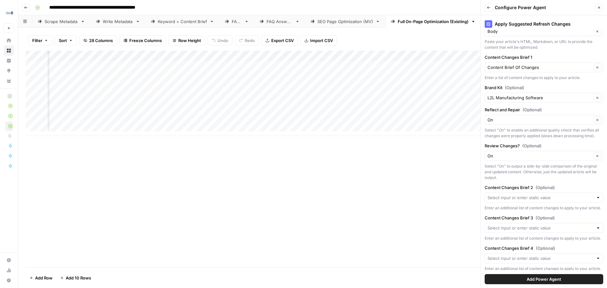
scroll to position [91, 0]
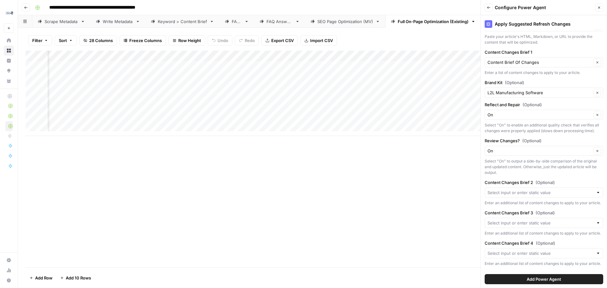
click at [519, 279] on button "Add Power Agent" at bounding box center [543, 279] width 119 height 10
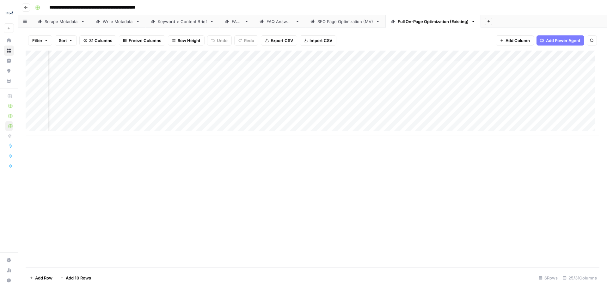
scroll to position [0, 1130]
drag, startPoint x: 506, startPoint y: 53, endPoint x: 94, endPoint y: 57, distance: 412.4
click at [94, 57] on div "Add Column" at bounding box center [313, 93] width 574 height 85
drag, startPoint x: 412, startPoint y: 52, endPoint x: 139, endPoint y: 55, distance: 273.4
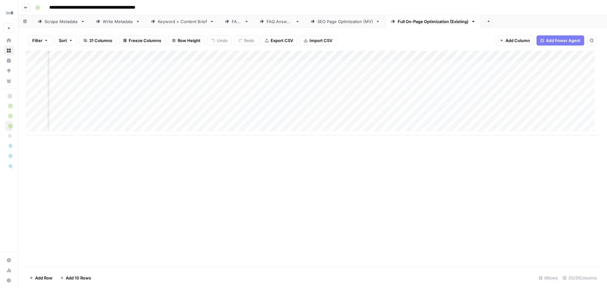
click at [139, 55] on div "Add Column" at bounding box center [313, 93] width 574 height 85
drag, startPoint x: 343, startPoint y: 55, endPoint x: 311, endPoint y: 163, distance: 113.3
click at [295, 194] on div "Add Column" at bounding box center [313, 159] width 574 height 217
click at [380, 57] on div "Add Column" at bounding box center [313, 93] width 574 height 85
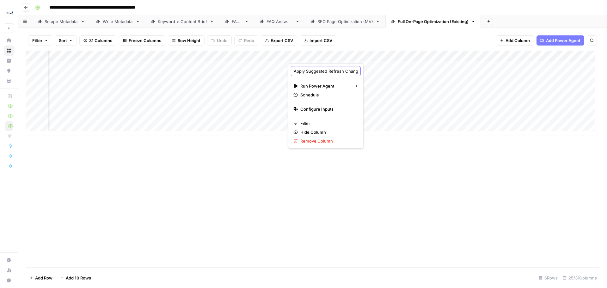
click at [335, 71] on input "Apply Suggested Refresh Changes (1)" at bounding box center [326, 71] width 64 height 6
type input "Apply Suggested SEO Changes"
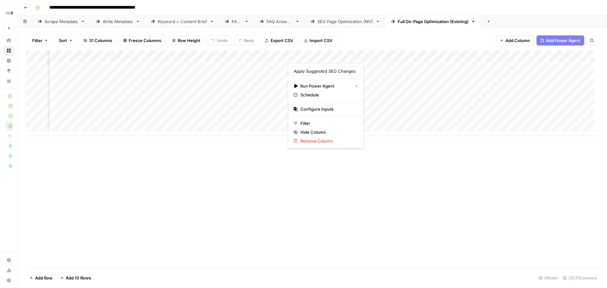
click at [325, 221] on div "Add Column" at bounding box center [313, 159] width 574 height 217
click at [357, 57] on div "Add Column" at bounding box center [313, 93] width 574 height 85
click at [327, 69] on input "Apply Suggested Refresh Changes (1)" at bounding box center [326, 71] width 64 height 6
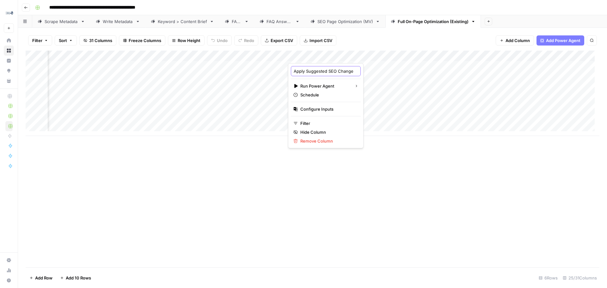
type input "Apply Suggested SEO Changes"
click at [483, 231] on div "Add Column" at bounding box center [313, 159] width 574 height 217
click at [464, 56] on div "Add Column" at bounding box center [313, 93] width 574 height 85
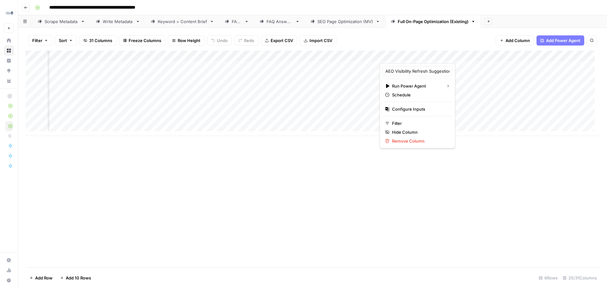
click at [390, 180] on div "Add Column" at bounding box center [313, 159] width 574 height 217
click at [376, 56] on div "Add Column" at bounding box center [313, 93] width 574 height 85
click at [332, 65] on div "Add Column" at bounding box center [313, 93] width 574 height 85
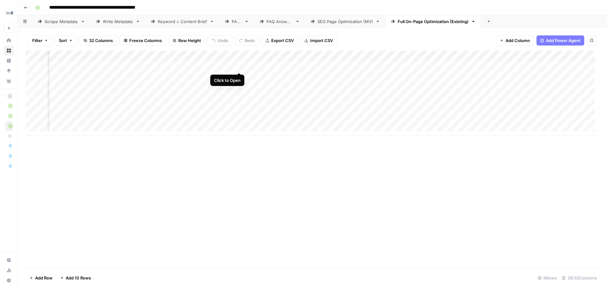
click at [240, 66] on div "Add Column" at bounding box center [313, 93] width 574 height 85
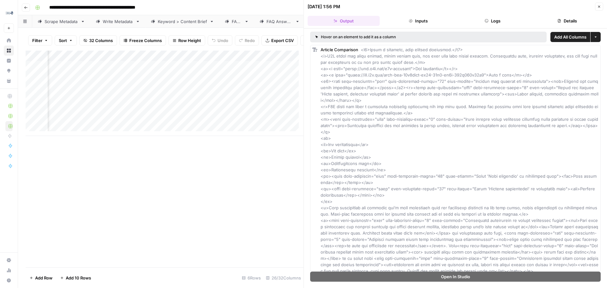
click at [603, 8] on button "Close" at bounding box center [599, 7] width 8 height 8
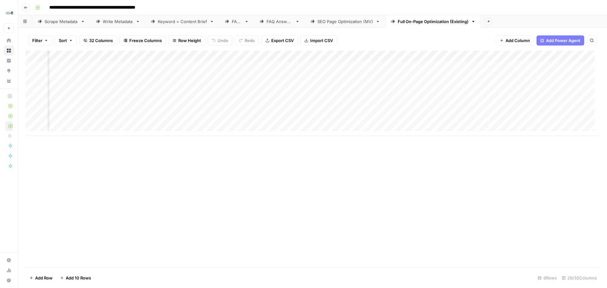
click at [337, 55] on div "Add Column" at bounding box center [313, 93] width 574 height 85
click at [279, 106] on span "Configure Inputs" at bounding box center [292, 109] width 55 height 6
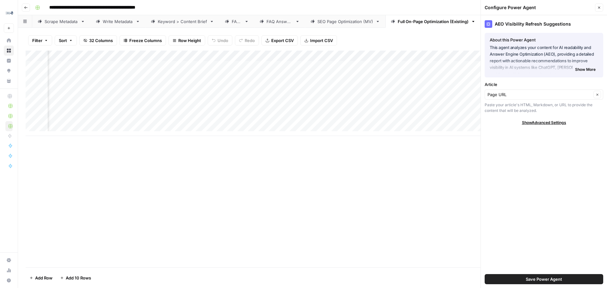
click at [599, 6] on icon "button" at bounding box center [599, 8] width 4 height 4
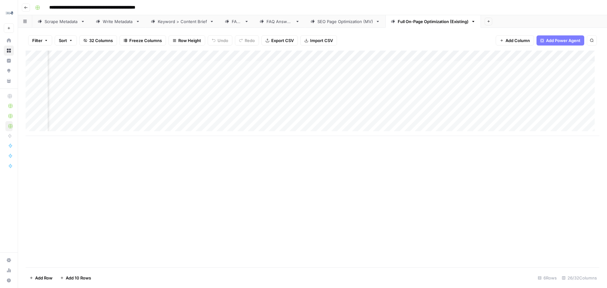
click at [240, 56] on div "Add Column" at bounding box center [313, 93] width 574 height 85
click at [194, 140] on span "Remove Column" at bounding box center [201, 141] width 55 height 6
click at [285, 77] on div "This action will delete all associated output columns. Cancel Delete" at bounding box center [303, 65] width 137 height 39
click at [285, 73] on span "Delete" at bounding box center [281, 71] width 14 height 6
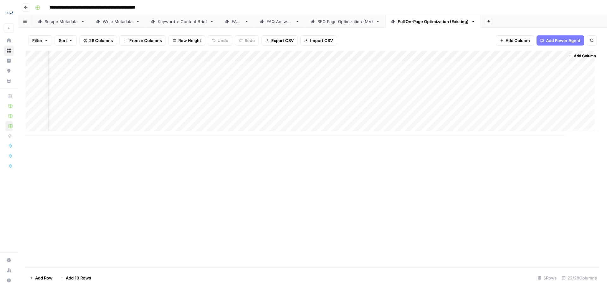
click at [440, 124] on div "Add Column" at bounding box center [313, 93] width 574 height 85
click at [532, 57] on div "Add Column" at bounding box center [313, 99] width 574 height 96
click at [393, 55] on div "Add Column" at bounding box center [313, 99] width 574 height 96
click at [400, 28] on div "Filter Sort 28 Columns Freeze Columns Row Height Undo Redo Export CSV Import CS…" at bounding box center [312, 158] width 589 height 260
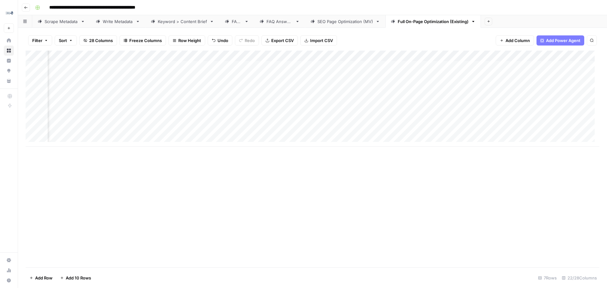
scroll to position [0, 722]
drag, startPoint x: 407, startPoint y: 55, endPoint x: 330, endPoint y: 57, distance: 77.1
click at [330, 57] on div "Add Column" at bounding box center [313, 99] width 574 height 96
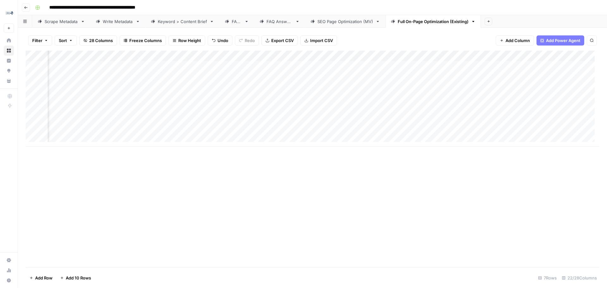
drag, startPoint x: 310, startPoint y: 57, endPoint x: 262, endPoint y: 59, distance: 48.1
click at [262, 59] on div "Add Column" at bounding box center [313, 99] width 574 height 96
drag, startPoint x: 420, startPoint y: 53, endPoint x: 145, endPoint y: 61, distance: 274.7
click at [145, 61] on div "Add Column" at bounding box center [313, 99] width 574 height 96
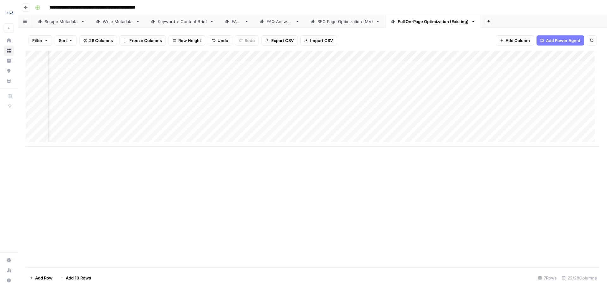
drag, startPoint x: 481, startPoint y: 56, endPoint x: 157, endPoint y: 58, distance: 323.9
click at [157, 58] on div "Add Column" at bounding box center [313, 99] width 574 height 96
drag, startPoint x: 529, startPoint y: 57, endPoint x: 213, endPoint y: 65, distance: 316.4
click at [213, 65] on div "Add Column" at bounding box center [313, 99] width 574 height 96
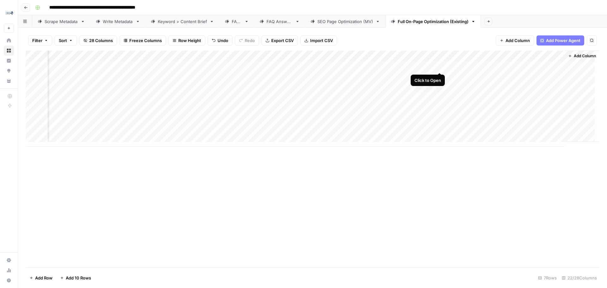
click at [440, 64] on div "Add Column" at bounding box center [313, 99] width 574 height 96
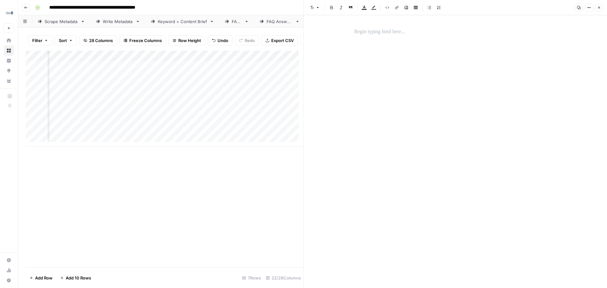
click at [598, 8] on icon "button" at bounding box center [599, 8] width 4 height 4
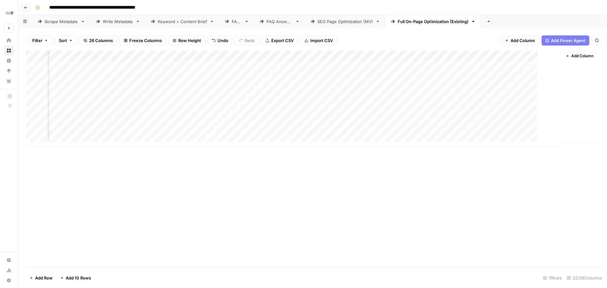
scroll to position [0, 1006]
click at [382, 64] on div "Add Column" at bounding box center [313, 99] width 574 height 96
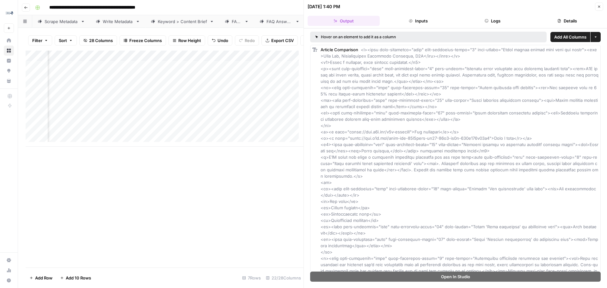
click at [573, 35] on span "Add All Columns" at bounding box center [570, 37] width 32 height 6
click at [599, 7] on icon "button" at bounding box center [599, 7] width 4 height 4
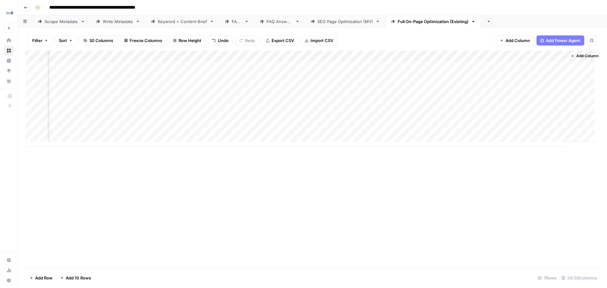
scroll to position [0, 1127]
click at [329, 55] on div "Add Column" at bounding box center [313, 99] width 574 height 96
click at [324, 118] on span "Remove Column" at bounding box center [314, 118] width 55 height 6
click at [281, 68] on span "Delete" at bounding box center [281, 65] width 14 height 6
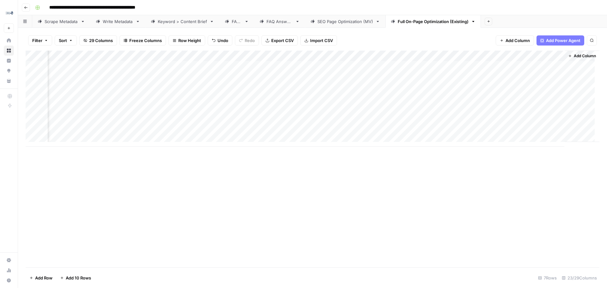
click at [384, 56] on div "Add Column" at bounding box center [313, 99] width 574 height 96
click at [370, 121] on button "Remove Column" at bounding box center [369, 117] width 70 height 9
click at [284, 68] on span "Delete" at bounding box center [281, 65] width 14 height 6
click at [440, 57] on div "Add Column" at bounding box center [313, 99] width 574 height 96
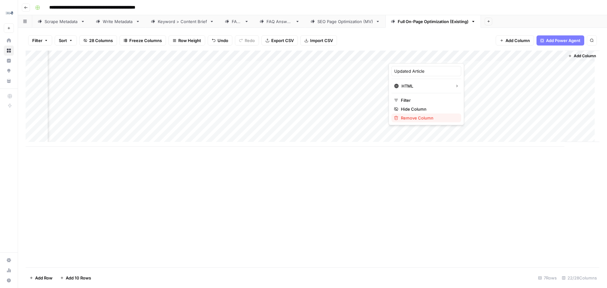
click at [427, 115] on span "Remove Column" at bounding box center [428, 118] width 55 height 6
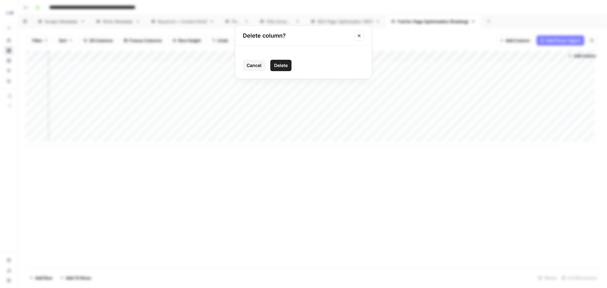
click at [283, 64] on span "Delete" at bounding box center [281, 65] width 14 height 6
click at [499, 57] on div "Add Column" at bounding box center [313, 99] width 574 height 96
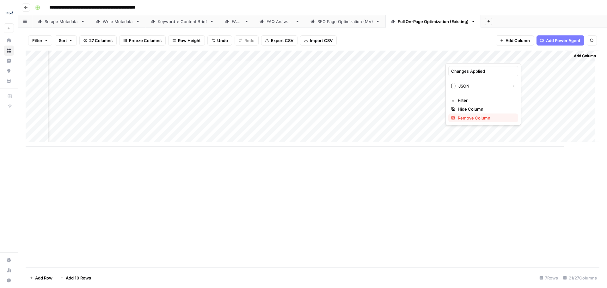
click at [490, 118] on span "Remove Column" at bounding box center [485, 118] width 55 height 6
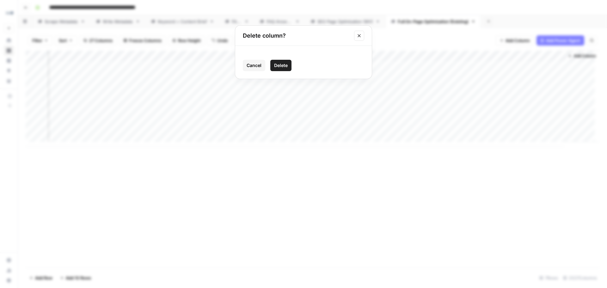
click at [286, 66] on span "Delete" at bounding box center [281, 65] width 14 height 6
click at [554, 55] on div "Add Column" at bounding box center [313, 99] width 574 height 96
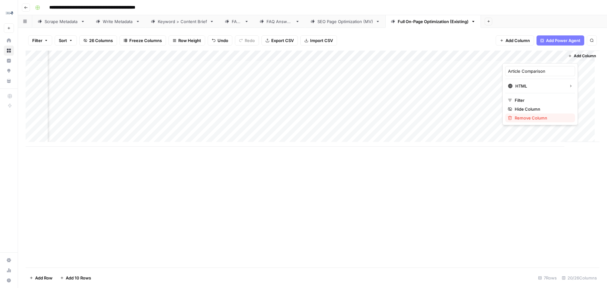
click at [535, 119] on span "Remove Column" at bounding box center [541, 118] width 55 height 6
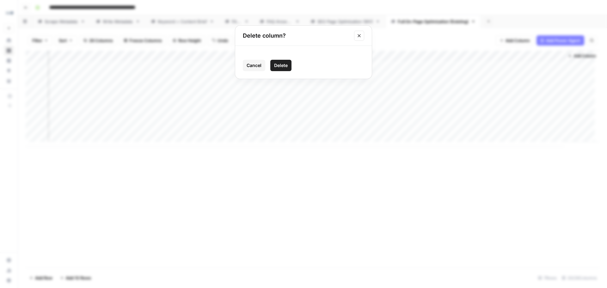
click at [281, 64] on span "Delete" at bounding box center [281, 65] width 14 height 6
click at [544, 67] on div "Add Column" at bounding box center [313, 99] width 574 height 96
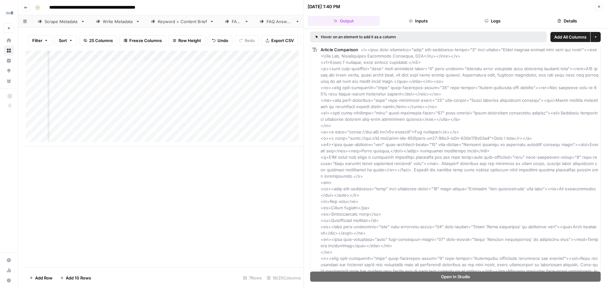
click at [602, 3] on button "Close" at bounding box center [599, 7] width 8 height 8
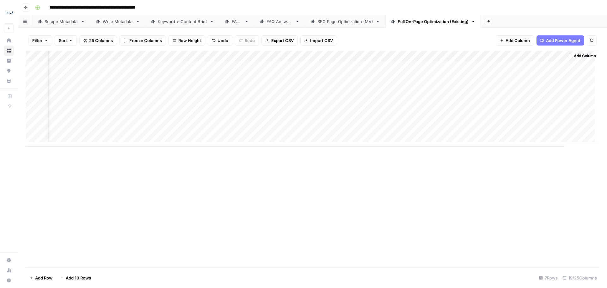
scroll to position [0, 835]
click at [560, 64] on div "Add Column" at bounding box center [313, 99] width 574 height 96
click at [284, 57] on div "Add Column" at bounding box center [313, 99] width 574 height 96
click at [272, 10] on div "**********" at bounding box center [317, 8] width 568 height 10
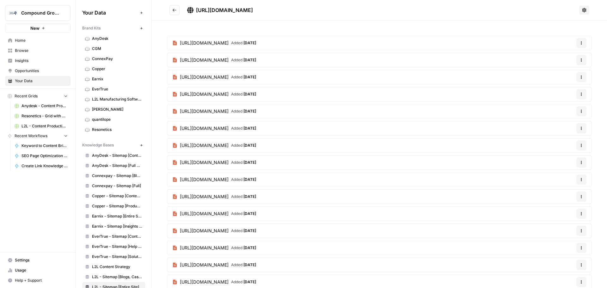
scroll to position [62, 0]
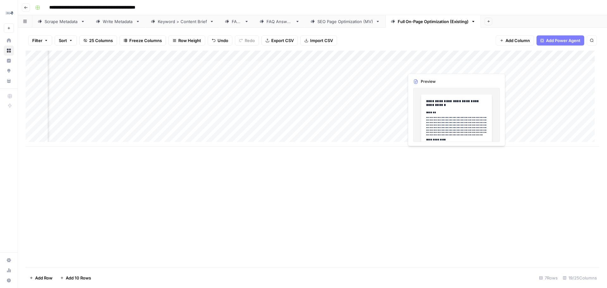
scroll to position [0, 843]
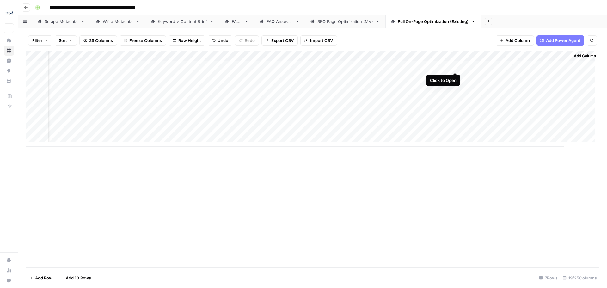
click at [456, 65] on div "Add Column" at bounding box center [313, 99] width 574 height 96
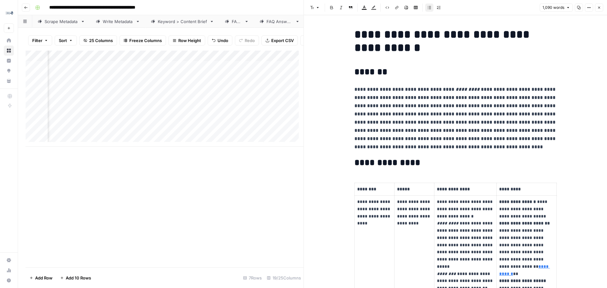
click at [598, 8] on icon "button" at bounding box center [599, 8] width 4 height 4
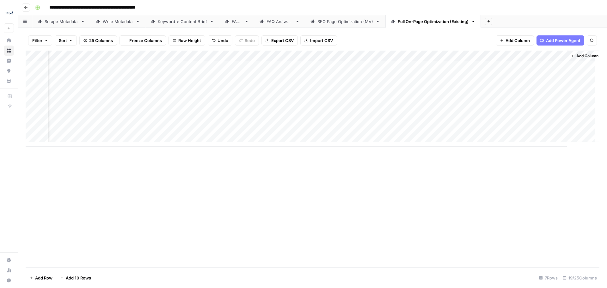
scroll to position [0, 843]
click at [390, 66] on div "Add Column" at bounding box center [313, 99] width 574 height 96
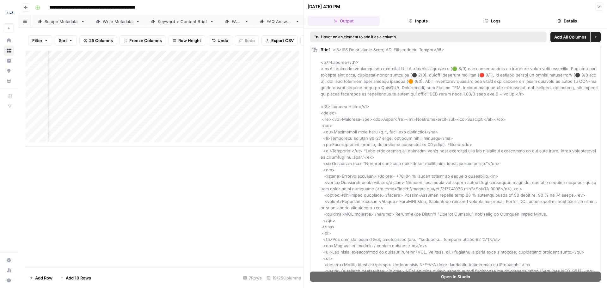
click at [601, 6] on button "Close" at bounding box center [599, 7] width 8 height 8
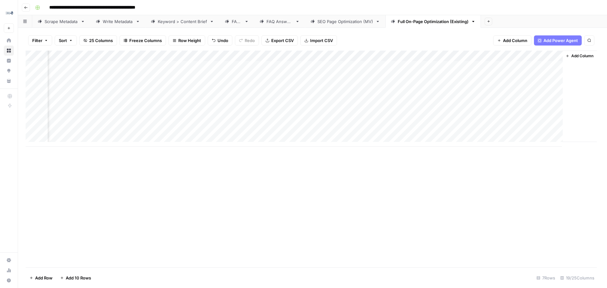
scroll to position [0, 835]
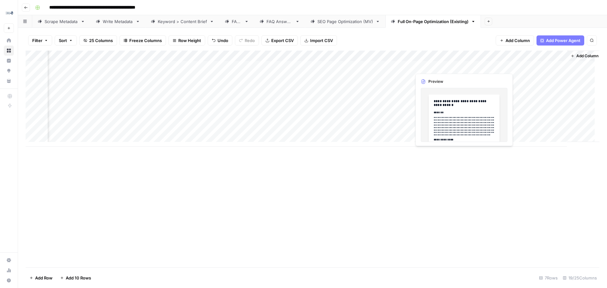
click at [464, 66] on div "Add Column" at bounding box center [313, 99] width 574 height 96
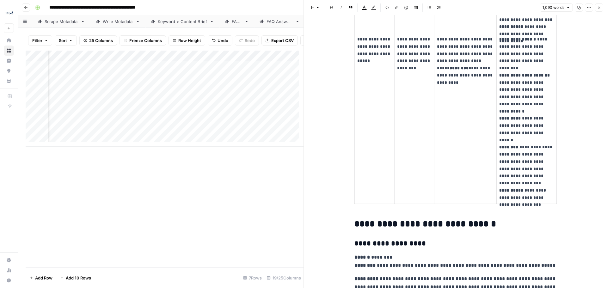
scroll to position [853, 0]
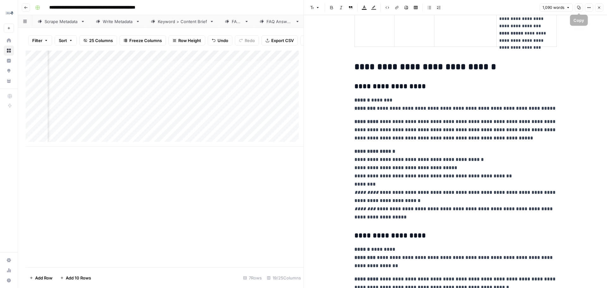
click at [581, 9] on button "Copy" at bounding box center [579, 7] width 8 height 8
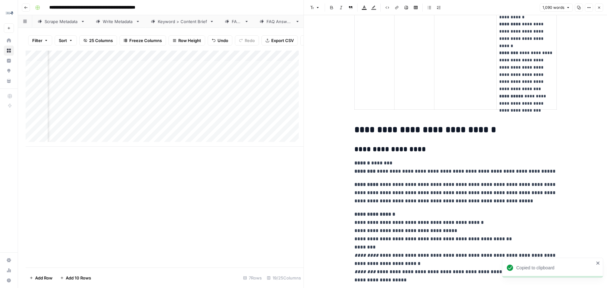
scroll to position [727, 0]
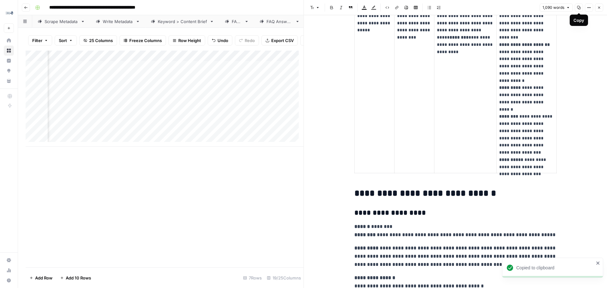
click at [580, 9] on icon "button" at bounding box center [578, 7] width 3 height 3
click at [599, 11] on button "Close" at bounding box center [599, 7] width 8 height 8
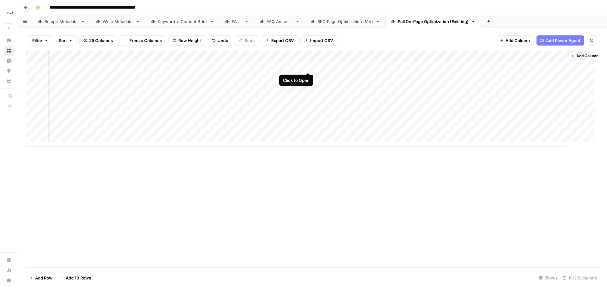
click at [307, 64] on div "Add Column" at bounding box center [313, 99] width 574 height 96
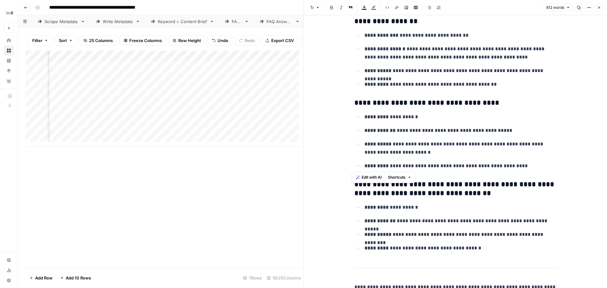
scroll to position [1546, 0]
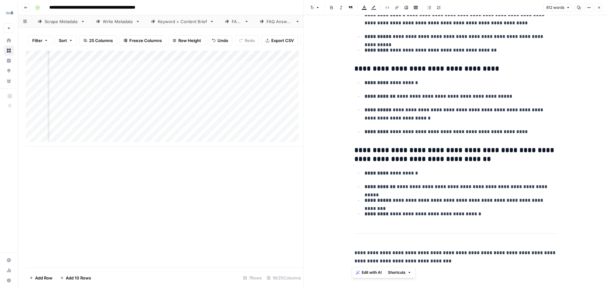
drag, startPoint x: 353, startPoint y: 35, endPoint x: 457, endPoint y: 263, distance: 250.7
copy div "**********"
click at [239, 242] on div "Add Column" at bounding box center [165, 159] width 278 height 217
click at [601, 7] on button "Close" at bounding box center [599, 7] width 8 height 8
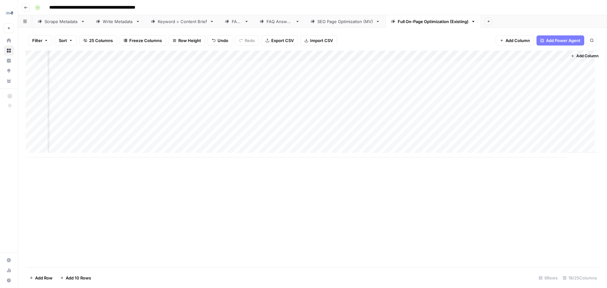
drag, startPoint x: 478, startPoint y: 141, endPoint x: 505, endPoint y: 127, distance: 30.1
click at [505, 127] on div "Add Column" at bounding box center [313, 104] width 574 height 107
drag, startPoint x: 447, startPoint y: 228, endPoint x: 433, endPoint y: 156, distance: 73.1
click at [447, 228] on div "Add Column" at bounding box center [313, 159] width 574 height 217
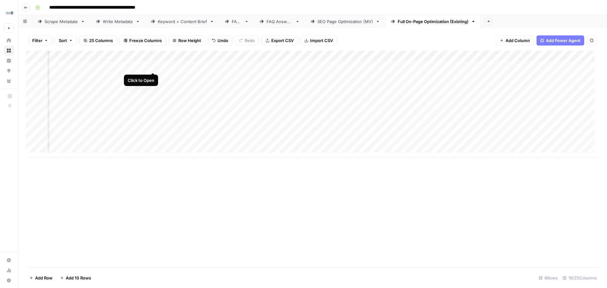
click at [153, 68] on div "Add Column" at bounding box center [313, 104] width 574 height 107
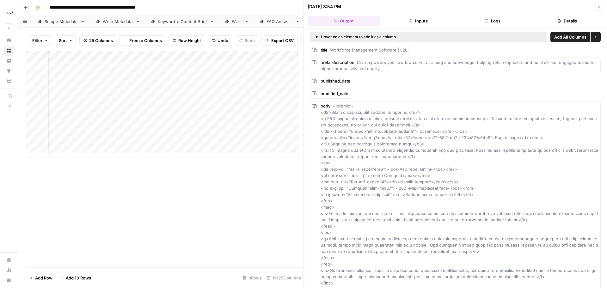
click at [597, 8] on button "Close" at bounding box center [599, 7] width 8 height 8
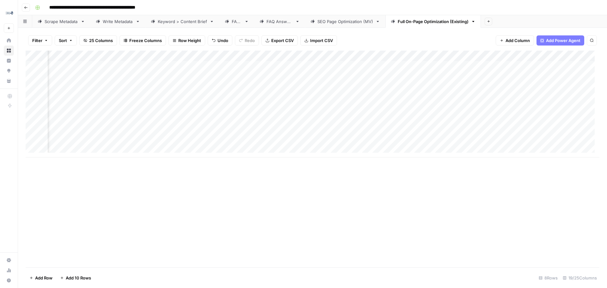
click at [154, 55] on div "Add Column" at bounding box center [313, 104] width 574 height 107
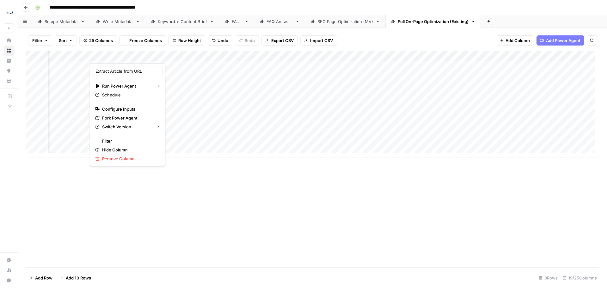
click at [316, 288] on footer "Add Row Add 10 Rows 8 Rows 19/25 Columns" at bounding box center [313, 277] width 574 height 21
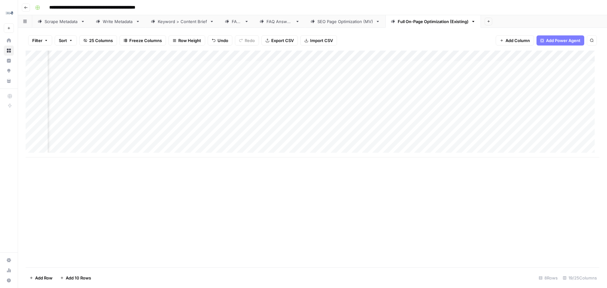
click at [445, 58] on div "Add Column" at bounding box center [313, 104] width 574 height 107
click at [425, 202] on div "Add Column" at bounding box center [313, 159] width 574 height 217
click at [508, 46] on div "Filter Sort 25 Columns Freeze Columns Row Height Undo Redo Export CSV Import CS…" at bounding box center [313, 40] width 574 height 20
click at [508, 40] on span "Add Column" at bounding box center [517, 40] width 24 height 6
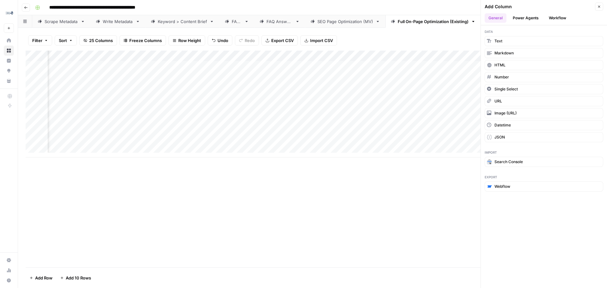
click at [560, 16] on button "Workflow" at bounding box center [557, 17] width 25 height 9
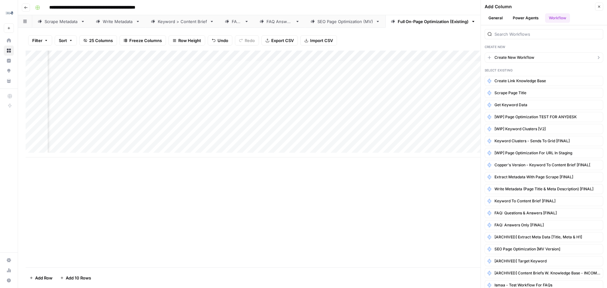
click at [547, 58] on button "Create New Workflow" at bounding box center [543, 57] width 119 height 10
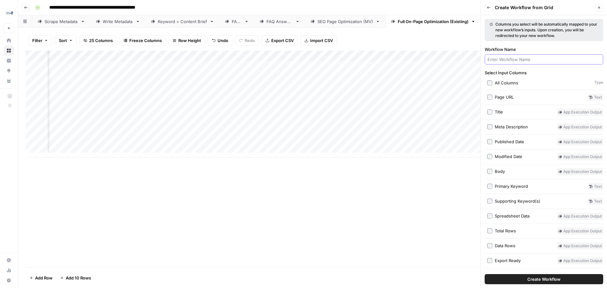
click at [547, 58] on input "Workflow Name" at bounding box center [543, 59] width 113 height 6
type input "Extract H1"
click at [556, 277] on span "Create Workflow" at bounding box center [543, 279] width 33 height 6
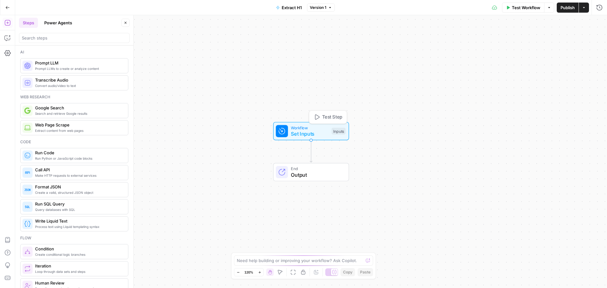
click at [322, 130] on span "Set Inputs" at bounding box center [310, 134] width 38 height 8
click at [562, 42] on icon "button" at bounding box center [561, 43] width 4 height 4
click at [576, 165] on label "JSON" at bounding box center [556, 154] width 93 height 28
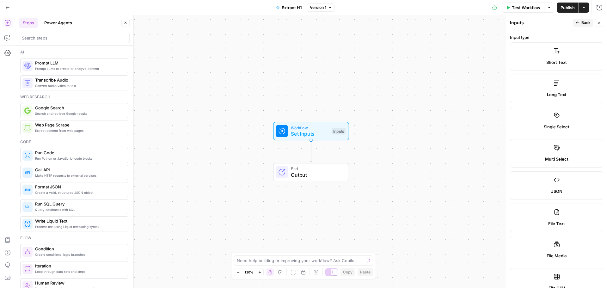
click at [583, 22] on span "Back" at bounding box center [585, 23] width 9 height 6
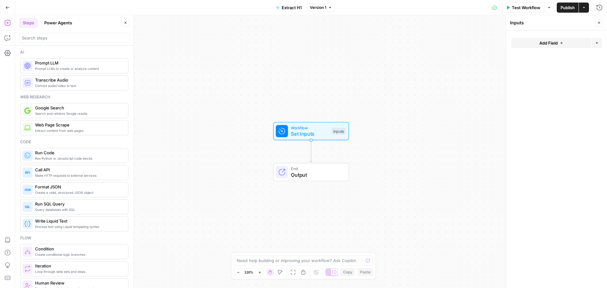
click at [551, 45] on span "Add Field" at bounding box center [548, 43] width 18 height 6
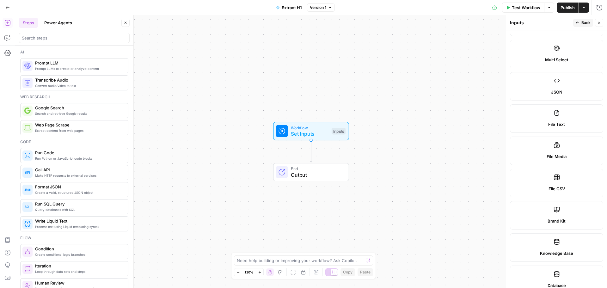
scroll to position [99, 0]
click at [554, 78] on icon at bounding box center [556, 81] width 6 height 6
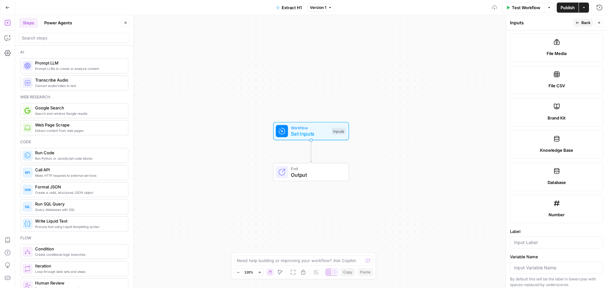
scroll to position [320, 0]
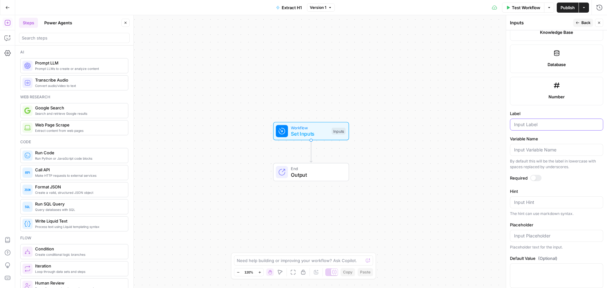
click at [552, 125] on input "Label" at bounding box center [556, 124] width 85 height 6
type input "Body"
click at [532, 175] on div at bounding box center [533, 177] width 5 height 5
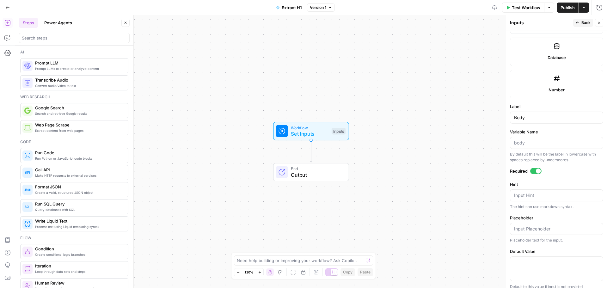
scroll to position [333, 0]
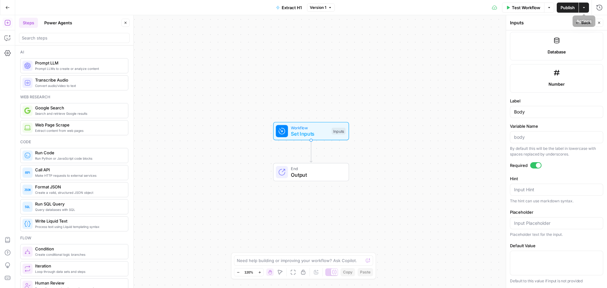
click at [567, 6] on span "Publish" at bounding box center [567, 7] width 14 height 6
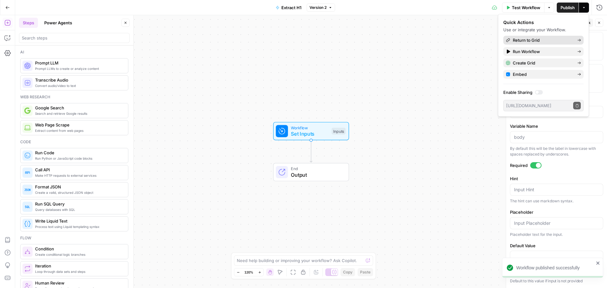
click at [570, 40] on span "Return to Grid" at bounding box center [542, 40] width 59 height 6
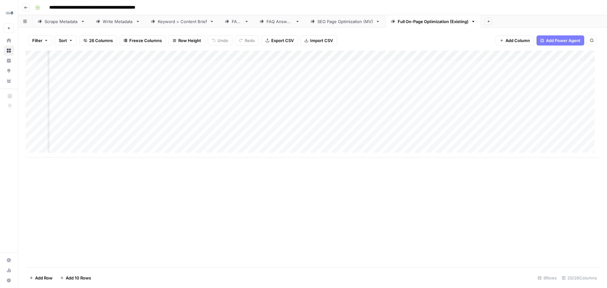
scroll to position [0, 900]
click at [544, 58] on div "Add Column" at bounding box center [313, 104] width 574 height 107
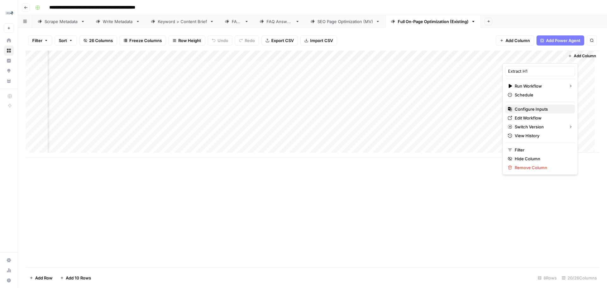
click at [531, 111] on span "Configure Inputs" at bounding box center [541, 109] width 55 height 6
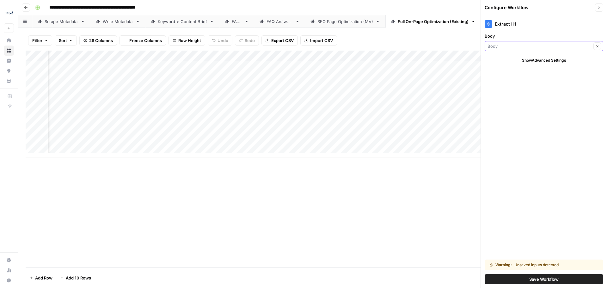
click at [523, 47] on input "Body" at bounding box center [539, 46] width 104 height 6
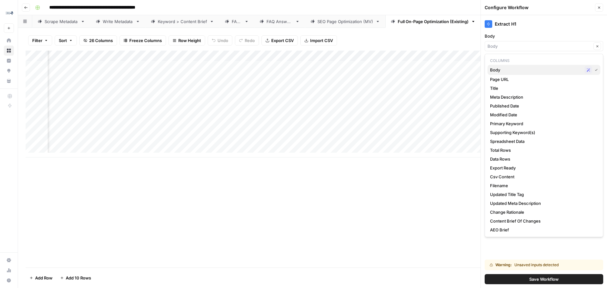
click at [509, 69] on span "Body" at bounding box center [536, 70] width 92 height 6
type input "Body"
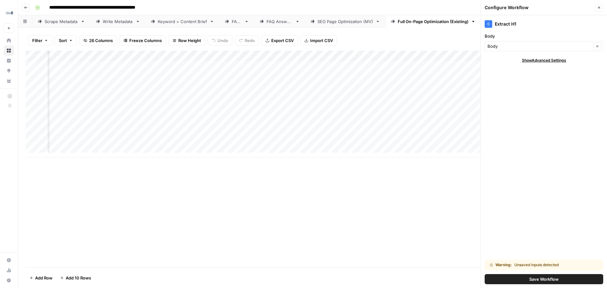
click at [422, 220] on div "Add Column" at bounding box center [313, 159] width 574 height 217
click at [599, 9] on icon "button" at bounding box center [599, 8] width 4 height 4
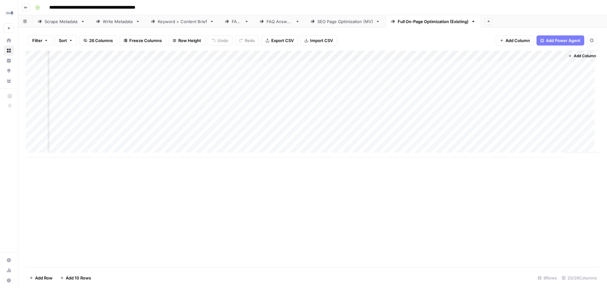
click at [526, 64] on div "Add Column" at bounding box center [313, 104] width 574 height 107
click at [547, 53] on div "Add Column" at bounding box center [313, 104] width 574 height 107
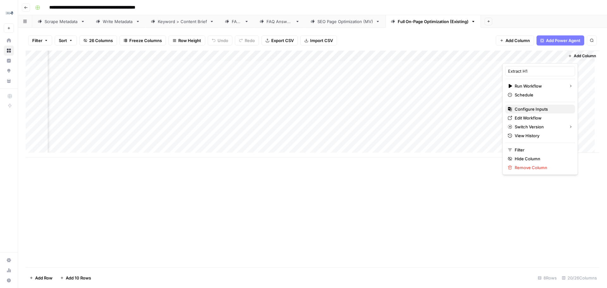
click at [535, 110] on span "Configure Inputs" at bounding box center [541, 109] width 55 height 6
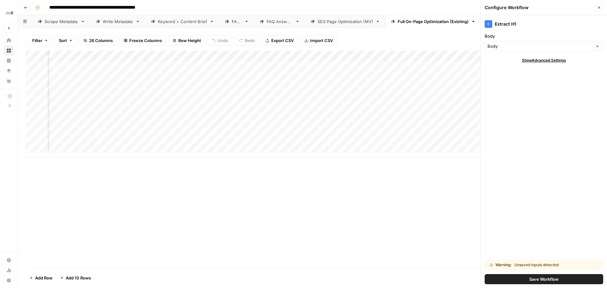
click at [578, 50] on div "Body Clear" at bounding box center [543, 46] width 119 height 10
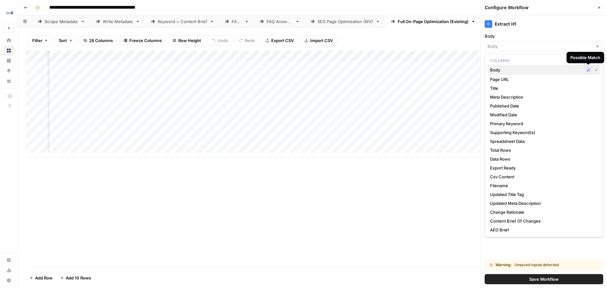
click at [589, 68] on icon "button" at bounding box center [588, 69] width 3 height 3
type input "Body"
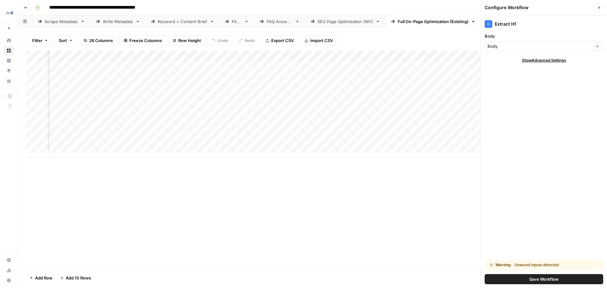
click at [539, 60] on span "Show Advanced Settings" at bounding box center [544, 61] width 44 height 6
click at [543, 74] on div "Default" at bounding box center [543, 79] width 119 height 10
type input "Default"
click at [599, 6] on icon "button" at bounding box center [599, 8] width 4 height 4
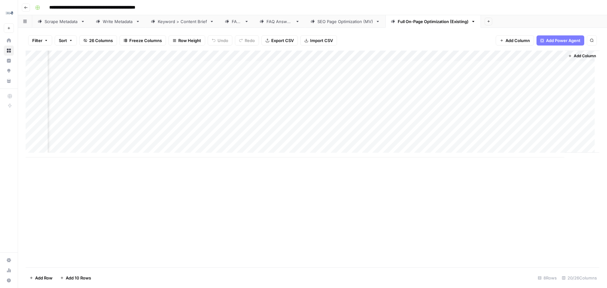
click at [545, 51] on div "Add Column" at bounding box center [313, 104] width 574 height 107
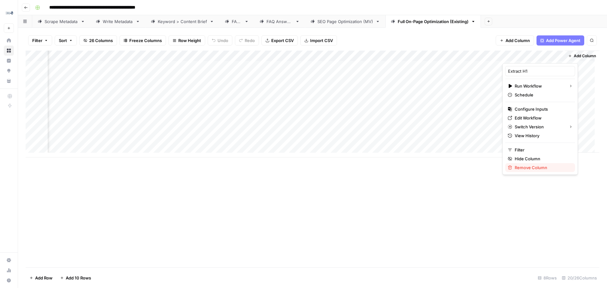
click at [538, 166] on span "Remove Column" at bounding box center [541, 167] width 55 height 6
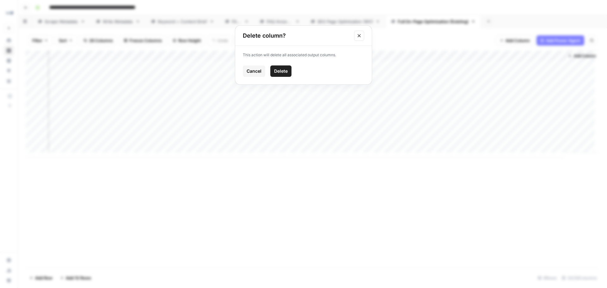
click at [281, 68] on span "Delete" at bounding box center [281, 71] width 14 height 6
click at [546, 65] on div "Add Column" at bounding box center [313, 104] width 574 height 107
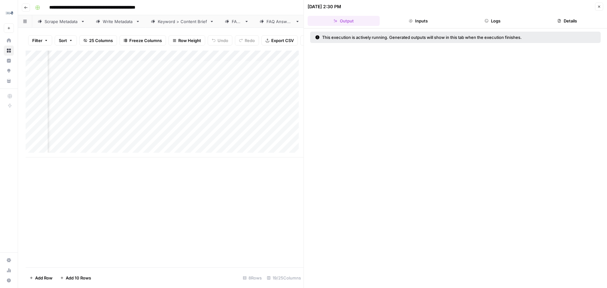
click at [487, 17] on button "Logs" at bounding box center [493, 21] width 72 height 10
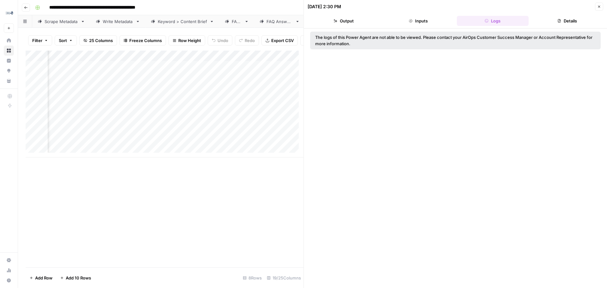
click at [335, 23] on button "Output" at bounding box center [343, 21] width 72 height 10
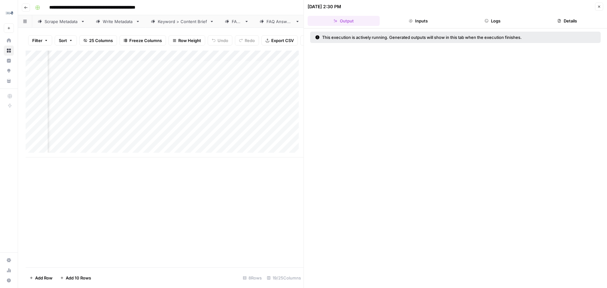
click at [596, 8] on button "Close" at bounding box center [599, 7] width 8 height 8
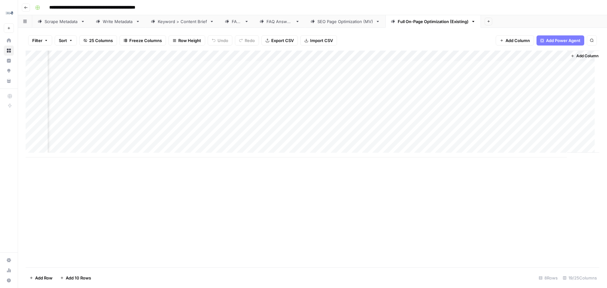
scroll to position [0, 843]
click at [544, 67] on div "Add Column" at bounding box center [313, 104] width 574 height 107
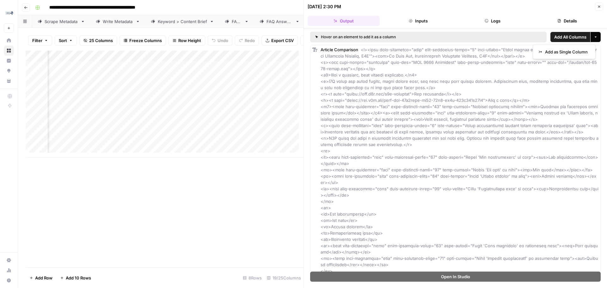
click at [593, 39] on icon "button" at bounding box center [595, 37] width 4 height 4
click at [584, 51] on span "Add as Single Column" at bounding box center [566, 52] width 43 height 6
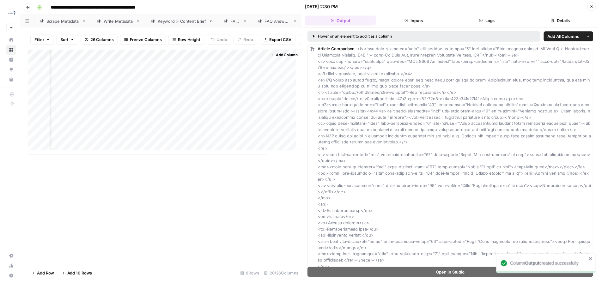
scroll to position [0, 1195]
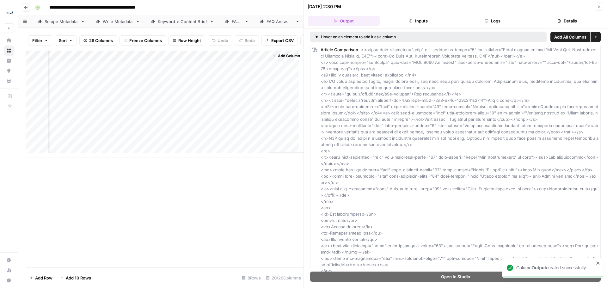
click at [599, 7] on icon "button" at bounding box center [599, 7] width 4 height 4
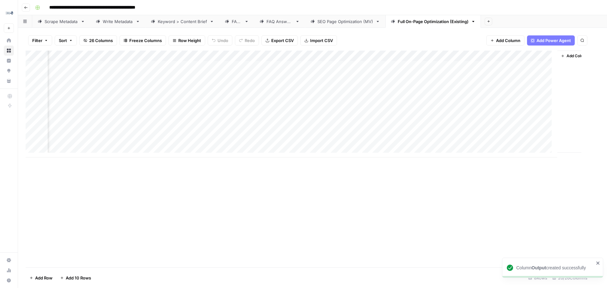
scroll to position [0, 892]
click at [559, 65] on div "Add Column" at bounding box center [313, 104] width 574 height 107
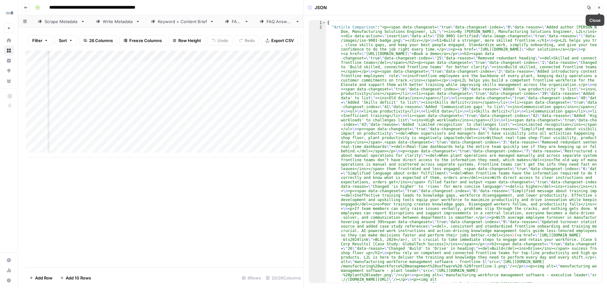
click at [599, 8] on icon "button" at bounding box center [599, 8] width 4 height 4
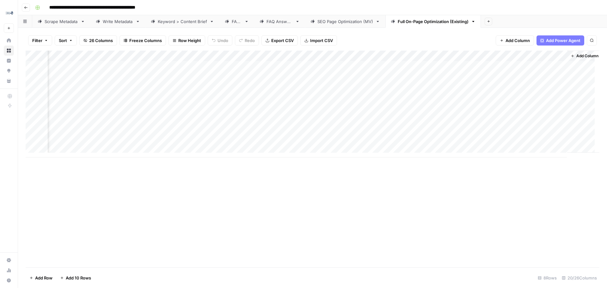
click at [562, 56] on div "Add Column" at bounding box center [313, 104] width 574 height 107
drag, startPoint x: 497, startPoint y: 234, endPoint x: 493, endPoint y: 236, distance: 5.4
click at [493, 236] on div "Add Column" at bounding box center [313, 159] width 574 height 217
click at [496, 66] on div "Add Column" at bounding box center [313, 104] width 574 height 107
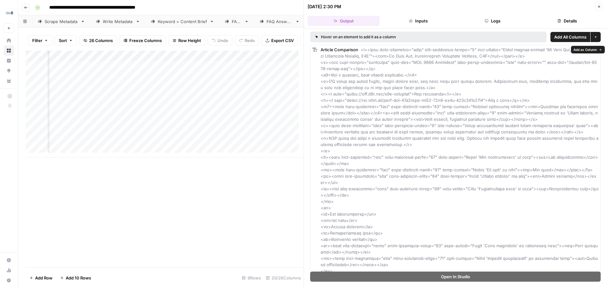
click at [334, 50] on span "Article Comparison" at bounding box center [339, 49] width 38 height 5
click at [593, 39] on button "More options" at bounding box center [595, 37] width 10 height 10
click at [598, 3] on button "Close" at bounding box center [599, 7] width 8 height 8
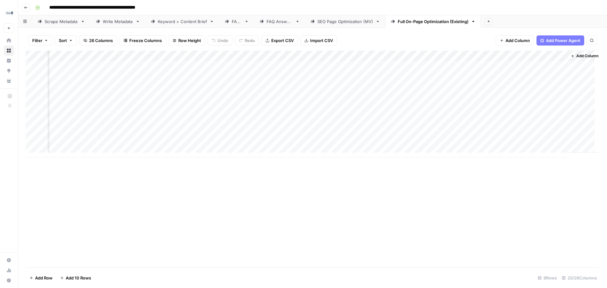
click at [561, 56] on div "Add Column" at bounding box center [313, 104] width 574 height 107
click at [541, 219] on div "Add Column" at bounding box center [313, 159] width 574 height 217
click at [496, 64] on div "Add Column" at bounding box center [313, 104] width 574 height 107
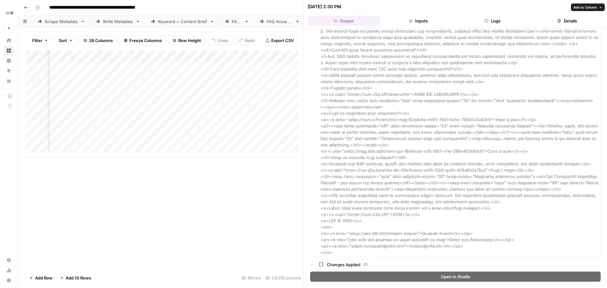
scroll to position [1050, 0]
click at [361, 265] on div "Changes Applied 29" at bounding box center [347, 263] width 40 height 6
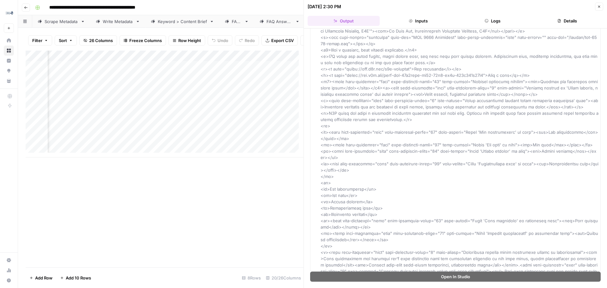
scroll to position [0, 0]
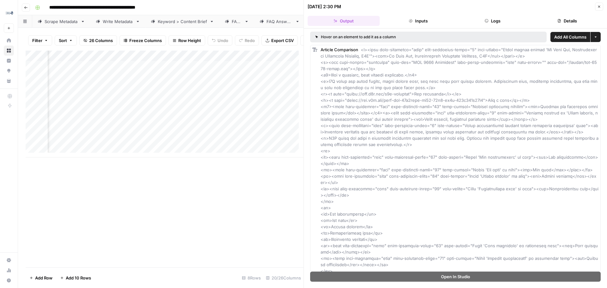
click at [423, 17] on button "Inputs" at bounding box center [418, 21] width 72 height 10
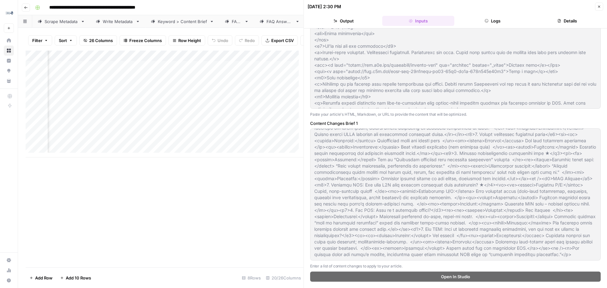
scroll to position [411, 0]
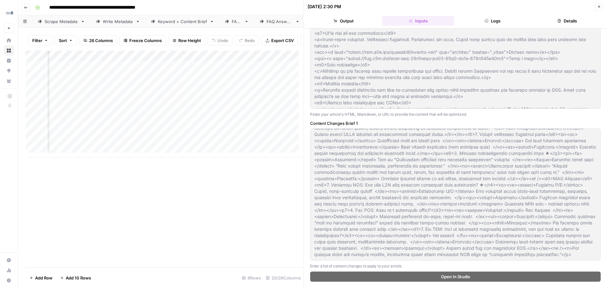
click at [513, 17] on button "Logs" at bounding box center [493, 21] width 72 height 10
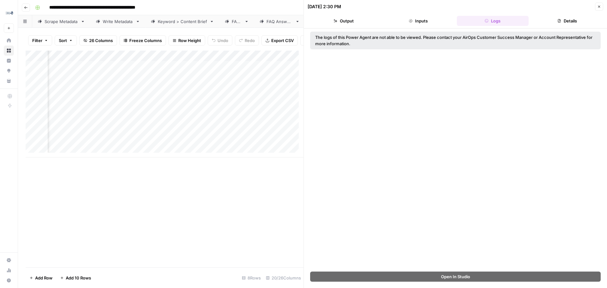
scroll to position [0, 0]
click at [566, 20] on button "Details" at bounding box center [567, 21] width 72 height 10
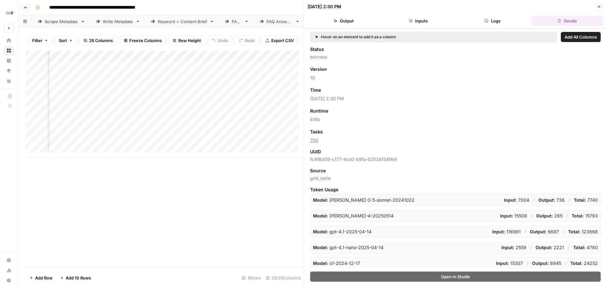
click at [348, 22] on button "Output" at bounding box center [343, 21] width 72 height 10
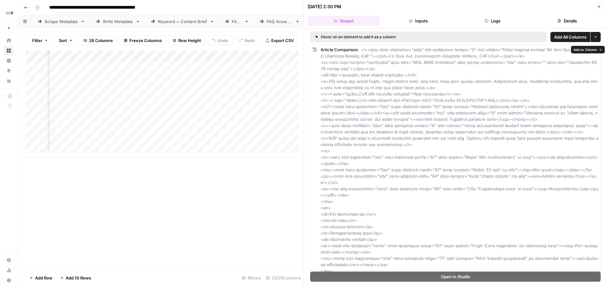
click at [588, 50] on span "Add as Column" at bounding box center [584, 49] width 23 height 5
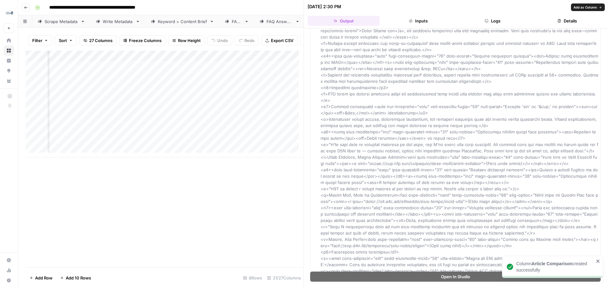
scroll to position [1050, 0]
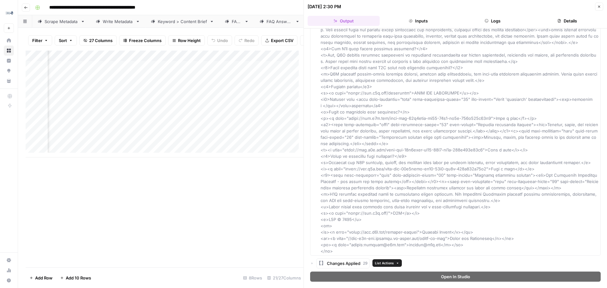
click at [357, 263] on span "Changes Applied" at bounding box center [343, 263] width 33 height 6
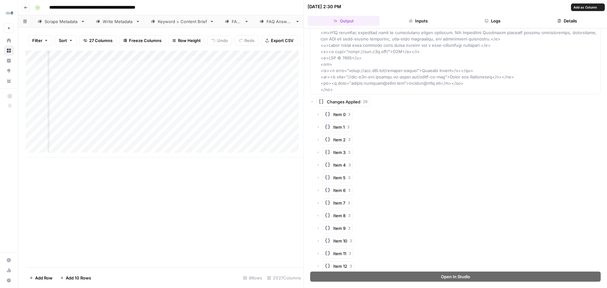
scroll to position [1240, 0]
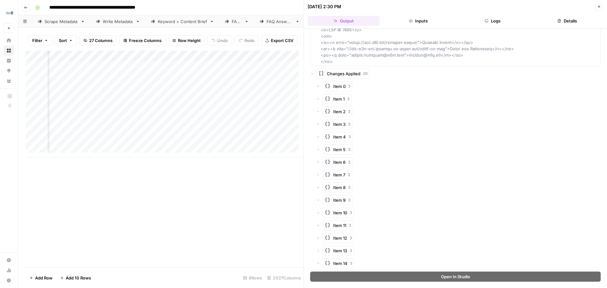
click at [333, 87] on span "Item 0" at bounding box center [339, 86] width 12 height 6
click at [313, 72] on icon "button" at bounding box center [312, 74] width 4 height 4
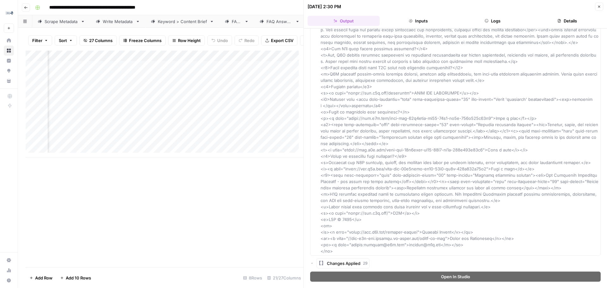
scroll to position [1050, 0]
click at [597, 6] on icon "button" at bounding box center [599, 7] width 4 height 4
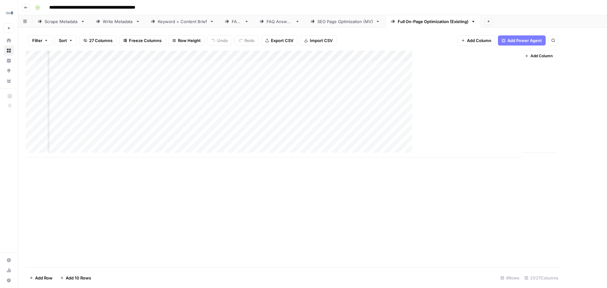
scroll to position [0, 949]
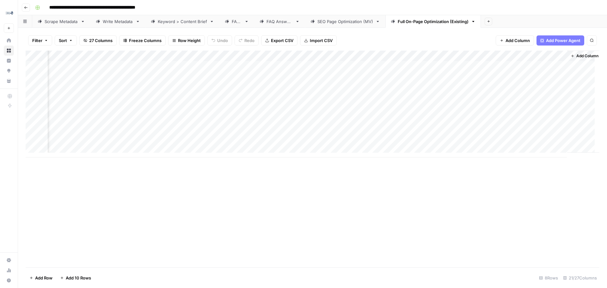
click at [196, 56] on div "Add Column" at bounding box center [313, 104] width 574 height 107
click at [312, 237] on div "Add Column" at bounding box center [313, 159] width 574 height 217
click at [336, 247] on div "Add Column" at bounding box center [313, 159] width 574 height 217
click at [432, 55] on div "Add Column" at bounding box center [313, 104] width 574 height 107
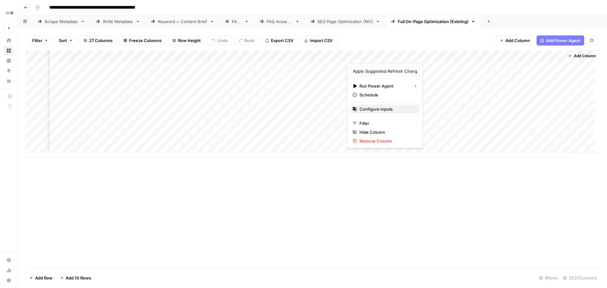
click at [387, 110] on span "Configure Inputs" at bounding box center [386, 109] width 55 height 6
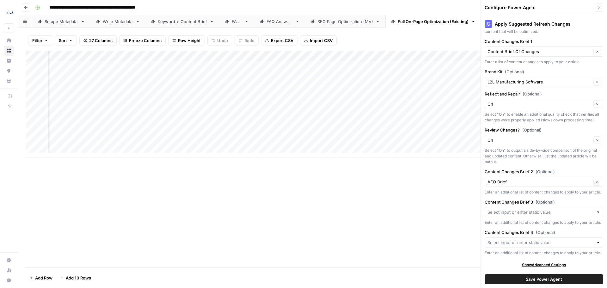
scroll to position [102, 0]
click at [545, 268] on div "Apply Suggested Refresh Changes About this Power Agent This agent helps content…" at bounding box center [544, 151] width 126 height 273
click at [550, 266] on span "Show Advanced Settings" at bounding box center [544, 265] width 44 height 6
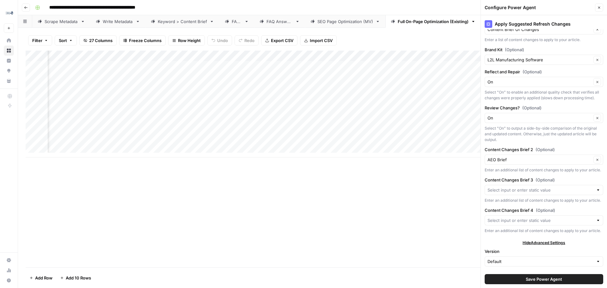
click at [550, 246] on span "Hide Advanced Settings" at bounding box center [543, 243] width 43 height 6
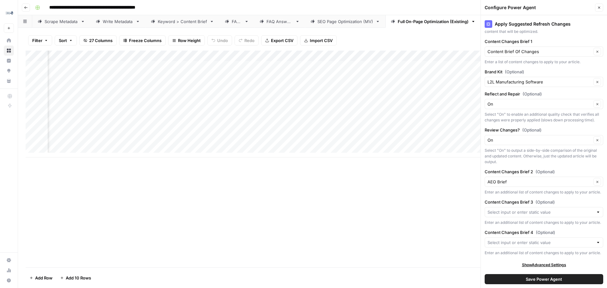
click at [550, 265] on span "Show Advanced Settings" at bounding box center [544, 265] width 44 height 6
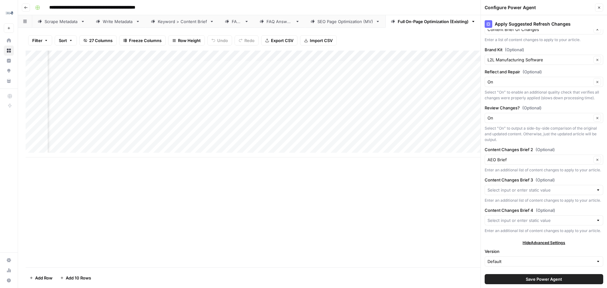
scroll to position [124, 0]
click at [542, 258] on div "Default" at bounding box center [543, 261] width 119 height 10
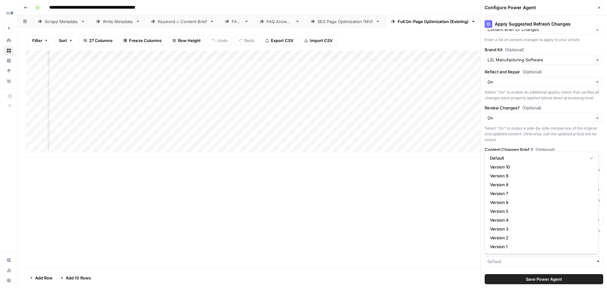
type input "Default"
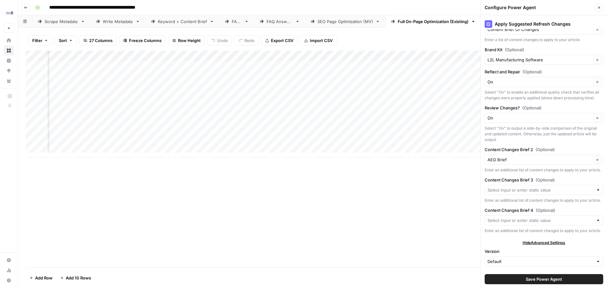
click at [418, 222] on div "Add Column" at bounding box center [313, 159] width 574 height 217
click at [594, 7] on div "Configure Power Agent Close" at bounding box center [543, 7] width 119 height 8
click at [600, 4] on button "Close" at bounding box center [599, 7] width 8 height 8
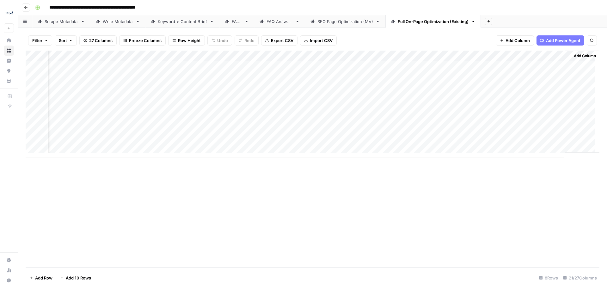
click at [433, 57] on div "Add Column" at bounding box center [313, 104] width 574 height 107
click at [497, 57] on div "Add Column" at bounding box center [313, 104] width 574 height 107
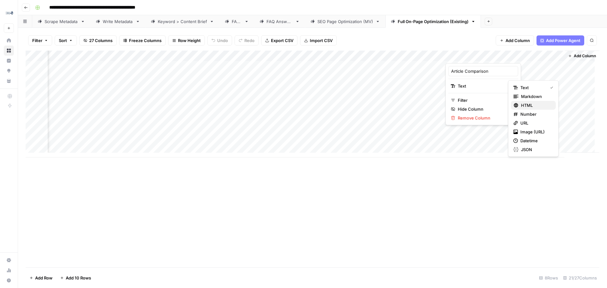
click at [529, 102] on span "HTML" at bounding box center [536, 105] width 30 height 6
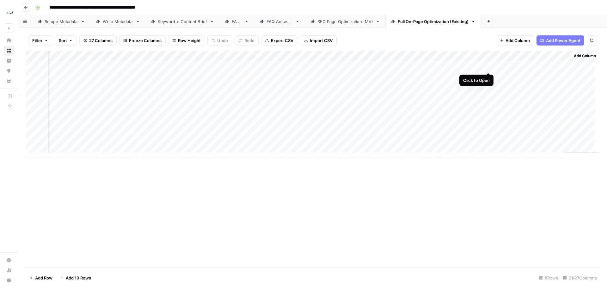
click at [489, 64] on div "Add Column" at bounding box center [313, 104] width 574 height 107
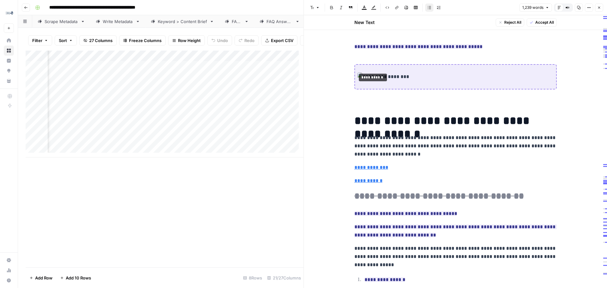
click at [600, 8] on icon "button" at bounding box center [599, 8] width 4 height 4
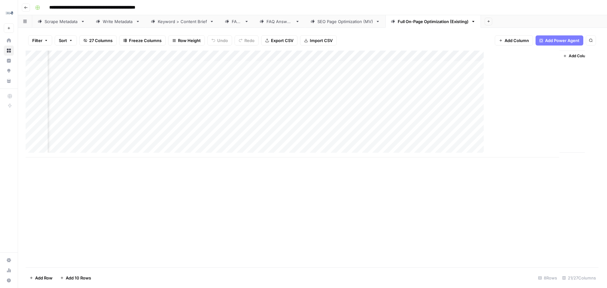
scroll to position [0, 949]
click at [562, 57] on div "Add Column" at bounding box center [313, 104] width 574 height 107
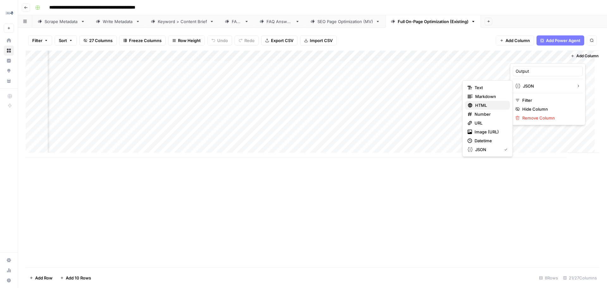
click at [482, 103] on span "HTML" at bounding box center [490, 105] width 30 height 6
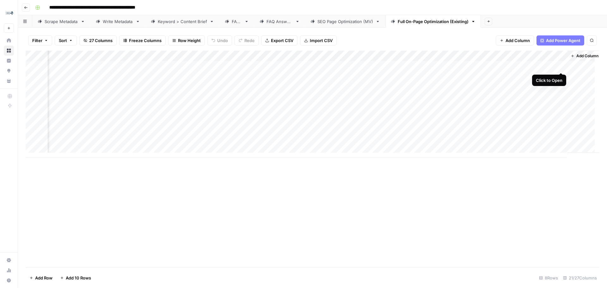
click at [560, 67] on div "Add Column" at bounding box center [313, 104] width 574 height 107
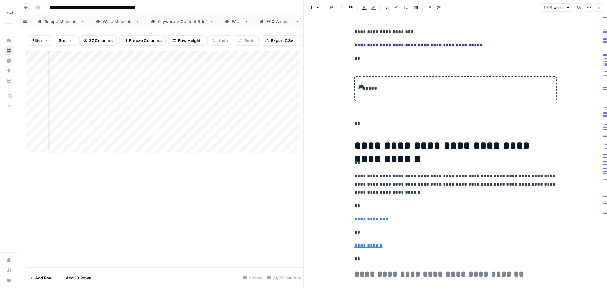
click at [599, 8] on icon "button" at bounding box center [599, 8] width 4 height 4
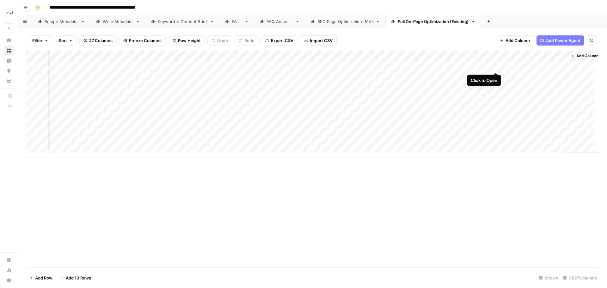
click at [496, 66] on div "Add Column" at bounding box center [313, 104] width 574 height 107
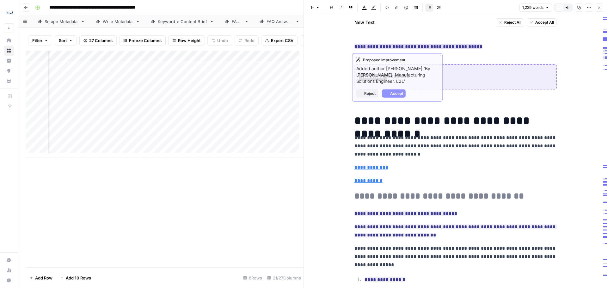
click at [404, 48] on ins "**********" at bounding box center [418, 46] width 128 height 5
click at [361, 89] on button "Reject" at bounding box center [367, 93] width 22 height 8
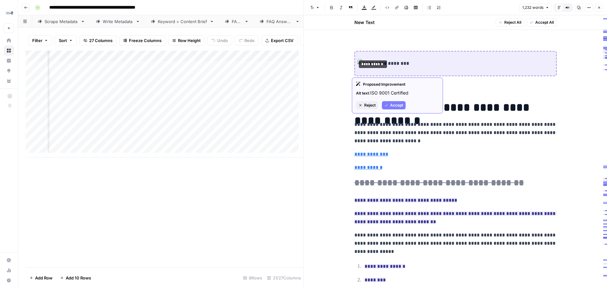
click at [395, 104] on span "Accept" at bounding box center [396, 105] width 13 height 6
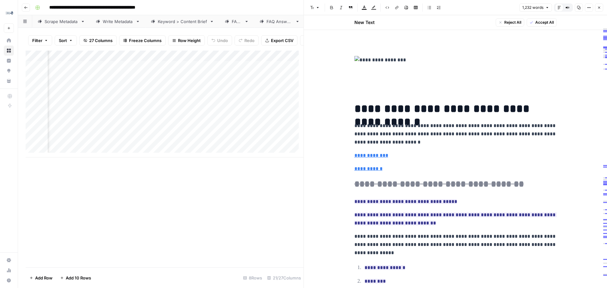
click at [371, 59] on img at bounding box center [455, 60] width 202 height 8
click at [396, 188] on del "**********" at bounding box center [438, 183] width 169 height 9
click at [367, 218] on span "Reject" at bounding box center [369, 220] width 11 height 6
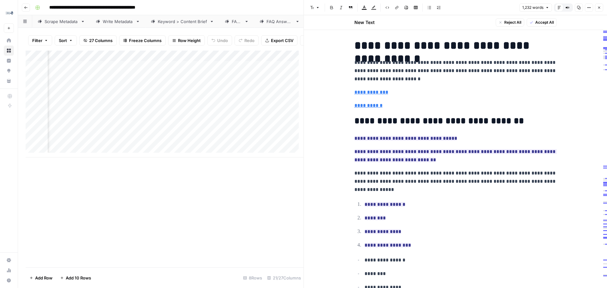
scroll to position [0, 354]
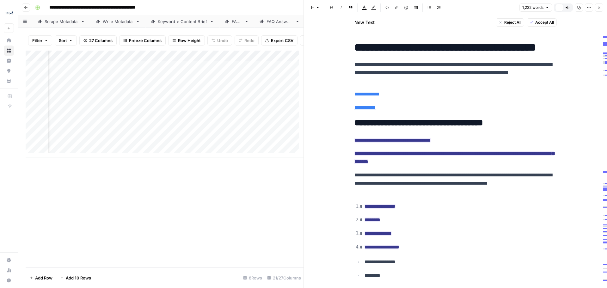
click at [186, 71] on div "Add Column" at bounding box center [165, 104] width 278 height 107
click at [196, 71] on div "Add Column" at bounding box center [165, 104] width 278 height 107
click at [196, 71] on body "**********" at bounding box center [303, 144] width 607 height 288
drag, startPoint x: 189, startPoint y: 72, endPoint x: 144, endPoint y: 73, distance: 44.9
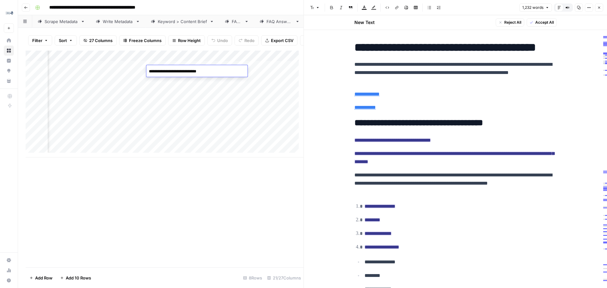
click at [144, 73] on body "**********" at bounding box center [303, 144] width 607 height 288
click at [272, 72] on div "Add Column" at bounding box center [165, 104] width 278 height 107
click at [272, 70] on div "Add Column" at bounding box center [165, 104] width 278 height 107
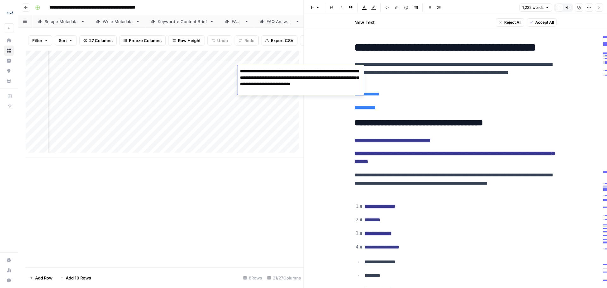
click at [272, 70] on textarea "**********" at bounding box center [300, 81] width 126 height 28
click at [293, 89] on textarea "**********" at bounding box center [300, 81] width 126 height 28
drag, startPoint x: 295, startPoint y: 88, endPoint x: 239, endPoint y: 71, distance: 57.9
click at [239, 71] on textarea "**********" at bounding box center [300, 81] width 126 height 28
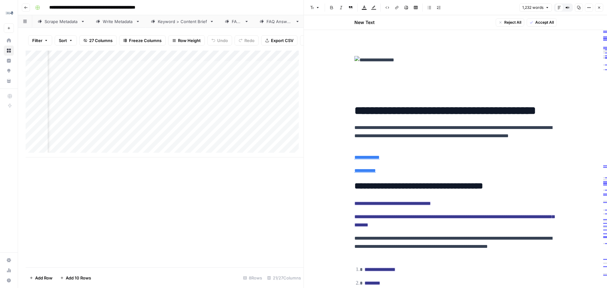
scroll to position [0, 994]
click at [238, 71] on div "Add Column" at bounding box center [165, 104] width 278 height 107
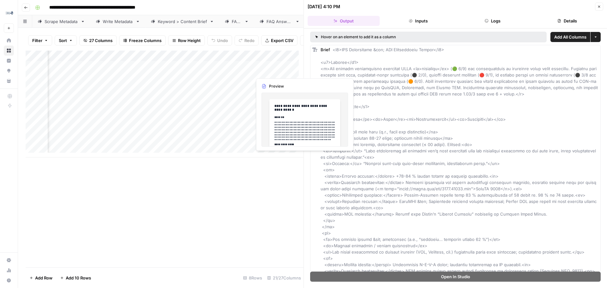
click at [284, 70] on div "Add Column" at bounding box center [165, 104] width 278 height 107
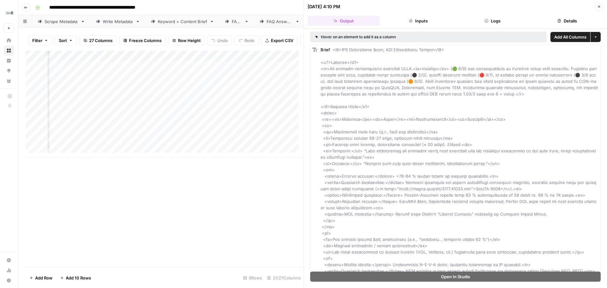
scroll to position [0, 1190]
click at [108, 71] on div "Add Column" at bounding box center [165, 104] width 278 height 107
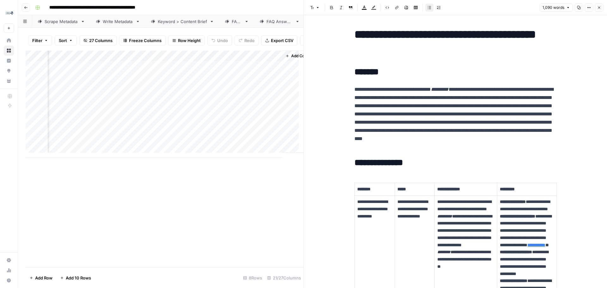
scroll to position [0, 1252]
click at [257, 70] on div "Add Column" at bounding box center [165, 104] width 278 height 107
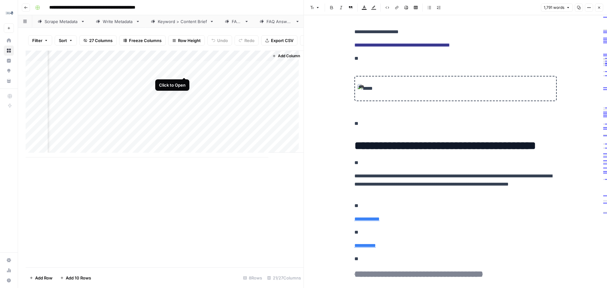
click at [185, 70] on div "Add Column" at bounding box center [165, 104] width 278 height 107
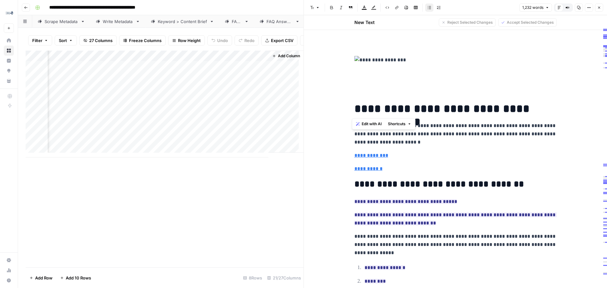
drag, startPoint x: 354, startPoint y: 110, endPoint x: 553, endPoint y: 111, distance: 198.8
click at [553, 111] on h1 "**********" at bounding box center [455, 108] width 202 height 13
copy h1 "**********"
drag, startPoint x: 403, startPoint y: 139, endPoint x: 353, endPoint y: 125, distance: 51.8
click at [354, 125] on p "**********" at bounding box center [455, 134] width 202 height 25
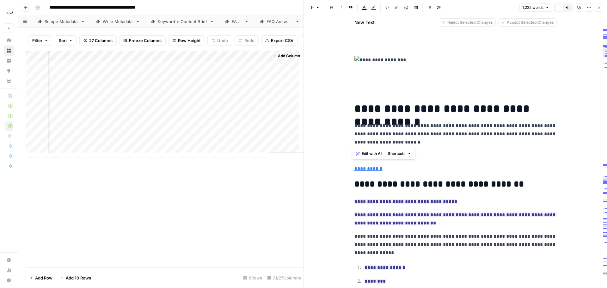
copy p "**********"
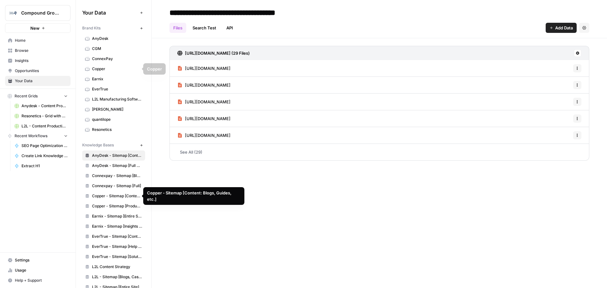
click at [112, 96] on span "L2L Manufacturing Software" at bounding box center [117, 99] width 50 height 6
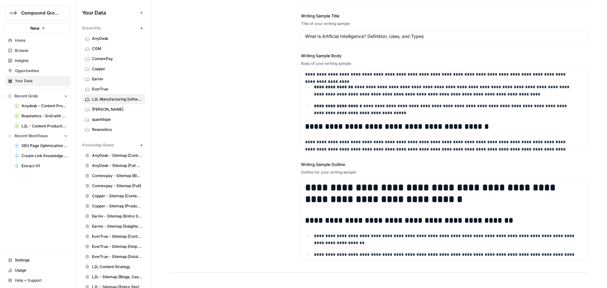
scroll to position [828, 0]
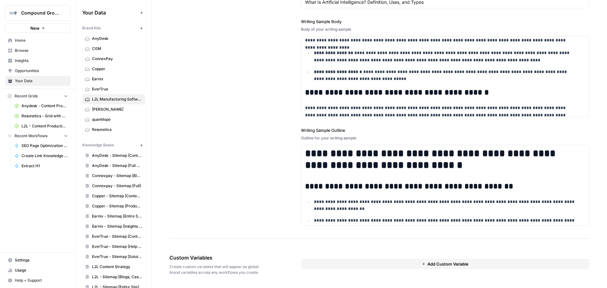
click at [350, 261] on button "Add Custom Variable" at bounding box center [445, 264] width 288 height 10
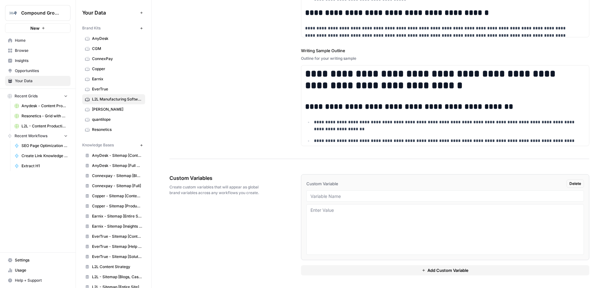
click at [569, 185] on span "Delete" at bounding box center [575, 184] width 12 height 6
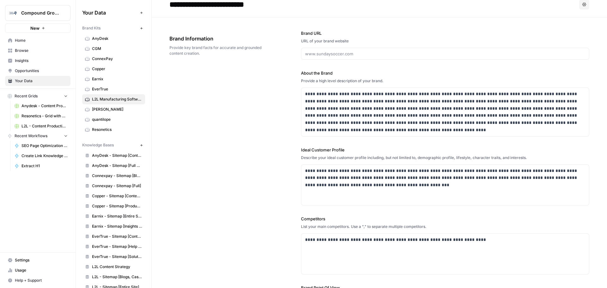
scroll to position [0, 0]
